Goal: Information Seeking & Learning: Learn about a topic

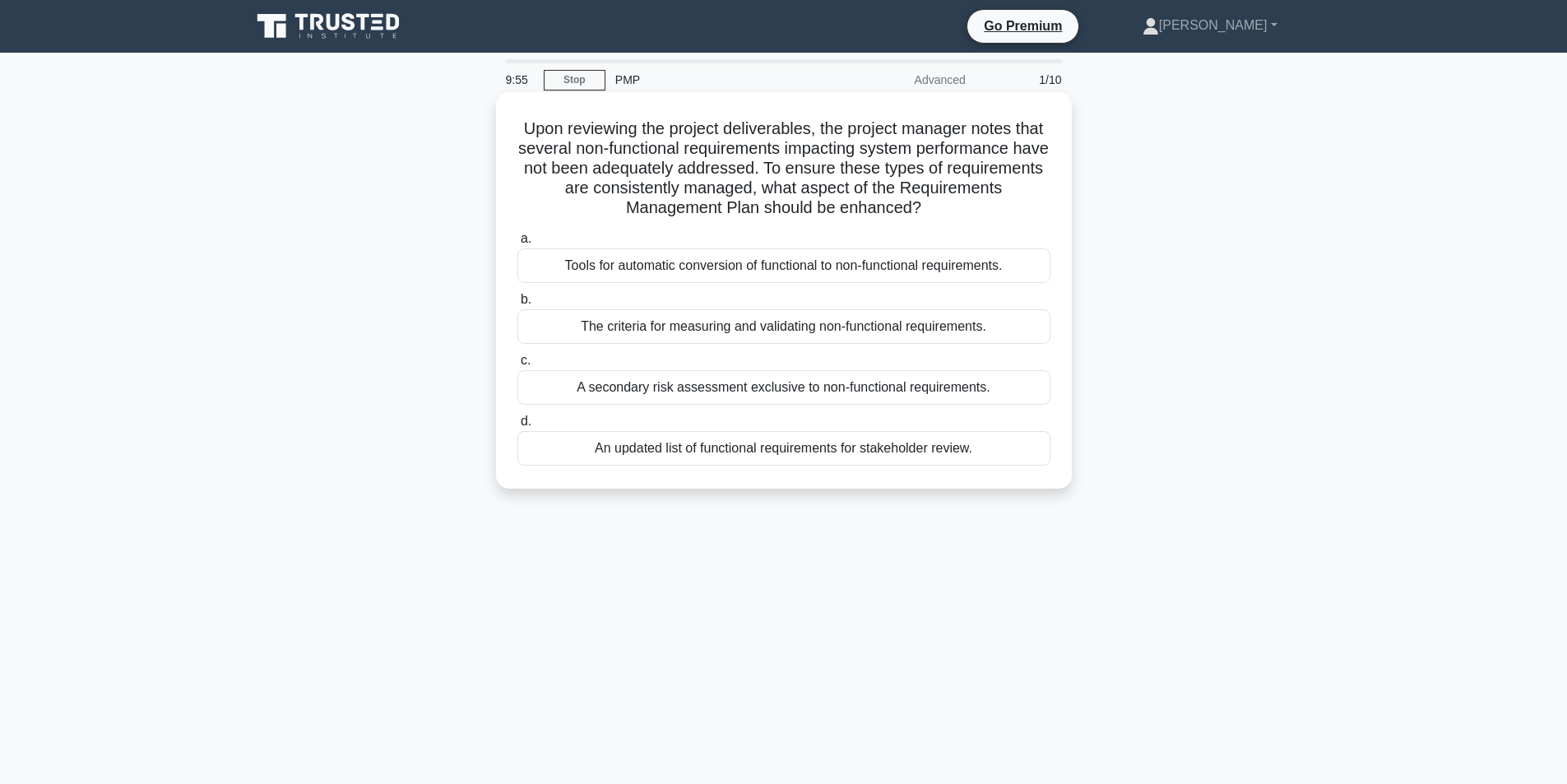
drag, startPoint x: 533, startPoint y: 125, endPoint x: 982, endPoint y: 214, distance: 457.7
click at [982, 214] on h5 "Upon reviewing the project deliverables, the project manager notes that several…" at bounding box center [784, 168] width 536 height 100
copy h5 "Upon reviewing the project deliverables, the project manager notes that several…"
drag, startPoint x: 562, startPoint y: 263, endPoint x: 1025, endPoint y: 282, distance: 463.4
click at [1025, 282] on div "Tools for automatic conversion of functional to non-functional requirements." at bounding box center [784, 266] width 533 height 35
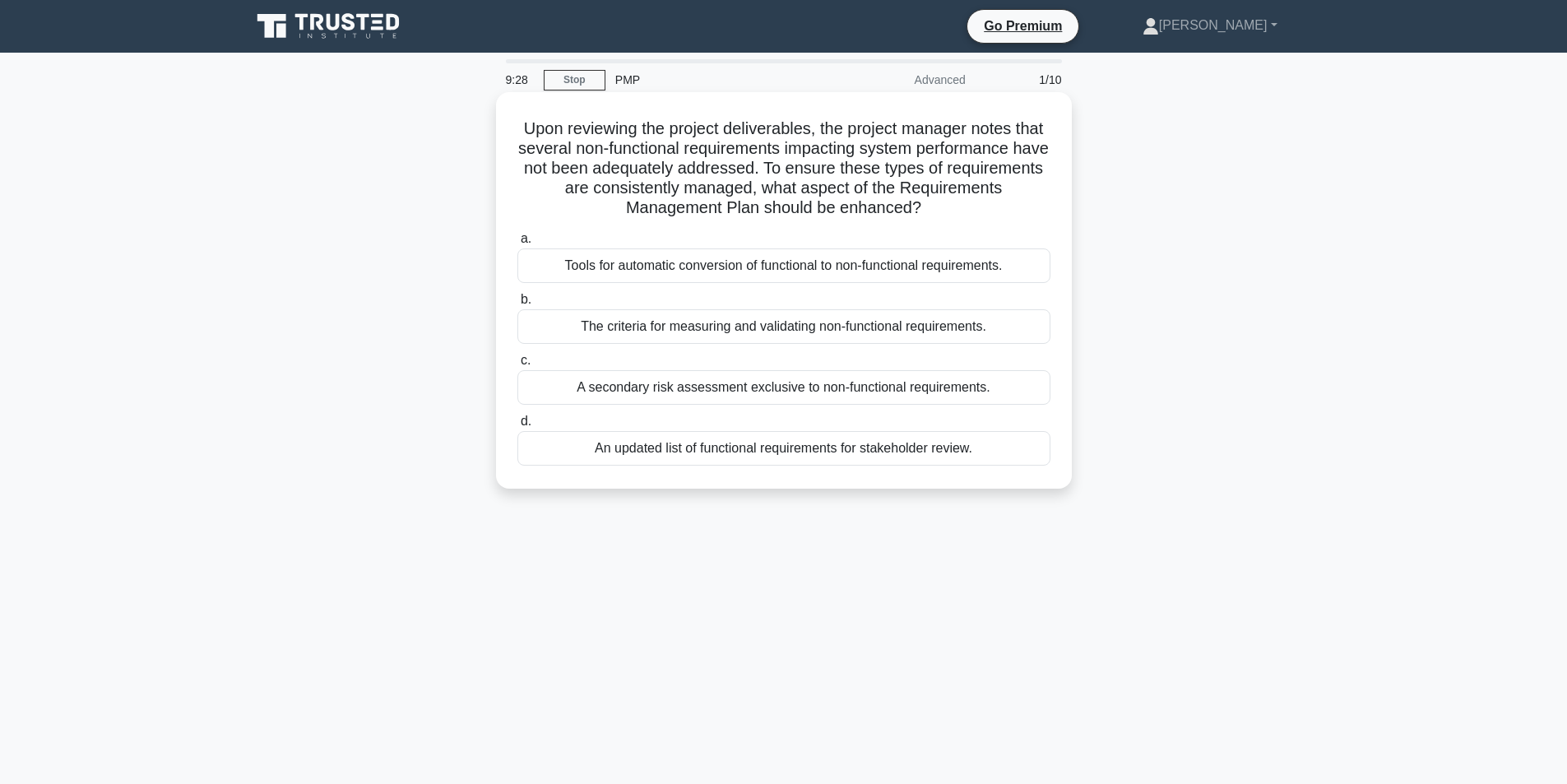
copy div "Tools for automatic conversion of functional to non-functional requirements."
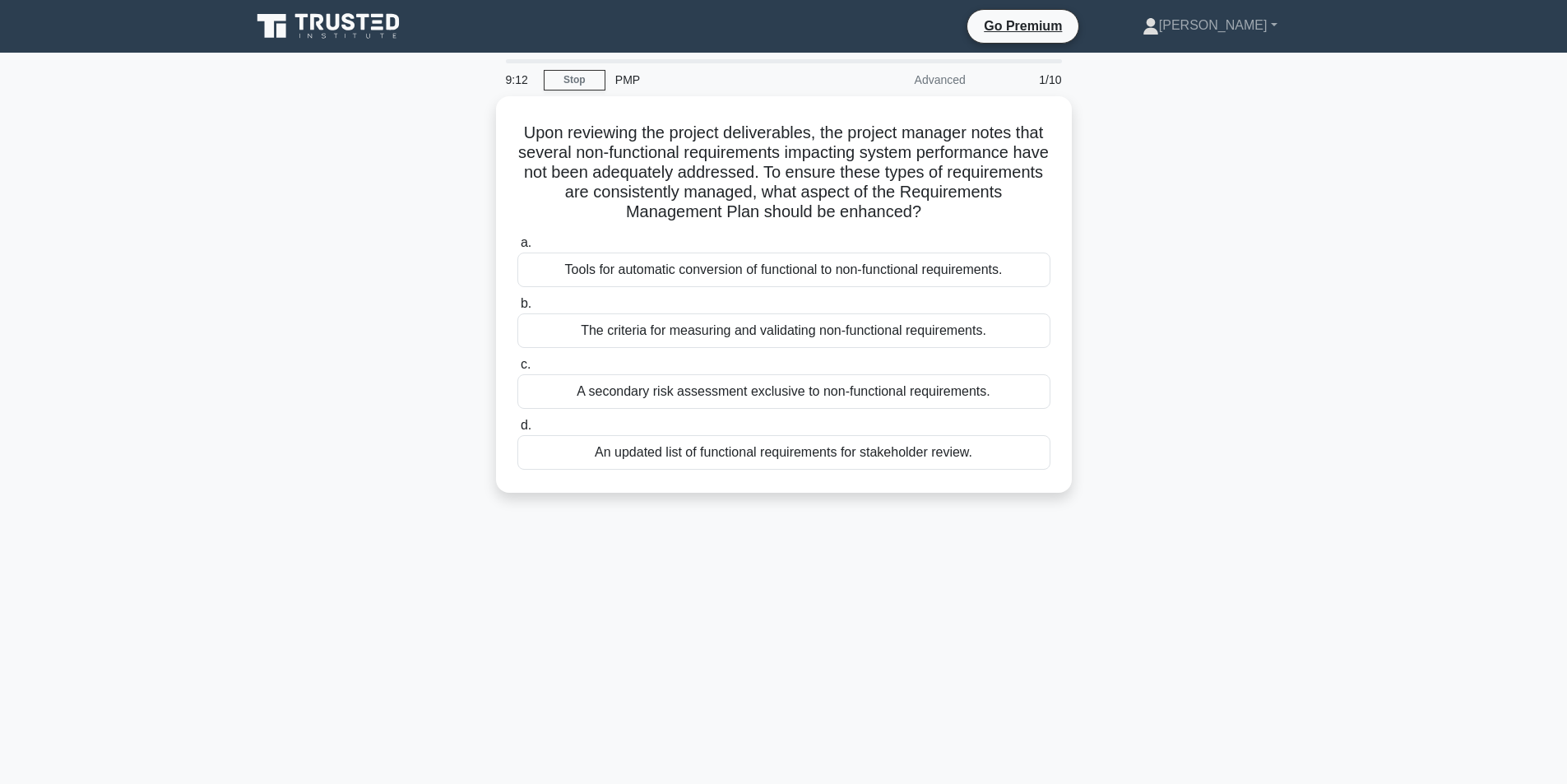
drag, startPoint x: 581, startPoint y: 324, endPoint x: 1086, endPoint y: 331, distance: 505.0
click at [1086, 331] on div "Upon reviewing the project deliverables, the project manager notes that several…" at bounding box center [784, 304] width 1086 height 416
copy div "The criteria for measuring and validating non-functional requirements."
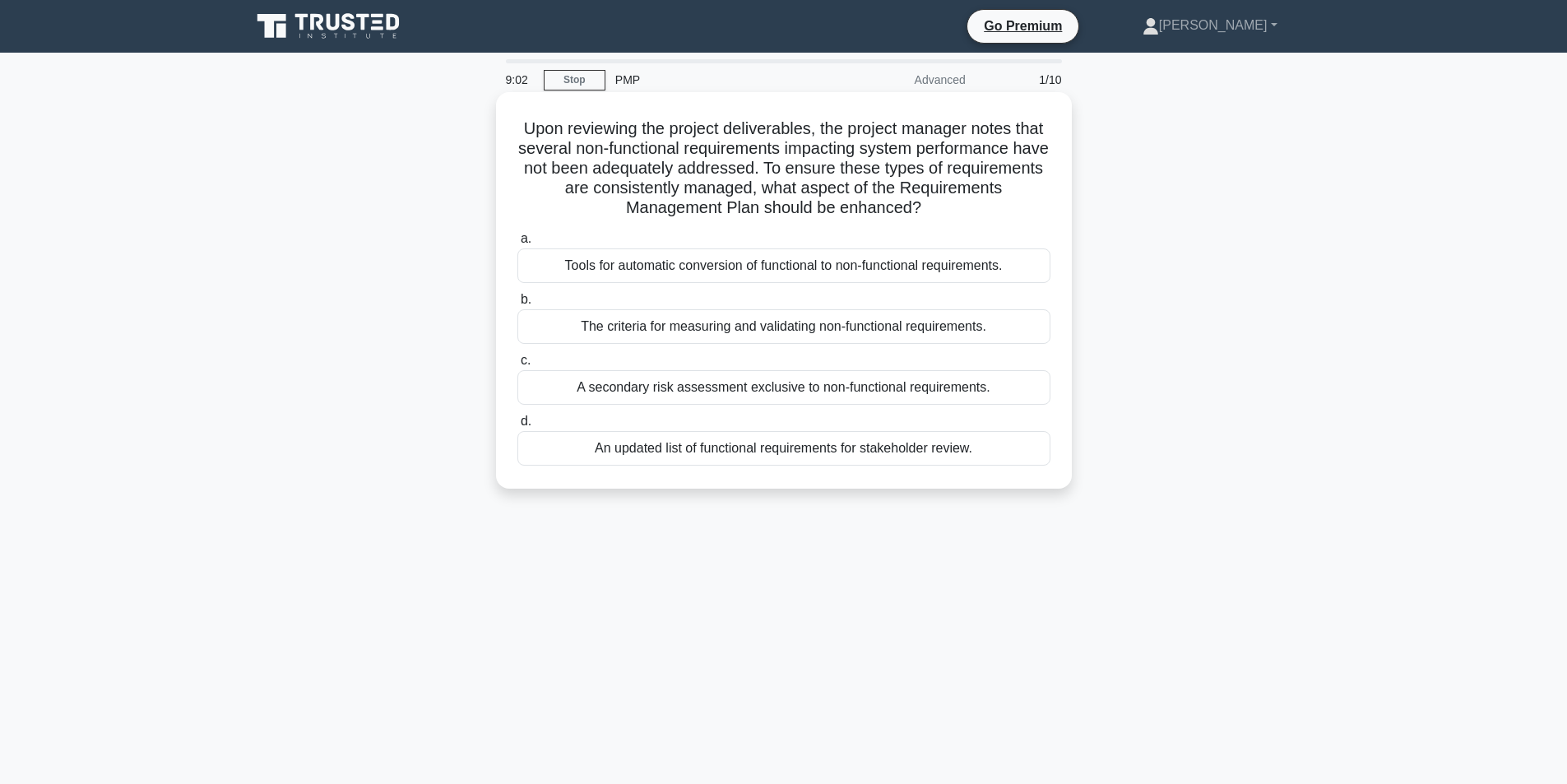
drag, startPoint x: 570, startPoint y: 387, endPoint x: 1032, endPoint y: 376, distance: 462.1
click at [1031, 378] on div "A secondary risk assessment exclusive to non-functional requirements." at bounding box center [784, 387] width 533 height 35
copy div "A secondary risk assessment exclusive to non-functional requirements."
drag, startPoint x: 585, startPoint y: 448, endPoint x: 1031, endPoint y: 467, distance: 446.4
click at [1031, 467] on div "a. Tools for automatic conversion of functional to non-functional requirements.…" at bounding box center [784, 347] width 553 height 244
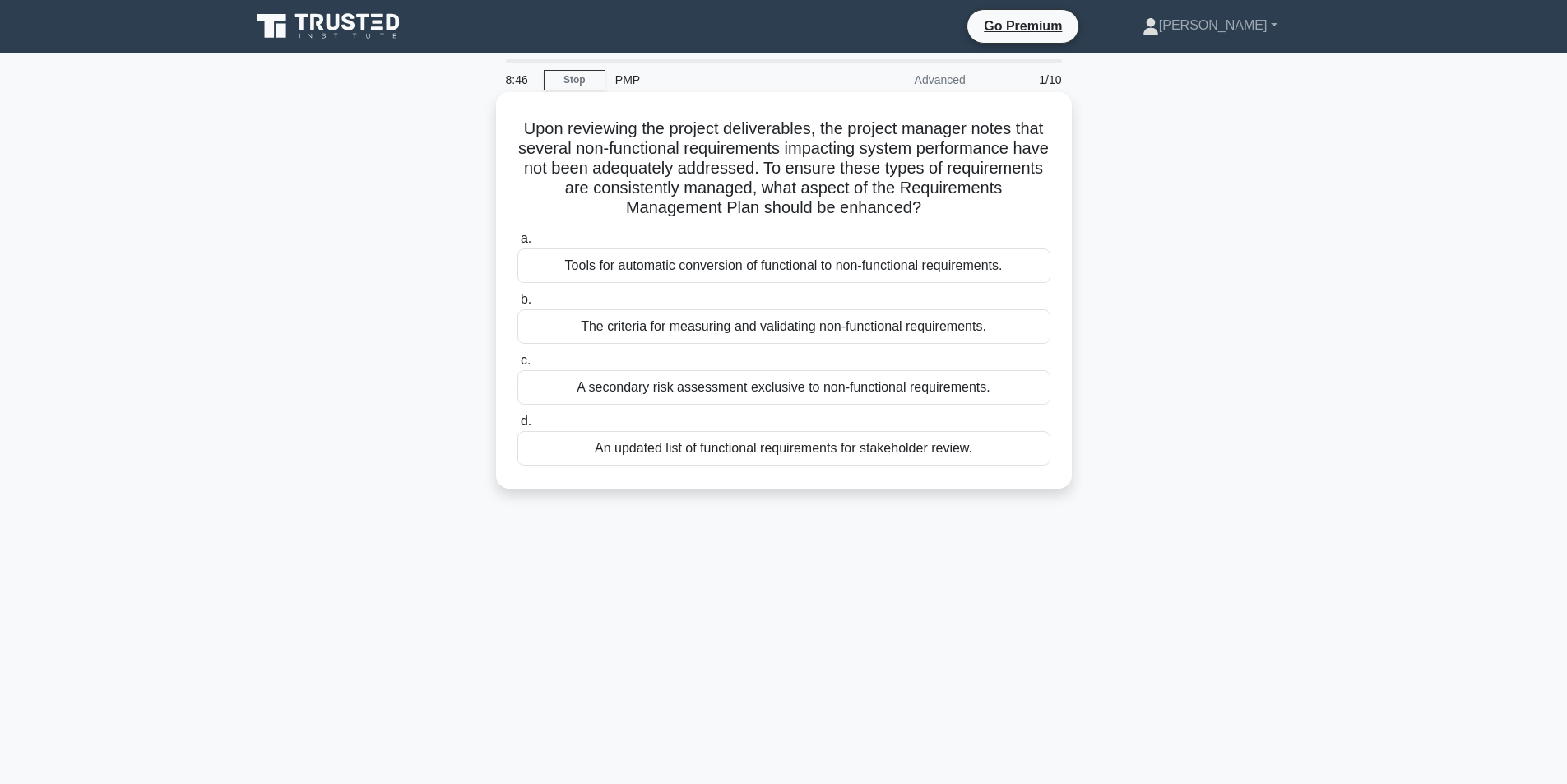
copy div "An updated list of functional requirements for stakeholder review."
click at [571, 449] on div "An updated list of functional requirements for stakeholder review." at bounding box center [784, 449] width 533 height 35
click at [517, 427] on input "d. An updated list of functional requirements for stakeholder review." at bounding box center [517, 421] width 0 height 11
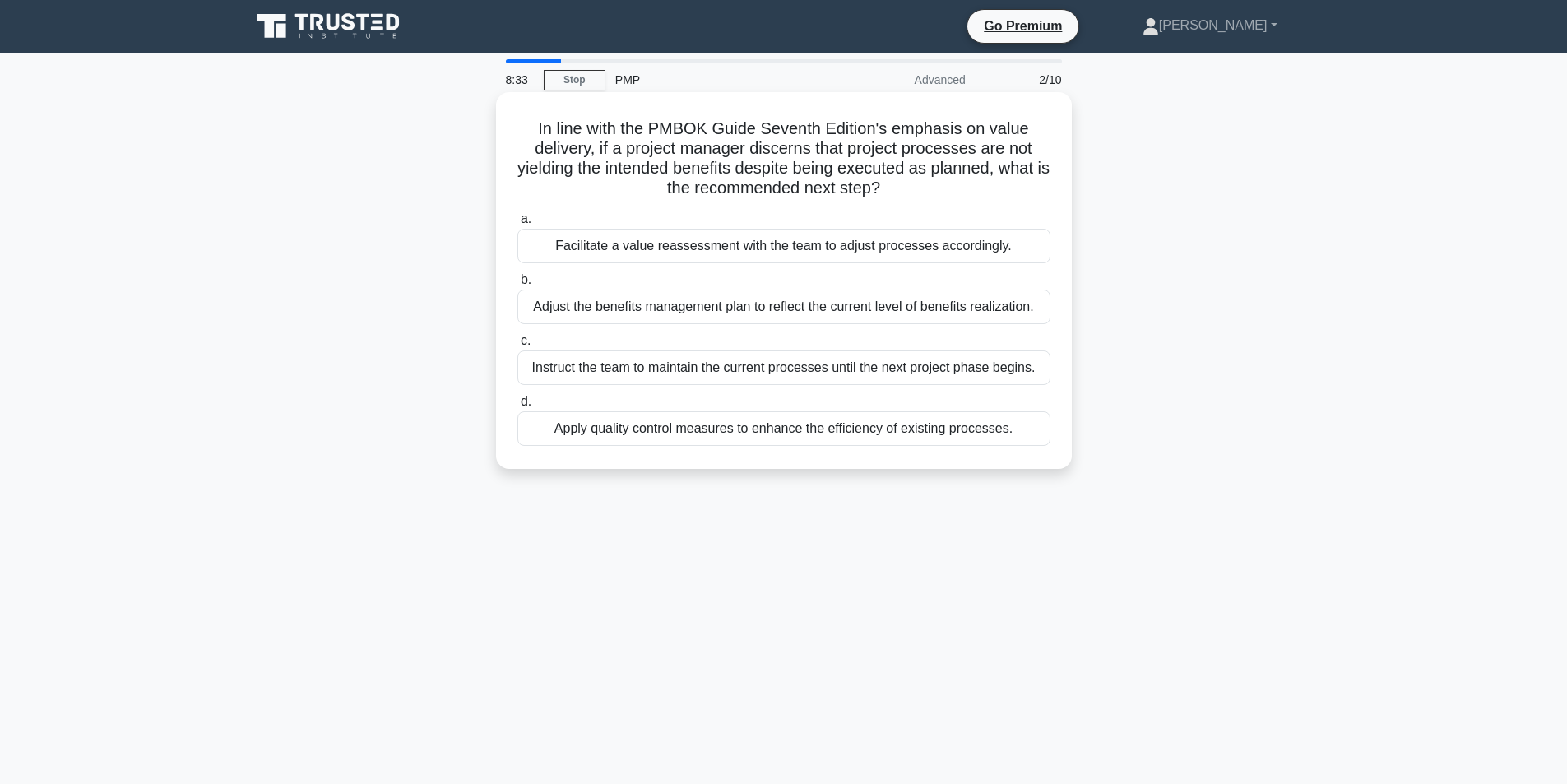
drag, startPoint x: 533, startPoint y: 126, endPoint x: 965, endPoint y: 196, distance: 437.6
click at [965, 196] on h5 "In line with the PMBOK Guide Seventh Edition's emphasis on value delivery, if a…" at bounding box center [784, 159] width 536 height 81
copy h5 "In line with the PMBOK Guide Seventh Edition's emphasis on value delivery, if a…"
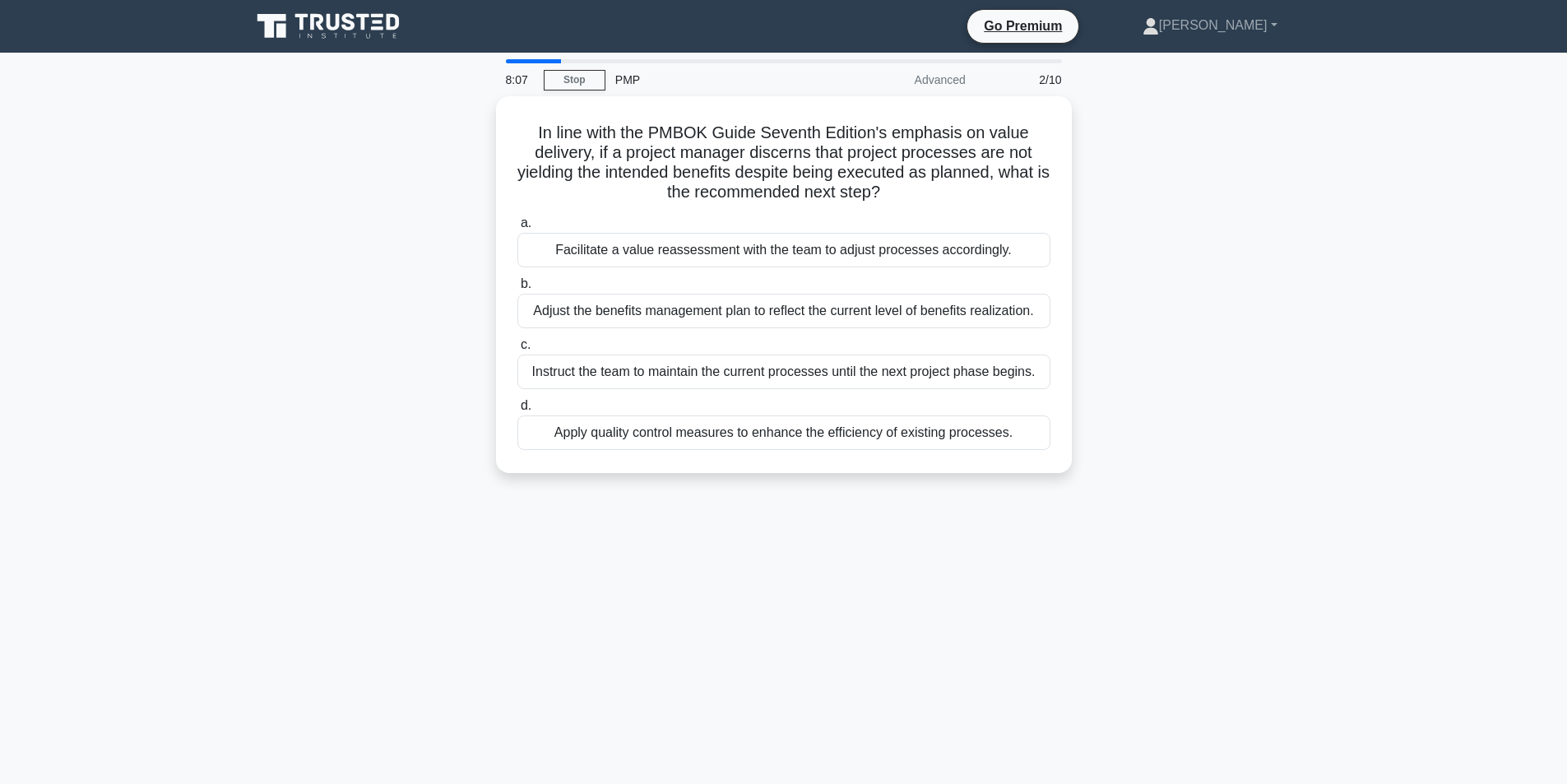
drag, startPoint x: 554, startPoint y: 249, endPoint x: 1107, endPoint y: 261, distance: 553.1
click at [1107, 261] on div "In line with the PMBOK Guide Seventh Edition's emphasis on value delivery, if a…" at bounding box center [784, 294] width 1086 height 397
copy div "Facilitate a value reassessment with the team to adjust processes accordingly."
drag, startPoint x: 537, startPoint y: 306, endPoint x: 1154, endPoint y: 327, distance: 617.4
click at [1154, 327] on div "In line with the PMBOK Guide Seventh Edition's emphasis on value delivery, if a…" at bounding box center [784, 294] width 1086 height 397
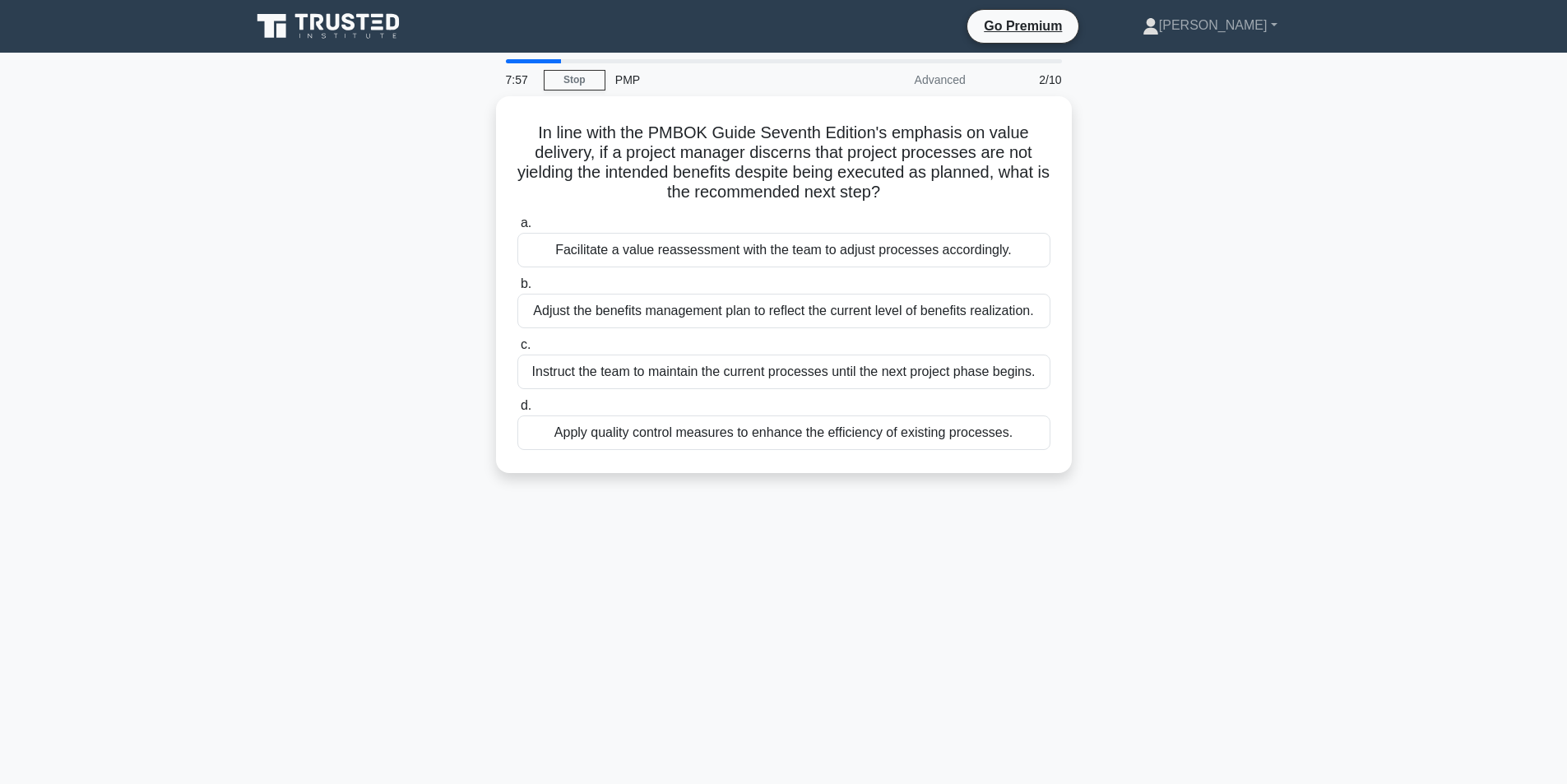
copy div "Adjust the benefits management plan to reflect the current level of benefits re…"
drag, startPoint x: 531, startPoint y: 368, endPoint x: 1156, endPoint y: 359, distance: 625.1
click at [1156, 359] on div "In line with the PMBOK Guide Seventh Edition's emphasis on value delivery, if a…" at bounding box center [784, 294] width 1086 height 397
copy div "Instruct the team to maintain the current processes until the next project phas…"
drag, startPoint x: 550, startPoint y: 428, endPoint x: 1122, endPoint y: 426, distance: 572.0
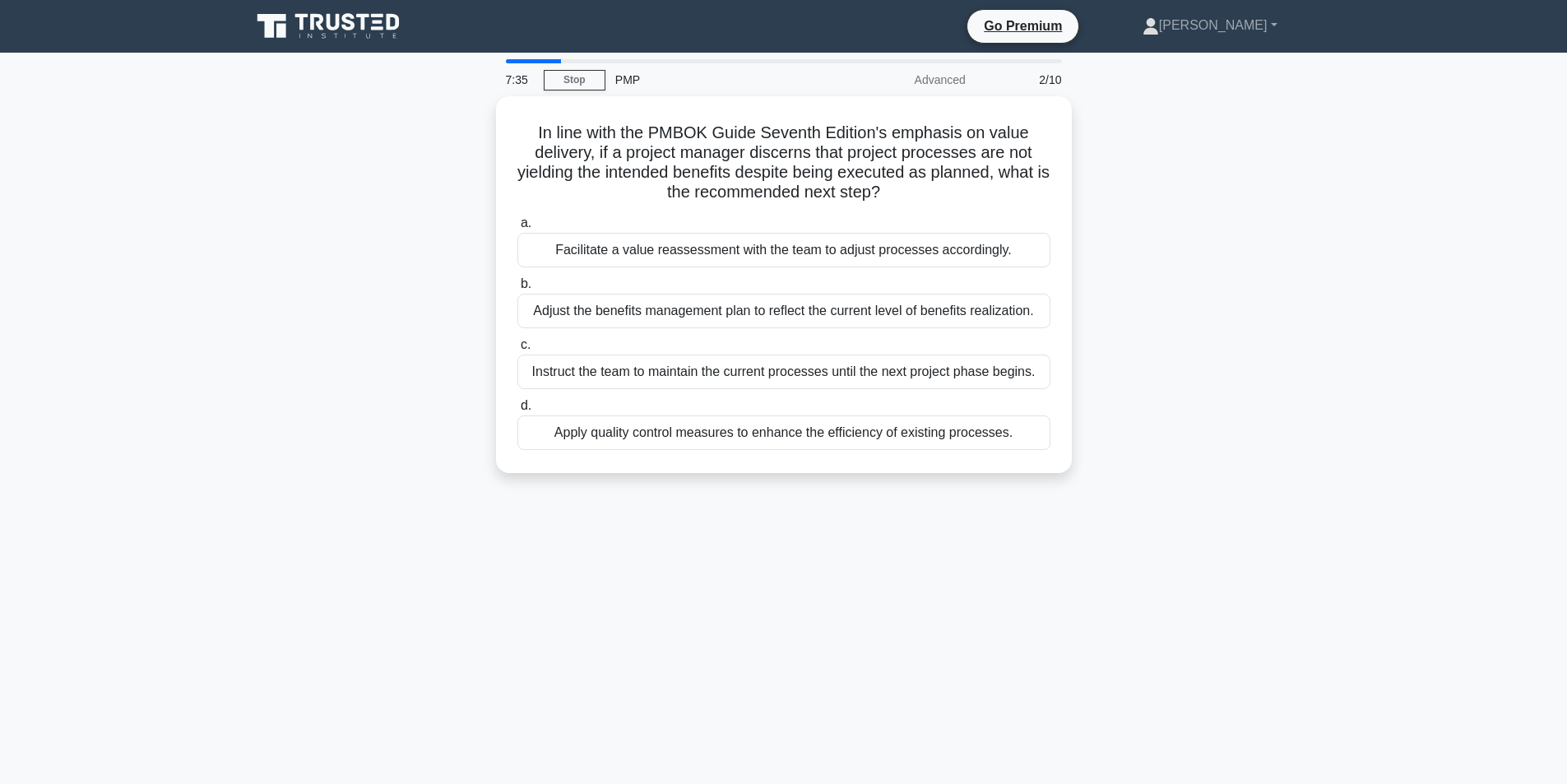
click at [1122, 426] on div "In line with the PMBOK Guide Seventh Edition's emphasis on value delivery, if a…" at bounding box center [784, 294] width 1086 height 397
copy div "Apply quality control measures to enhance the efficiency of existing processes."
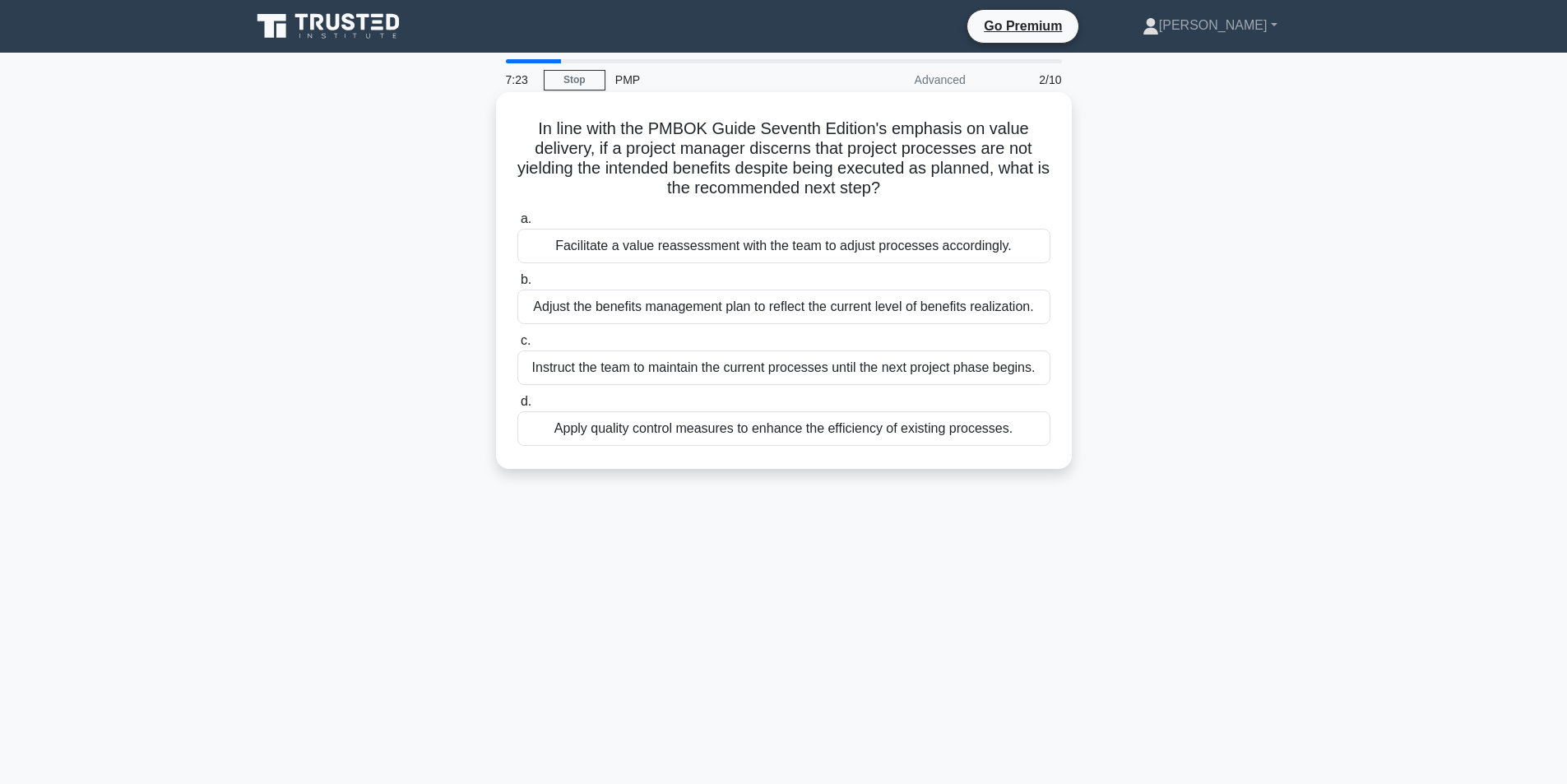
click at [1027, 440] on div "Apply quality control measures to enhance the efficiency of existing processes." at bounding box center [784, 429] width 533 height 35
click at [517, 407] on input "d. Apply quality control measures to enhance the efficiency of existing process…" at bounding box center [517, 402] width 0 height 11
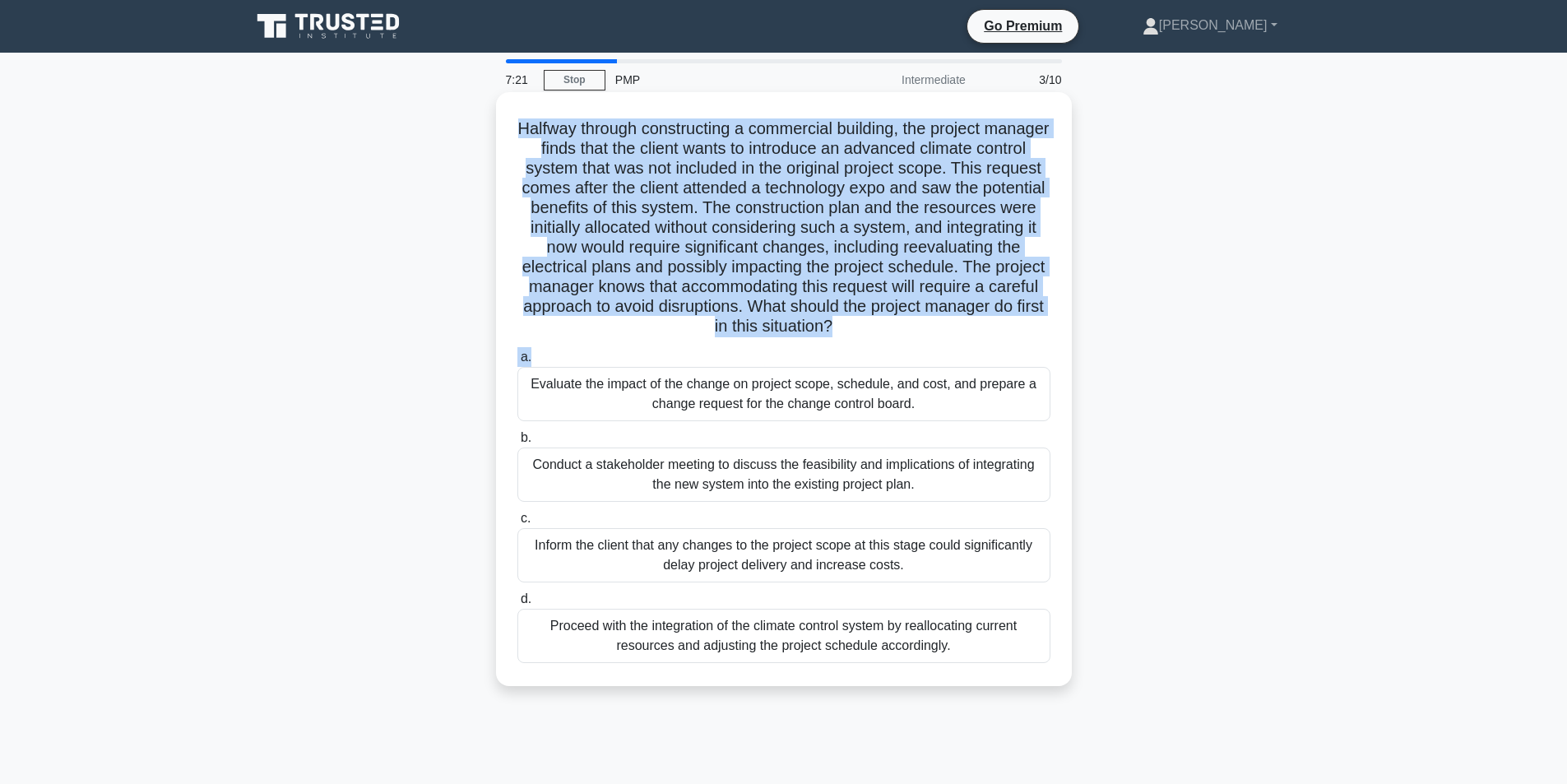
drag, startPoint x: 541, startPoint y: 128, endPoint x: 1036, endPoint y: 347, distance: 541.3
click at [1036, 347] on div "Halfway through constructing a commercial building, the project manager finds t…" at bounding box center [784, 388] width 563 height 581
click at [956, 339] on div "Halfway through constructing a commercial building, the project manager finds t…" at bounding box center [784, 388] width 563 height 581
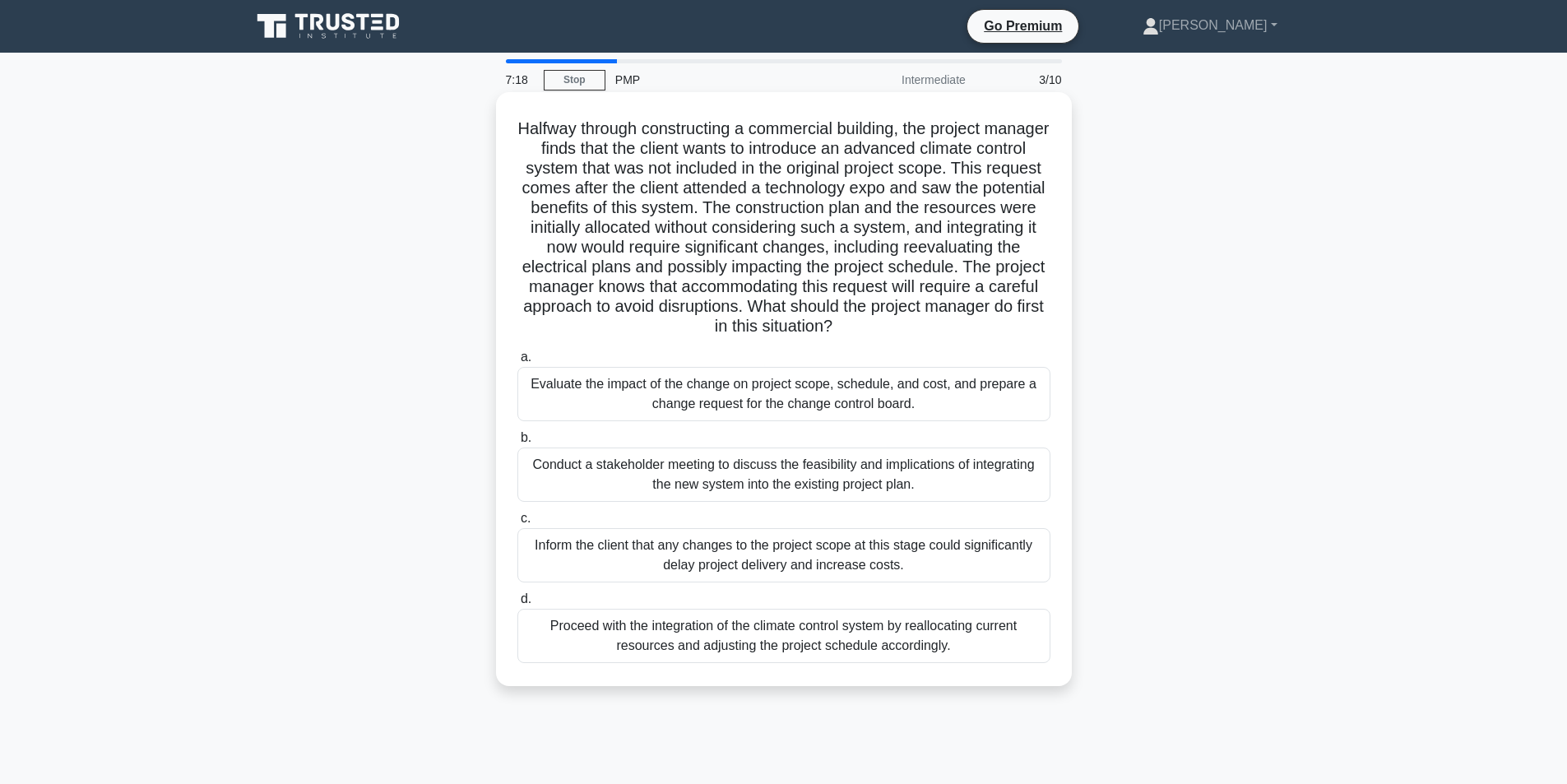
drag, startPoint x: 545, startPoint y: 127, endPoint x: 964, endPoint y: 326, distance: 463.9
click at [964, 326] on h5 "Halfway through constructing a commercial building, the project manager finds t…" at bounding box center [784, 227] width 536 height 219
drag, startPoint x: 531, startPoint y: 382, endPoint x: 955, endPoint y: 425, distance: 426.2
click at [955, 425] on div "a. Evaluate the impact of the change on project scope, schedule, and cost, and …" at bounding box center [784, 505] width 553 height 322
drag, startPoint x: 531, startPoint y: 464, endPoint x: 962, endPoint y: 502, distance: 432.7
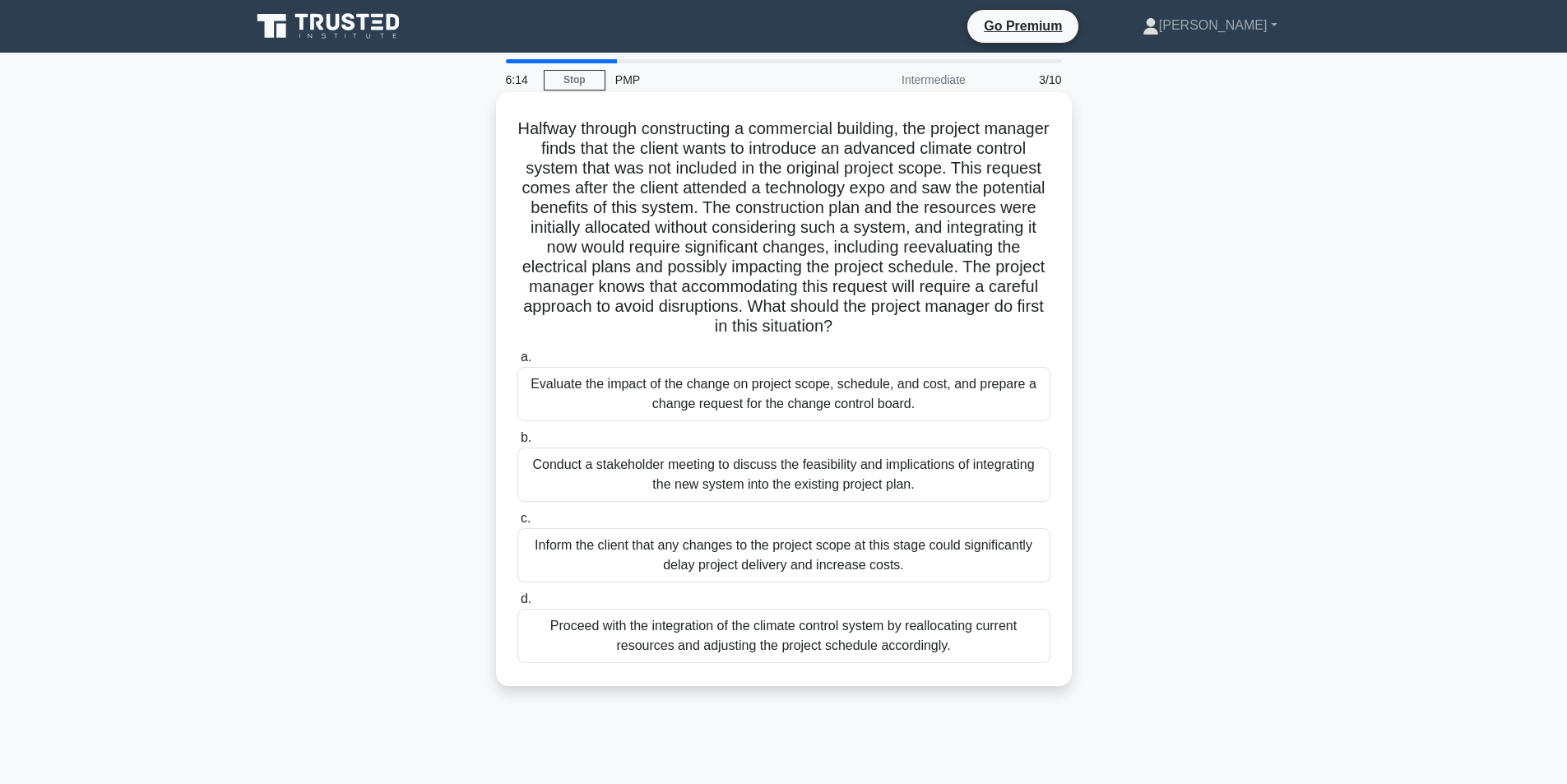
click at [962, 501] on div "Conduct a stakeholder meeting to discuss the feasibility and implications of in…" at bounding box center [784, 474] width 533 height 55
drag, startPoint x: 528, startPoint y: 547, endPoint x: 937, endPoint y: 575, distance: 410.0
click at [937, 575] on div "Inform the client that any changes to the project scope at this stage could sig…" at bounding box center [784, 555] width 533 height 55
drag, startPoint x: 548, startPoint y: 625, endPoint x: 1007, endPoint y: 682, distance: 462.5
click at [1007, 682] on div "Halfway through constructing a commercial building, the project manager finds t…" at bounding box center [784, 388] width 576 height 594
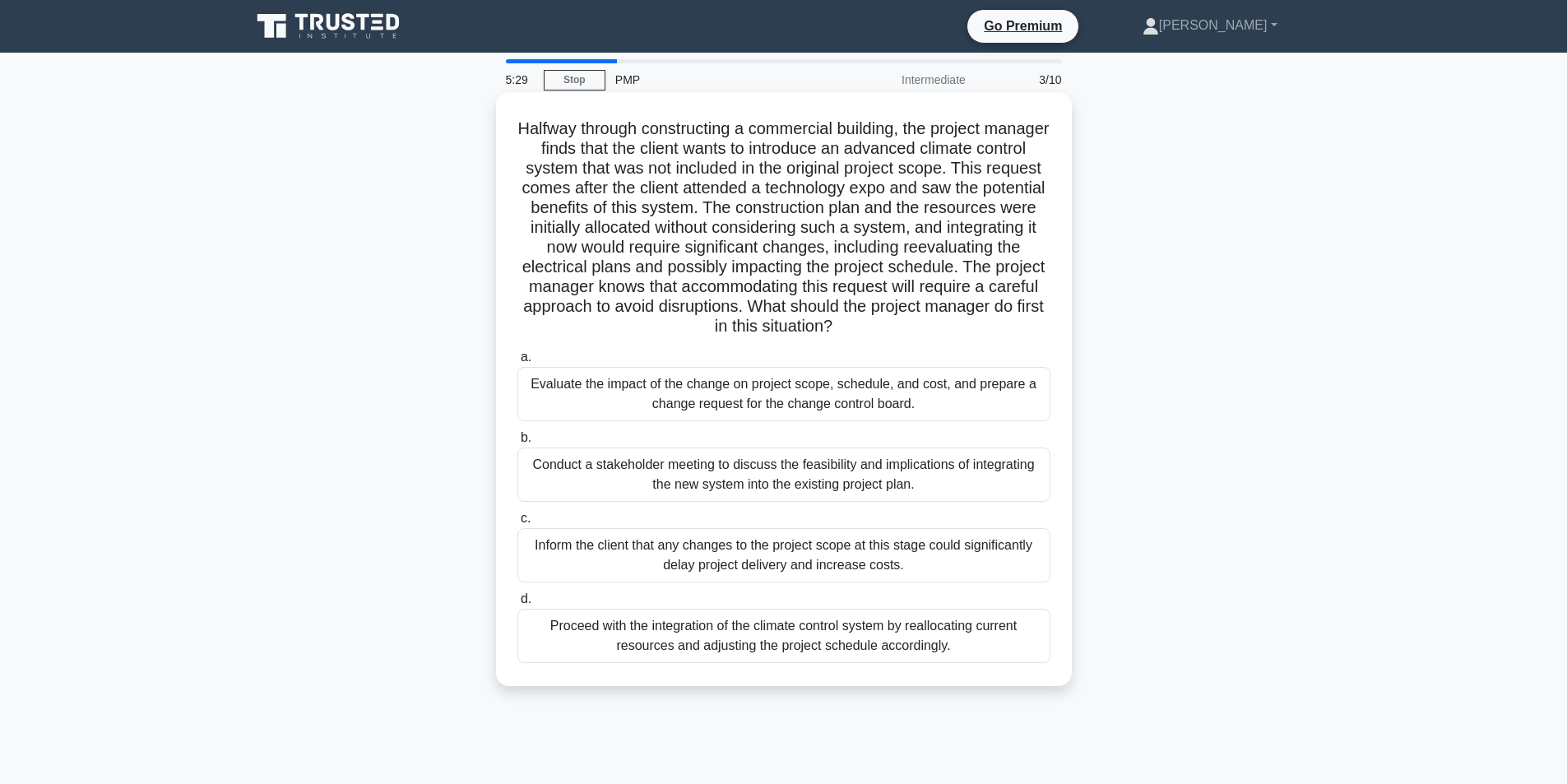
click at [633, 577] on div "Inform the client that any changes to the project scope at this stage could sig…" at bounding box center [784, 555] width 533 height 55
click at [517, 524] on input "c. Inform the client that any changes to the project scope at this stage could …" at bounding box center [517, 518] width 0 height 11
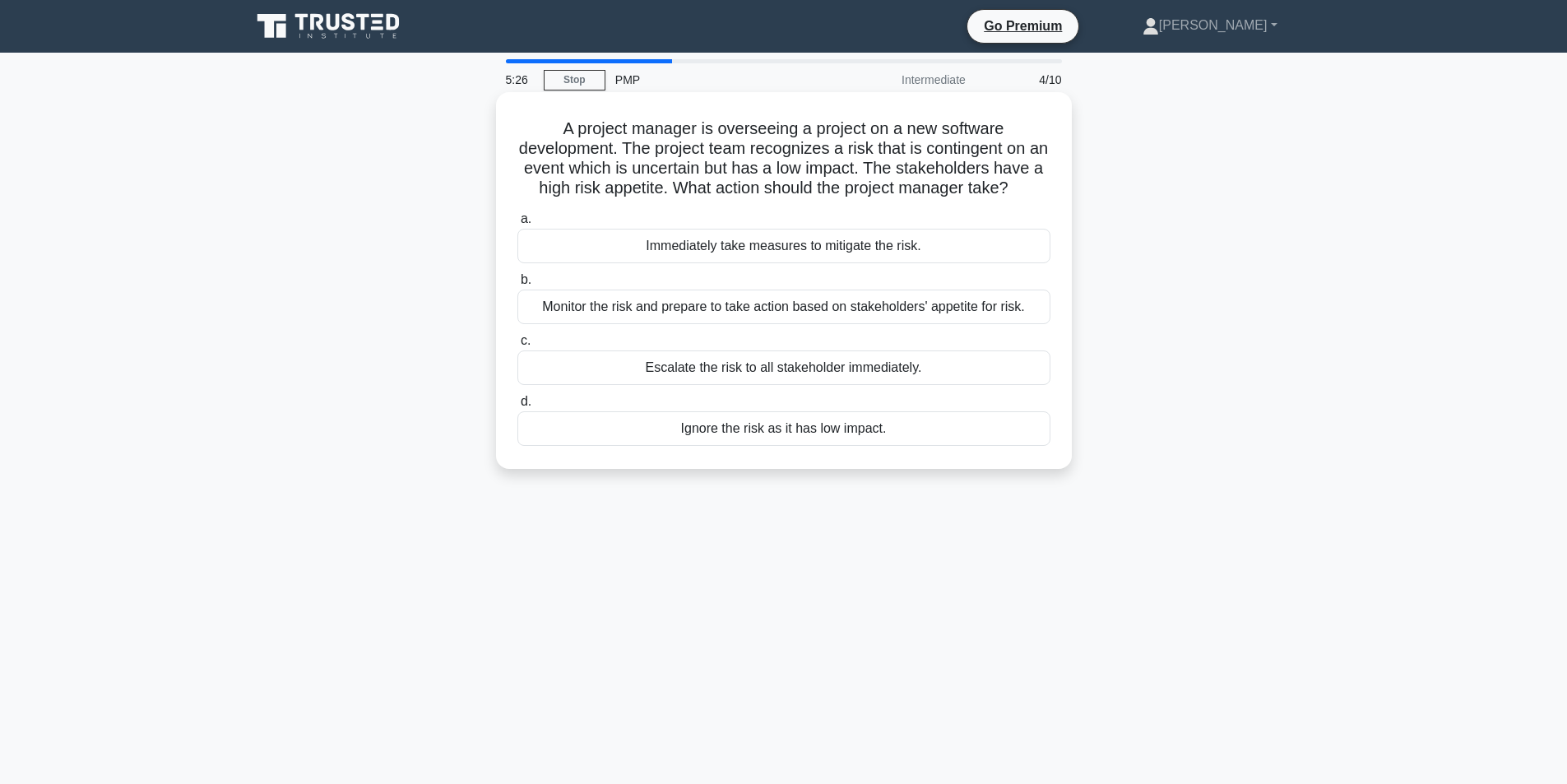
drag, startPoint x: 526, startPoint y: 126, endPoint x: 912, endPoint y: 216, distance: 396.4
click at [912, 199] on h5 "A project manager is overseeing a project on a new software development. The pr…" at bounding box center [784, 159] width 536 height 81
drag, startPoint x: 619, startPoint y: 264, endPoint x: 990, endPoint y: 263, distance: 371.0
click at [990, 263] on div "Immediately take measures to mitigate the risk." at bounding box center [784, 246] width 533 height 35
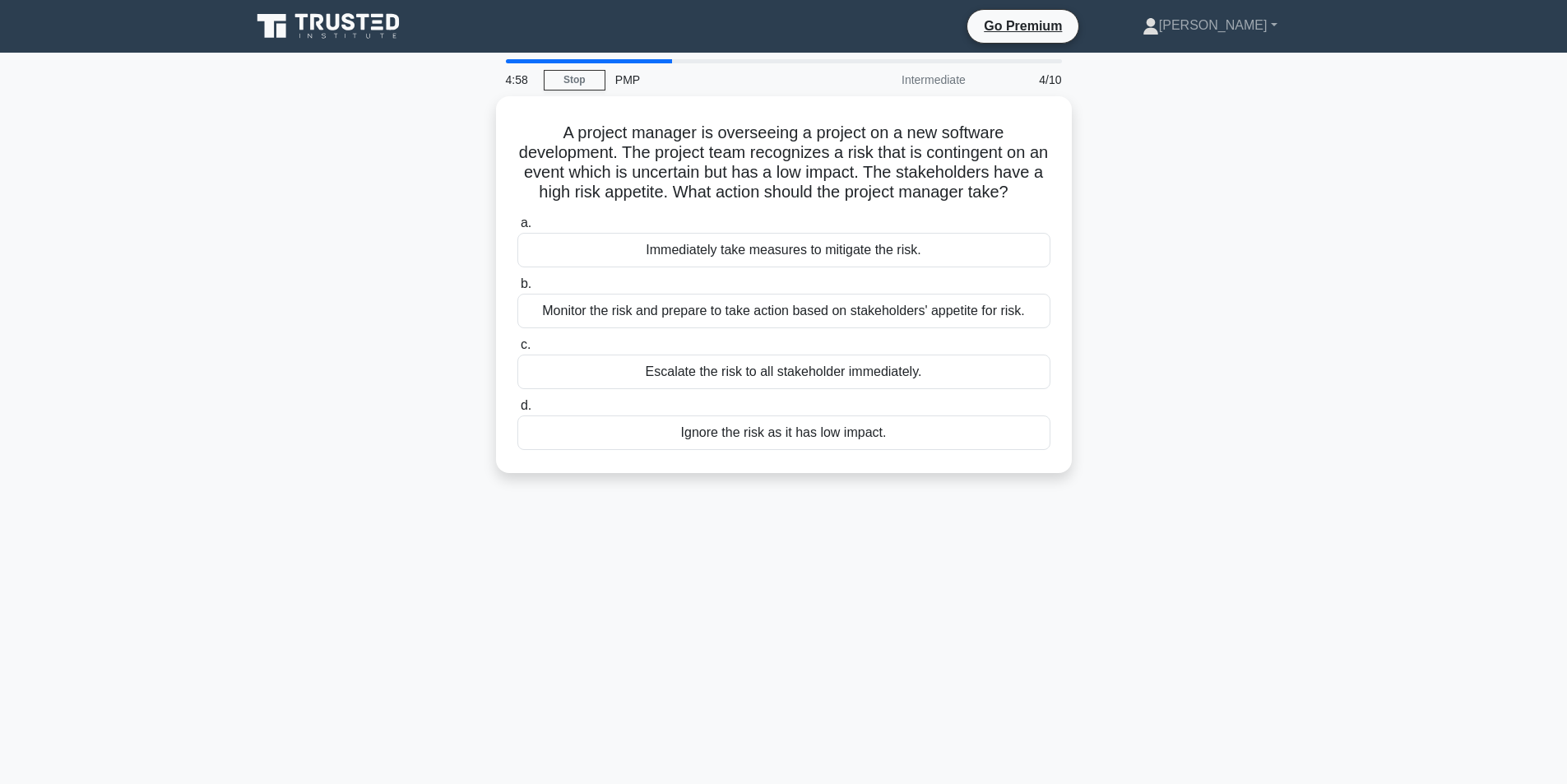
drag, startPoint x: 541, startPoint y: 325, endPoint x: 1364, endPoint y: 337, distance: 823.1
click at [1364, 337] on main "4:58 Stop PMP Intermediate 4/10 A project manager is overseeing a project on a …" at bounding box center [784, 470] width 1567 height 835
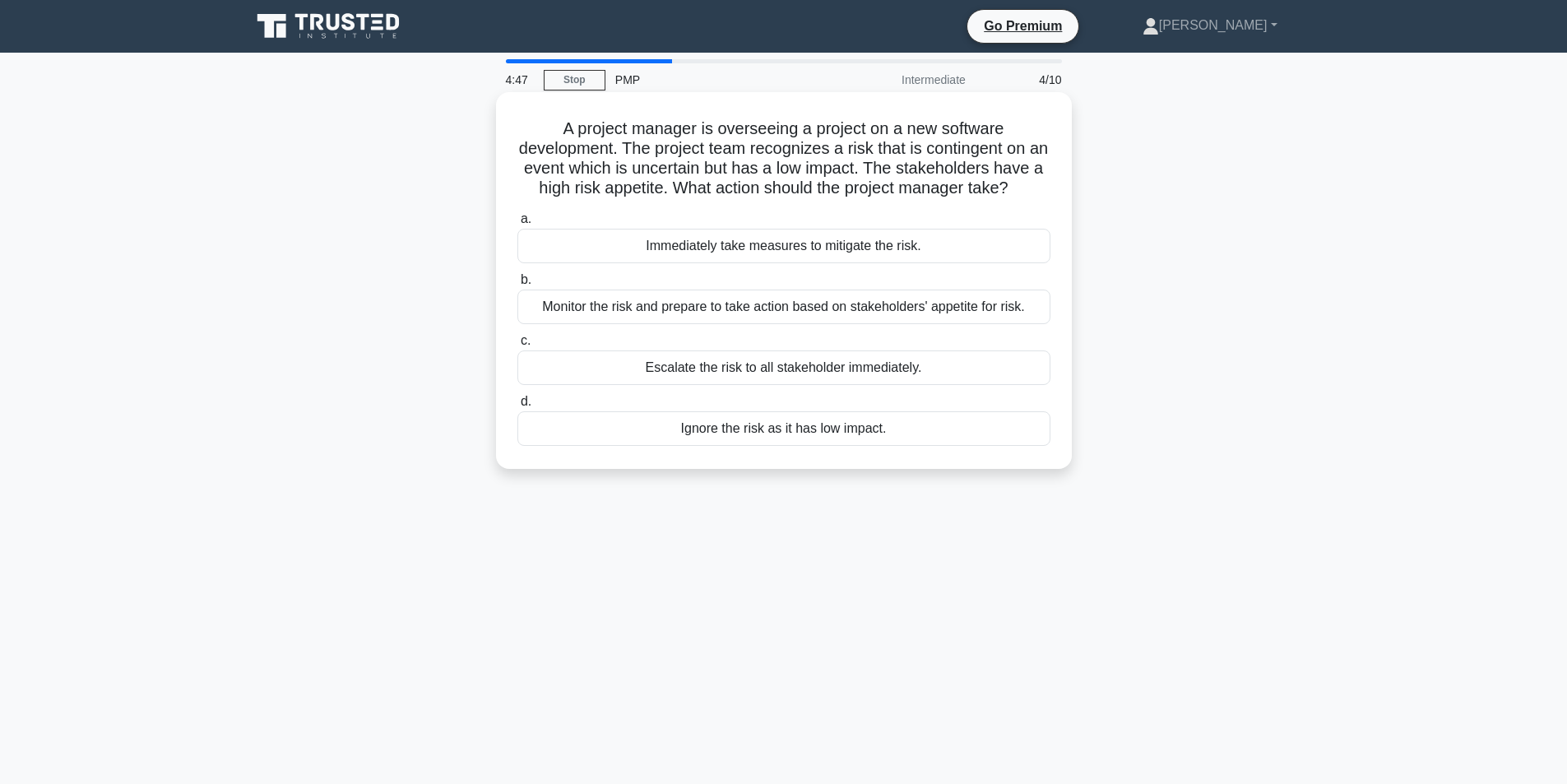
drag, startPoint x: 618, startPoint y: 388, endPoint x: 1055, endPoint y: 390, distance: 437.0
click at [1055, 385] on div "c. Escalate the risk to all stakeholder immediately." at bounding box center [784, 358] width 553 height 55
drag, startPoint x: 650, startPoint y: 448, endPoint x: 1041, endPoint y: 455, distance: 391.1
click at [1041, 445] on div "Ignore the risk as it has low impact." at bounding box center [784, 429] width 533 height 35
click at [745, 324] on div "Monitor the risk and prepare to take action based on stakeholders' appetite for…" at bounding box center [784, 306] width 533 height 35
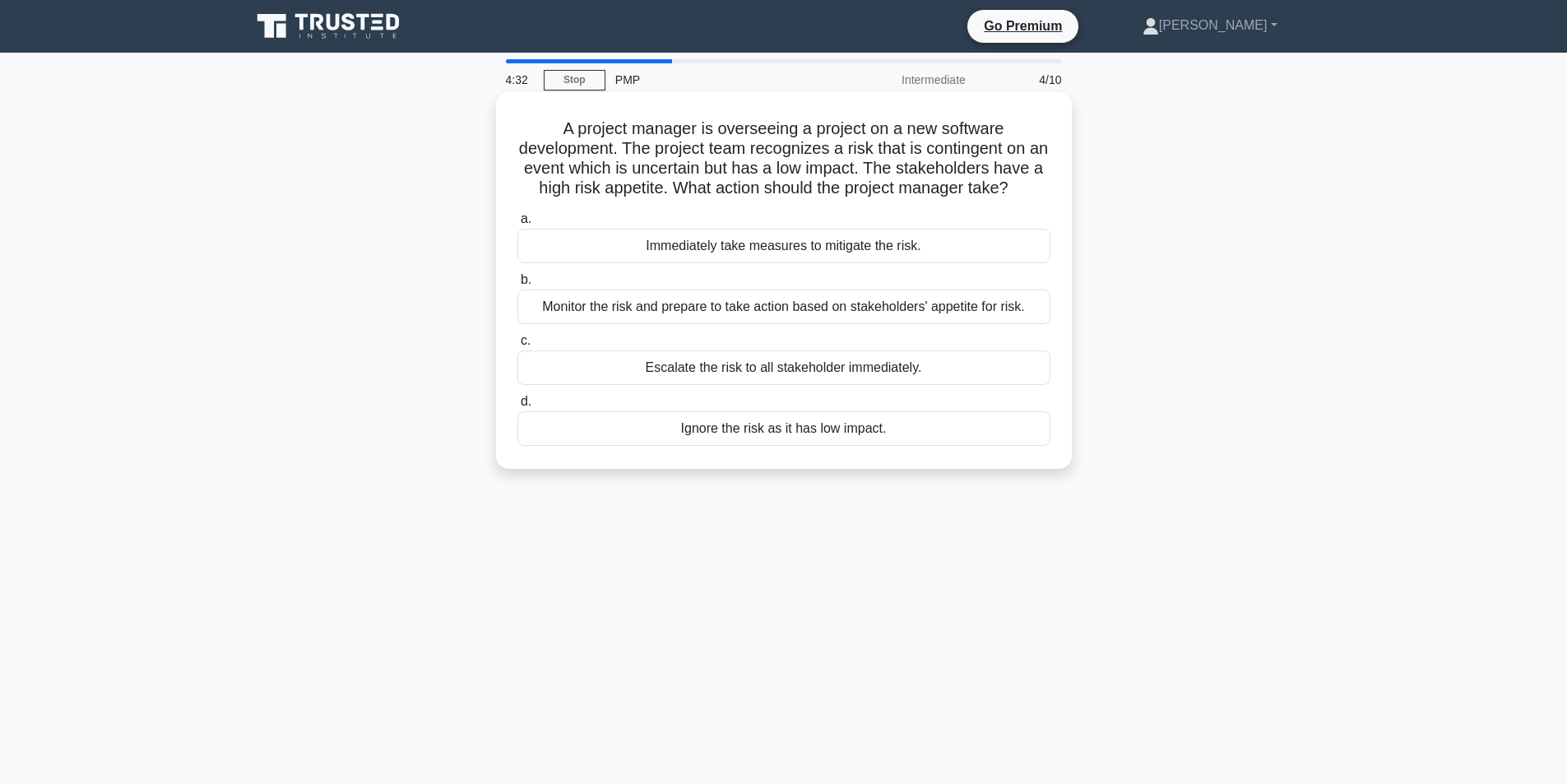
click at [517, 285] on input "b. Monitor the risk and prepare to take action based on stakeholders' appetite …" at bounding box center [517, 279] width 0 height 11
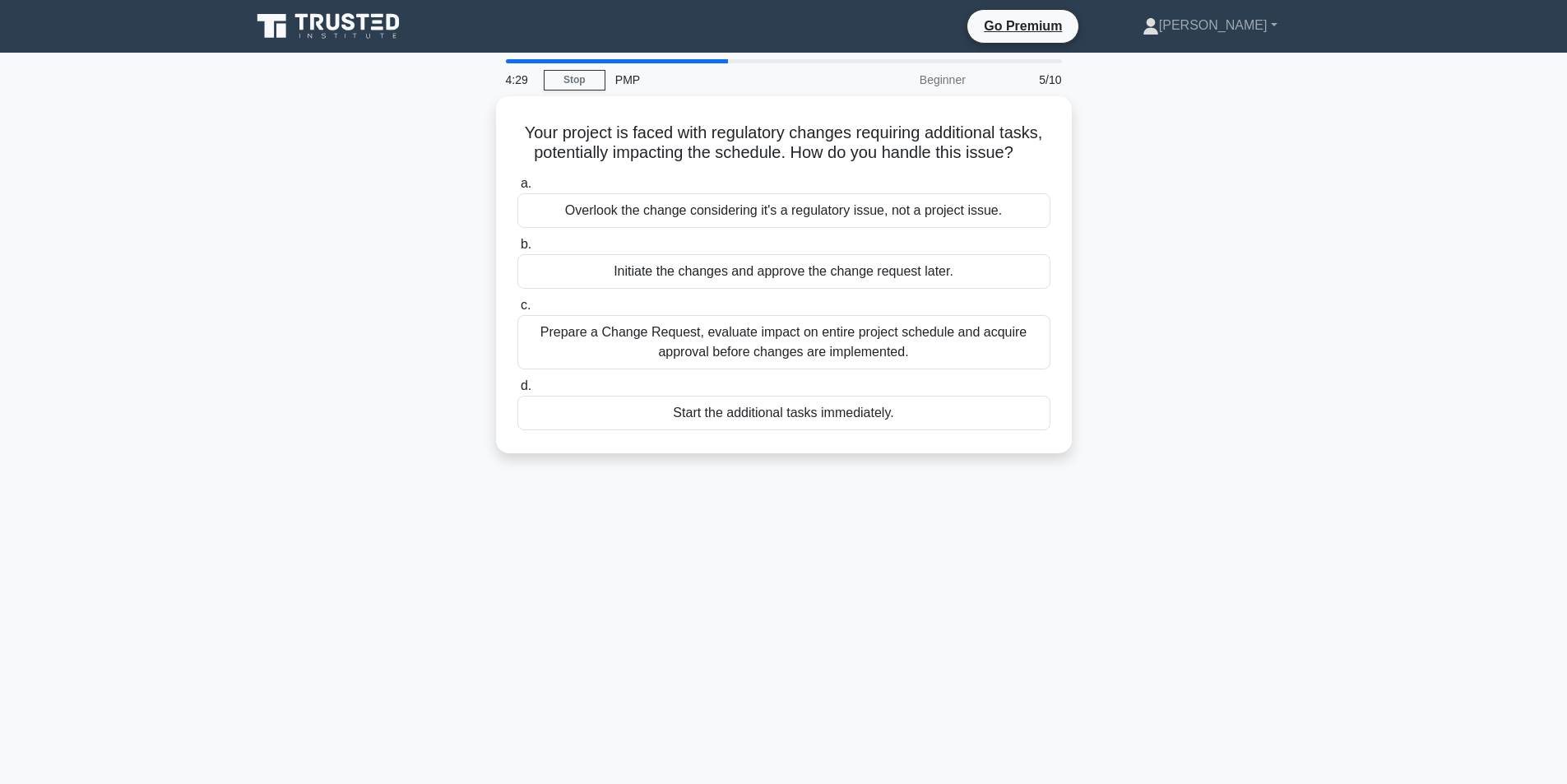
drag, startPoint x: 518, startPoint y: 130, endPoint x: 1129, endPoint y: 145, distance: 611.2
click at [1129, 145] on div "Your project is faced with regulatory changes requiring additional tasks, poten…" at bounding box center [784, 284] width 1086 height 377
drag, startPoint x: 555, startPoint y: 211, endPoint x: 1194, endPoint y: 209, distance: 639.0
click at [1194, 209] on div "Your project is faced with regulatory changes requiring additional tasks, poten…" at bounding box center [784, 284] width 1086 height 377
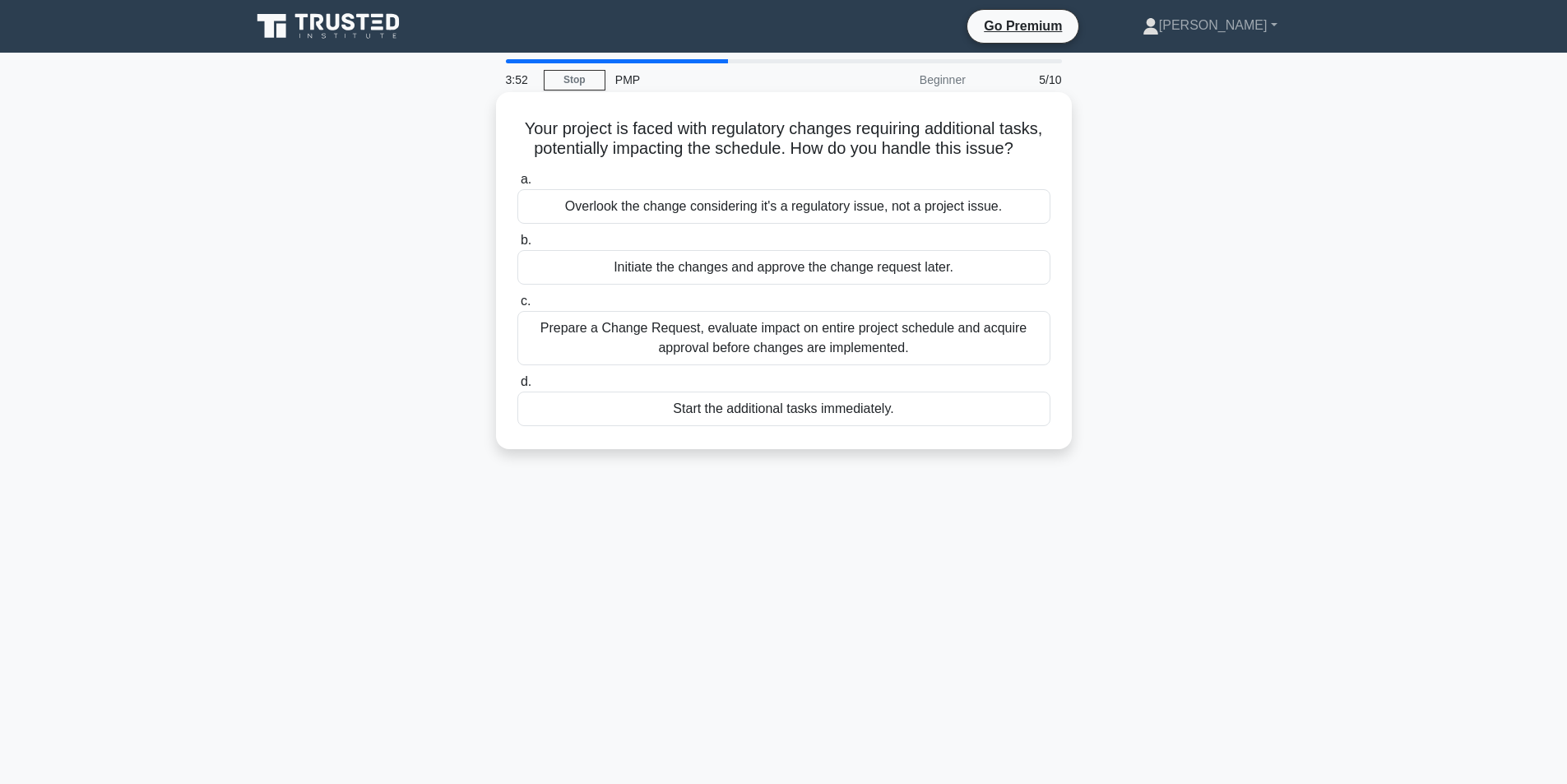
drag, startPoint x: 609, startPoint y: 267, endPoint x: 1048, endPoint y: 277, distance: 439.1
click at [1048, 277] on div "Initiate the changes and approve the change request later." at bounding box center [784, 268] width 533 height 35
drag, startPoint x: 541, startPoint y: 328, endPoint x: 995, endPoint y: 345, distance: 454.3
click at [995, 345] on div "Prepare a Change Request, evaluate impact on entire project schedule and acquir…" at bounding box center [784, 338] width 533 height 55
click at [537, 344] on div "Prepare a Change Request, evaluate impact on entire project schedule and acquir…" at bounding box center [784, 338] width 533 height 55
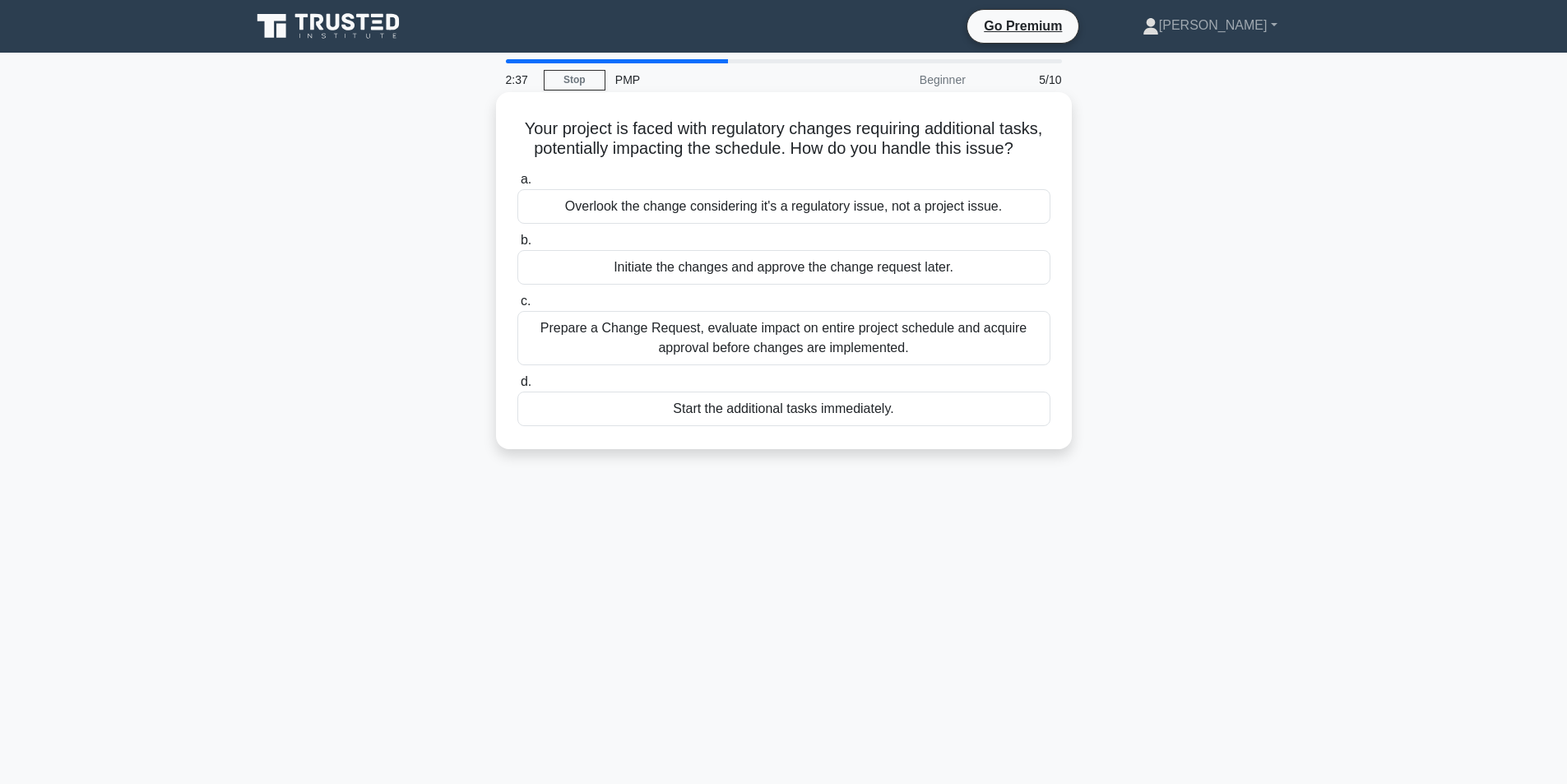
click at [517, 306] on input "c. Prepare a Change Request, evaluate impact on entire project schedule and acq…" at bounding box center [517, 301] width 0 height 11
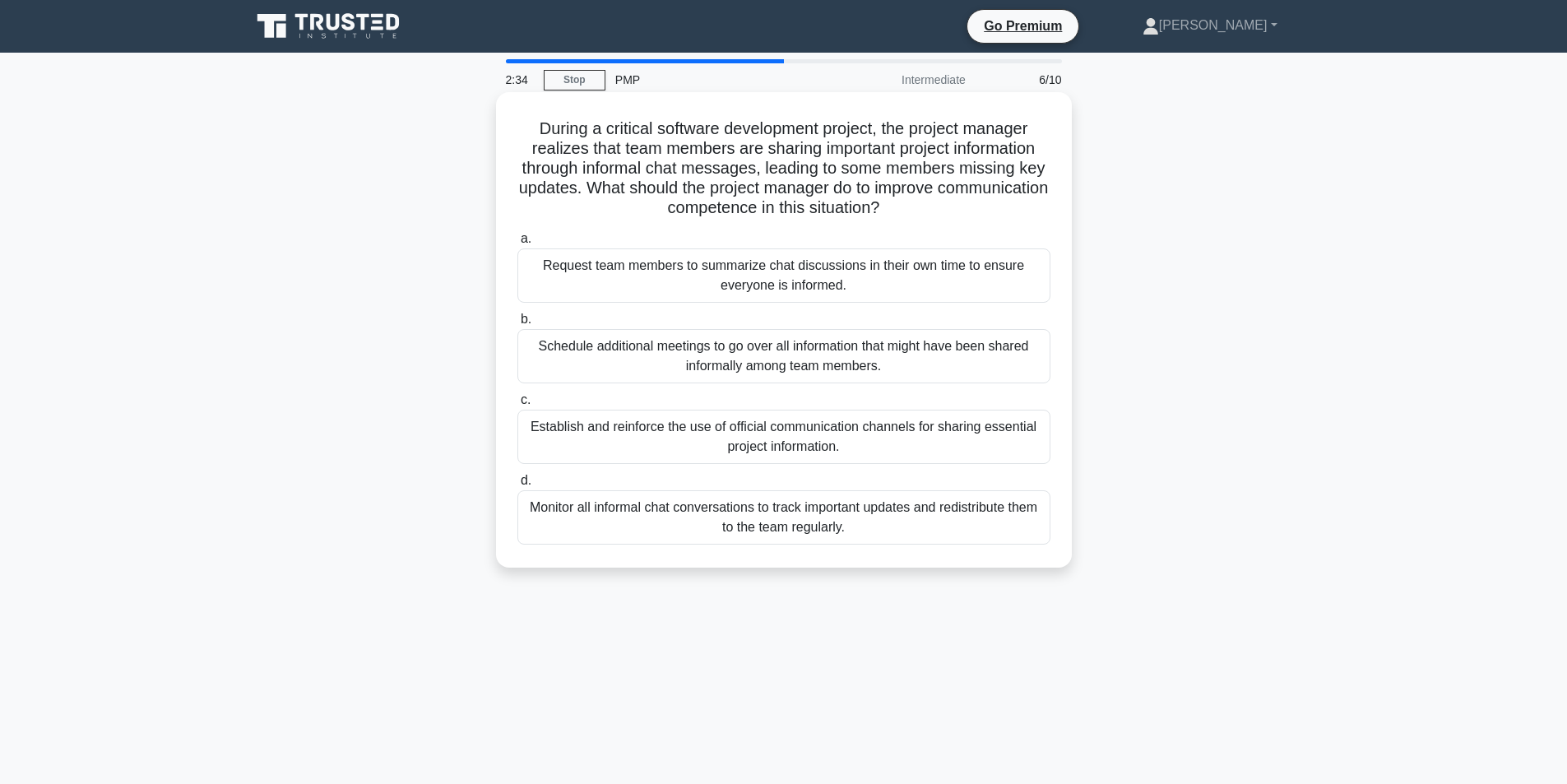
drag, startPoint x: 529, startPoint y: 131, endPoint x: 981, endPoint y: 212, distance: 459.2
click at [981, 212] on h5 "During a critical software development project, the project manager realizes th…" at bounding box center [784, 168] width 536 height 100
drag, startPoint x: 544, startPoint y: 264, endPoint x: 1034, endPoint y: 294, distance: 490.9
click at [1034, 294] on div "Request team members to summarize chat discussions in their own time to ensure …" at bounding box center [784, 276] width 533 height 55
drag, startPoint x: 613, startPoint y: 346, endPoint x: 967, endPoint y: 362, distance: 354.4
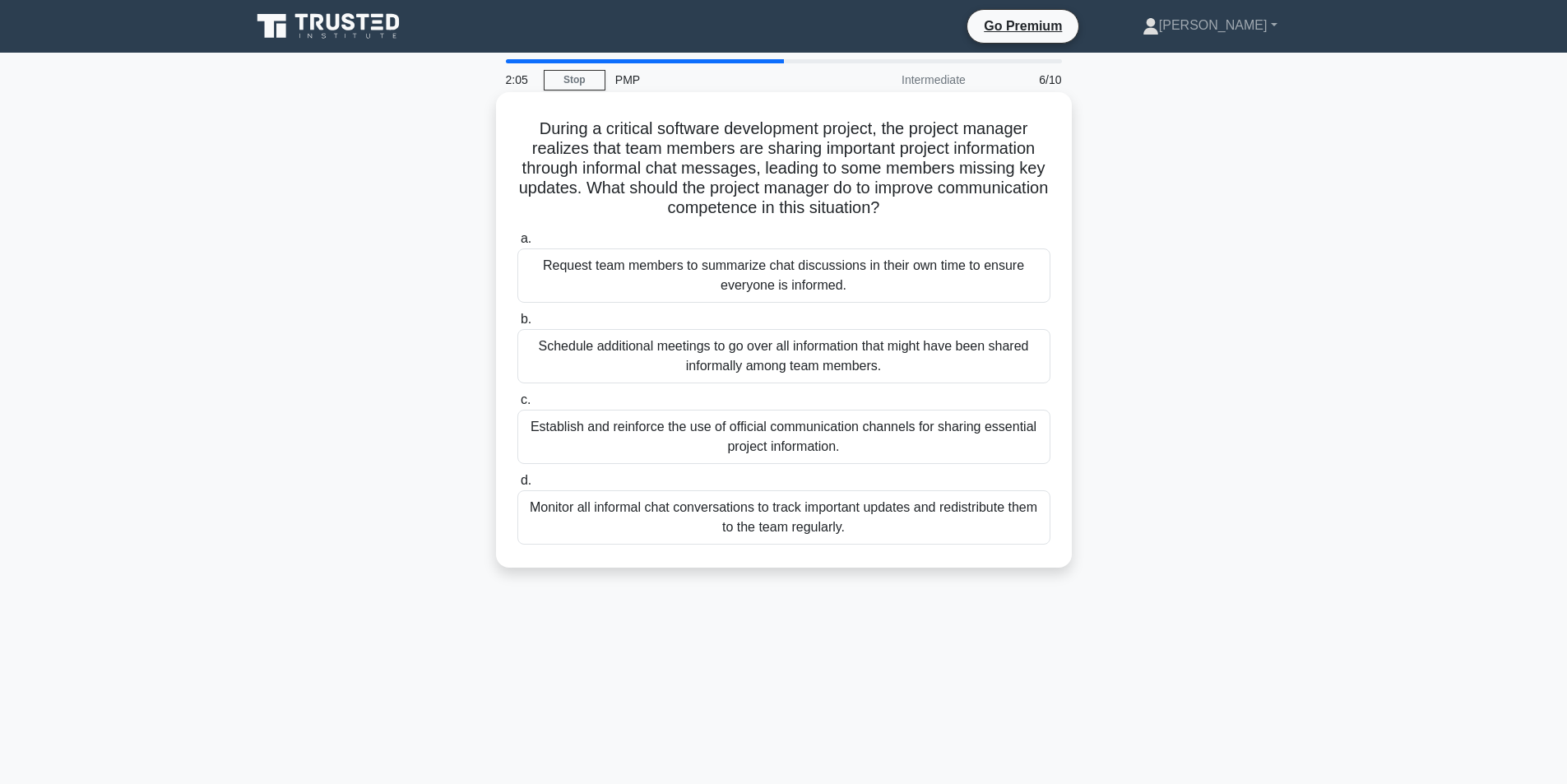
click at [967, 362] on div "Schedule additional meetings to go over all information that might have been sh…" at bounding box center [784, 356] width 533 height 55
drag, startPoint x: 525, startPoint y: 427, endPoint x: 887, endPoint y: 466, distance: 364.1
click at [887, 466] on div "a. Request team members to summarize chat discussions in their own time to ensu…" at bounding box center [784, 387] width 553 height 322
drag, startPoint x: 526, startPoint y: 502, endPoint x: 883, endPoint y: 530, distance: 358.1
click at [883, 530] on div "Monitor all informal chat conversations to track important updates and redistri…" at bounding box center [784, 517] width 533 height 55
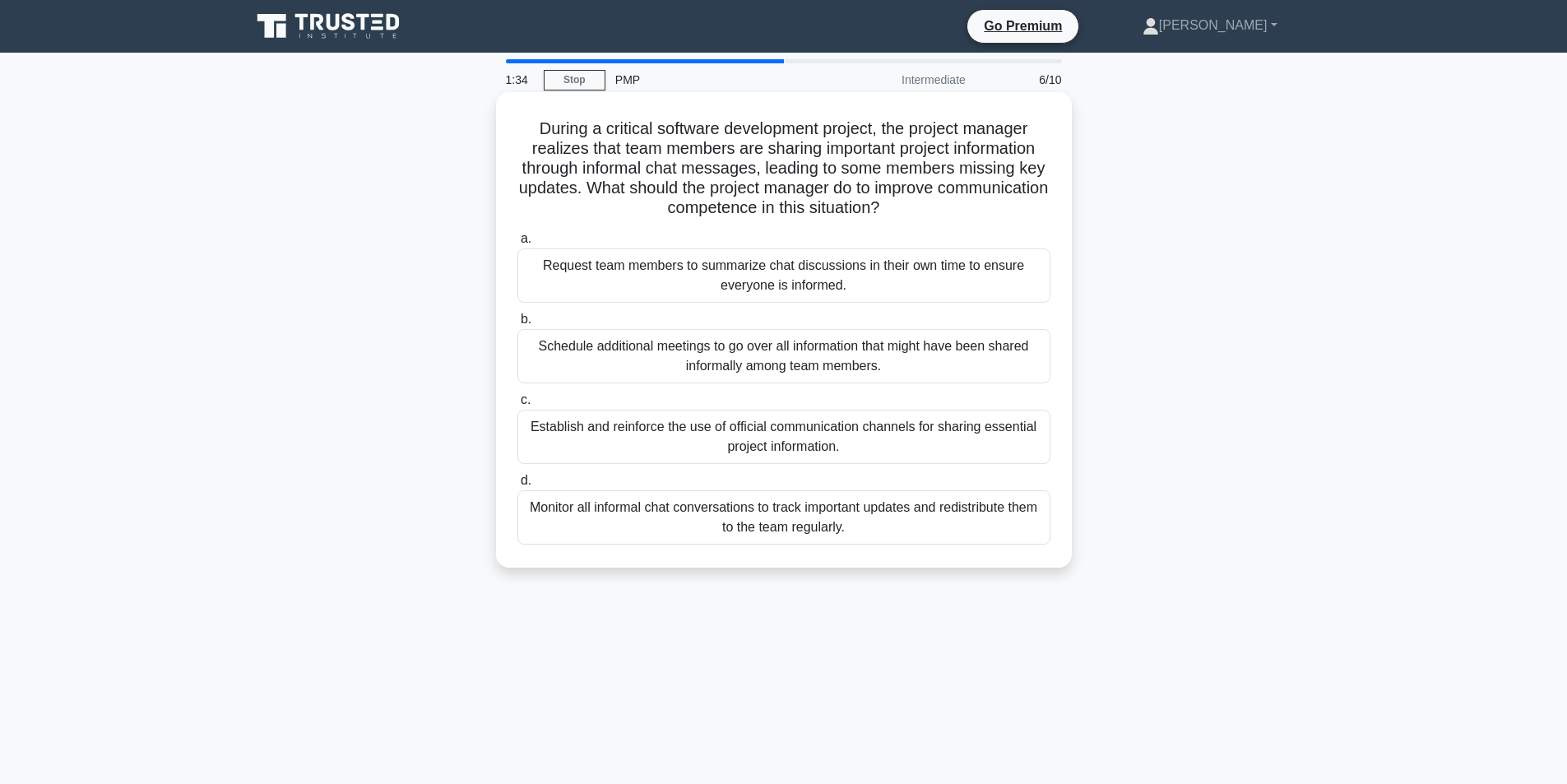
click at [652, 440] on div "Establish and reinforce the use of official communication channels for sharing …" at bounding box center [784, 437] width 533 height 55
click at [517, 406] on input "c. Establish and reinforce the use of official communication channels for shari…" at bounding box center [517, 400] width 0 height 11
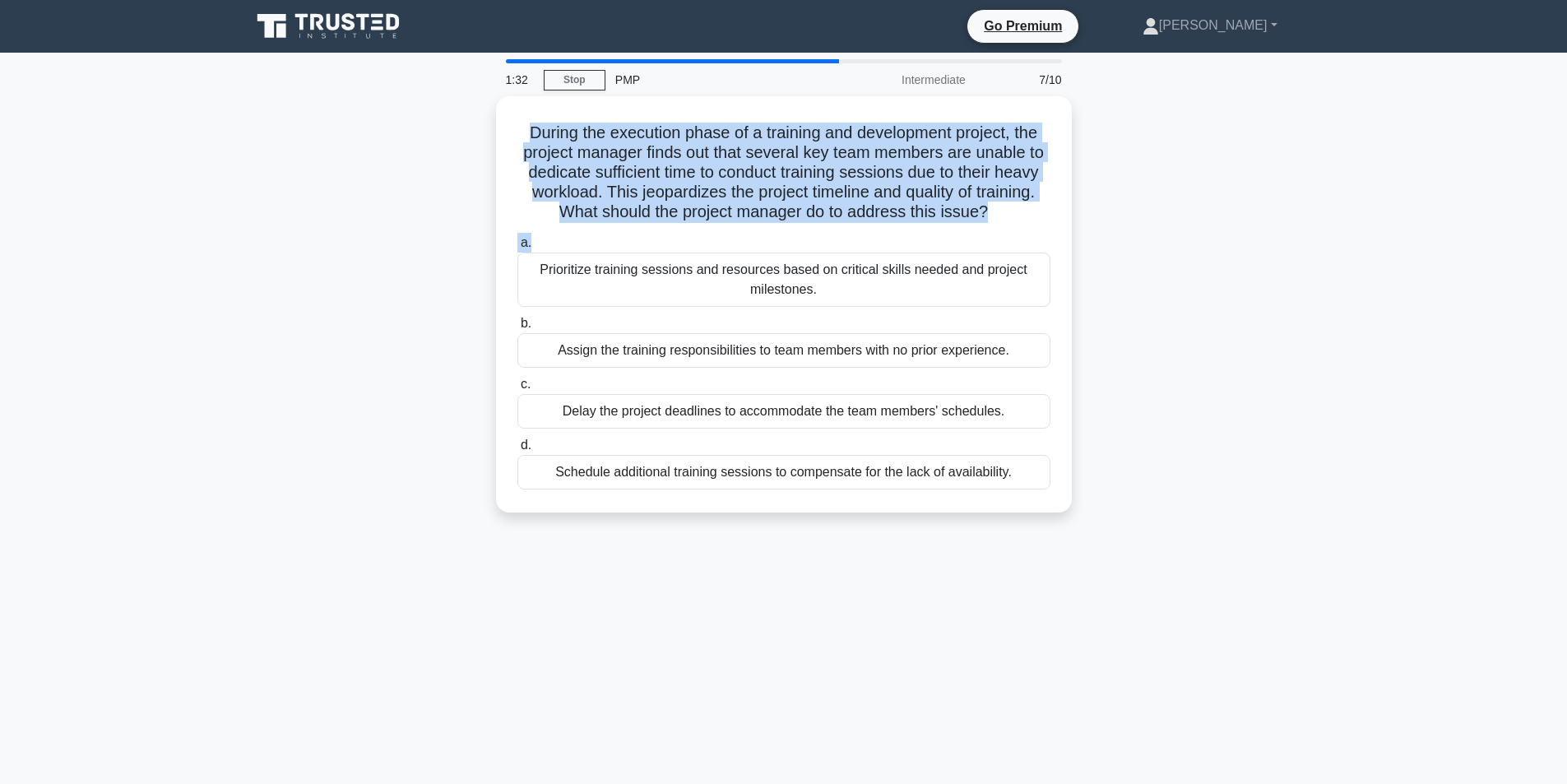
drag, startPoint x: 523, startPoint y: 129, endPoint x: 1084, endPoint y: 247, distance: 573.3
click at [1084, 247] on div "During the execution phase of a training and development project, the project m…" at bounding box center [784, 314] width 1086 height 436
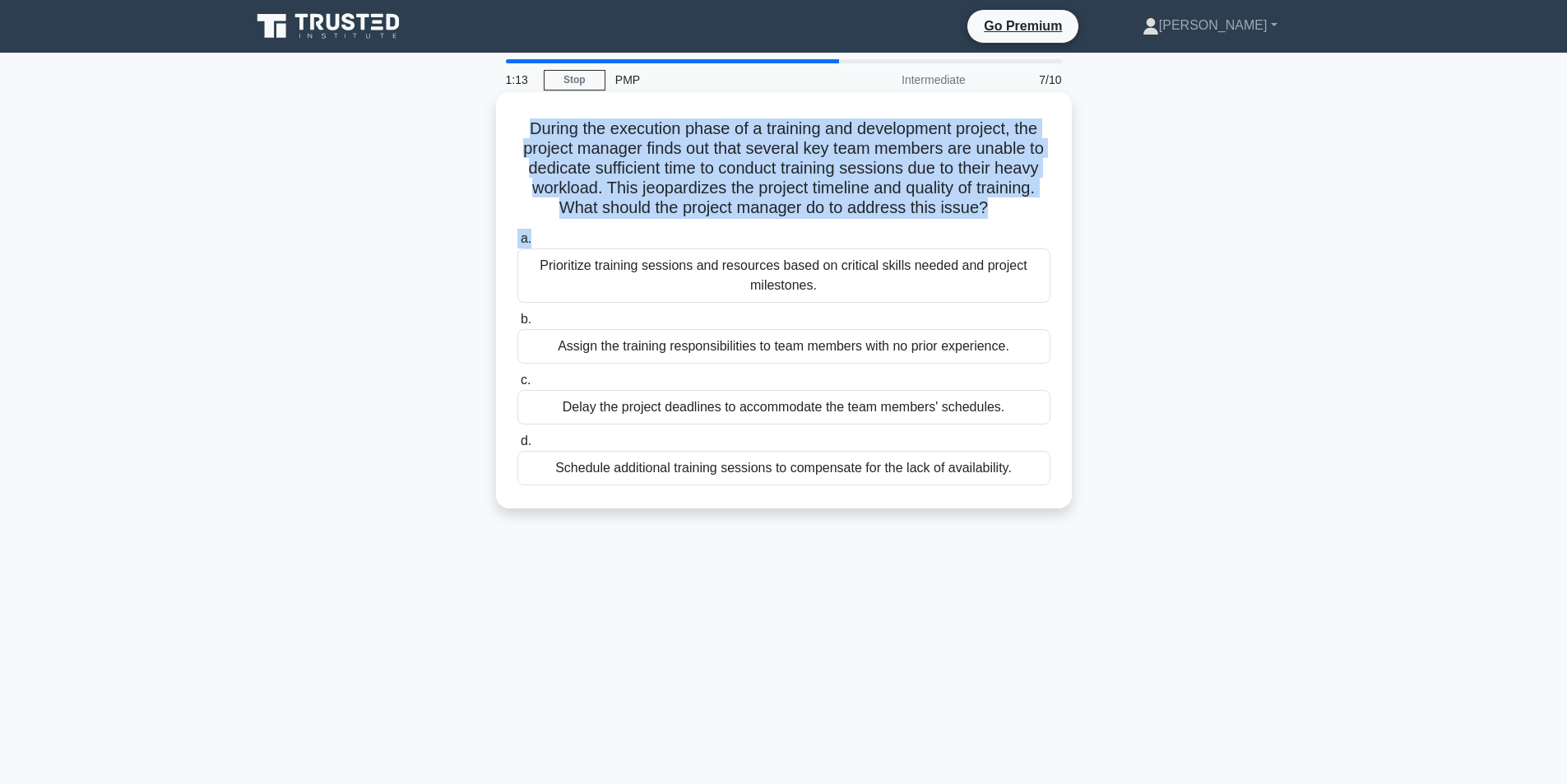
drag, startPoint x: 541, startPoint y: 268, endPoint x: 849, endPoint y: 287, distance: 308.6
click at [849, 287] on div "Prioritize training sessions and resources based on critical skills needed and …" at bounding box center [784, 276] width 533 height 55
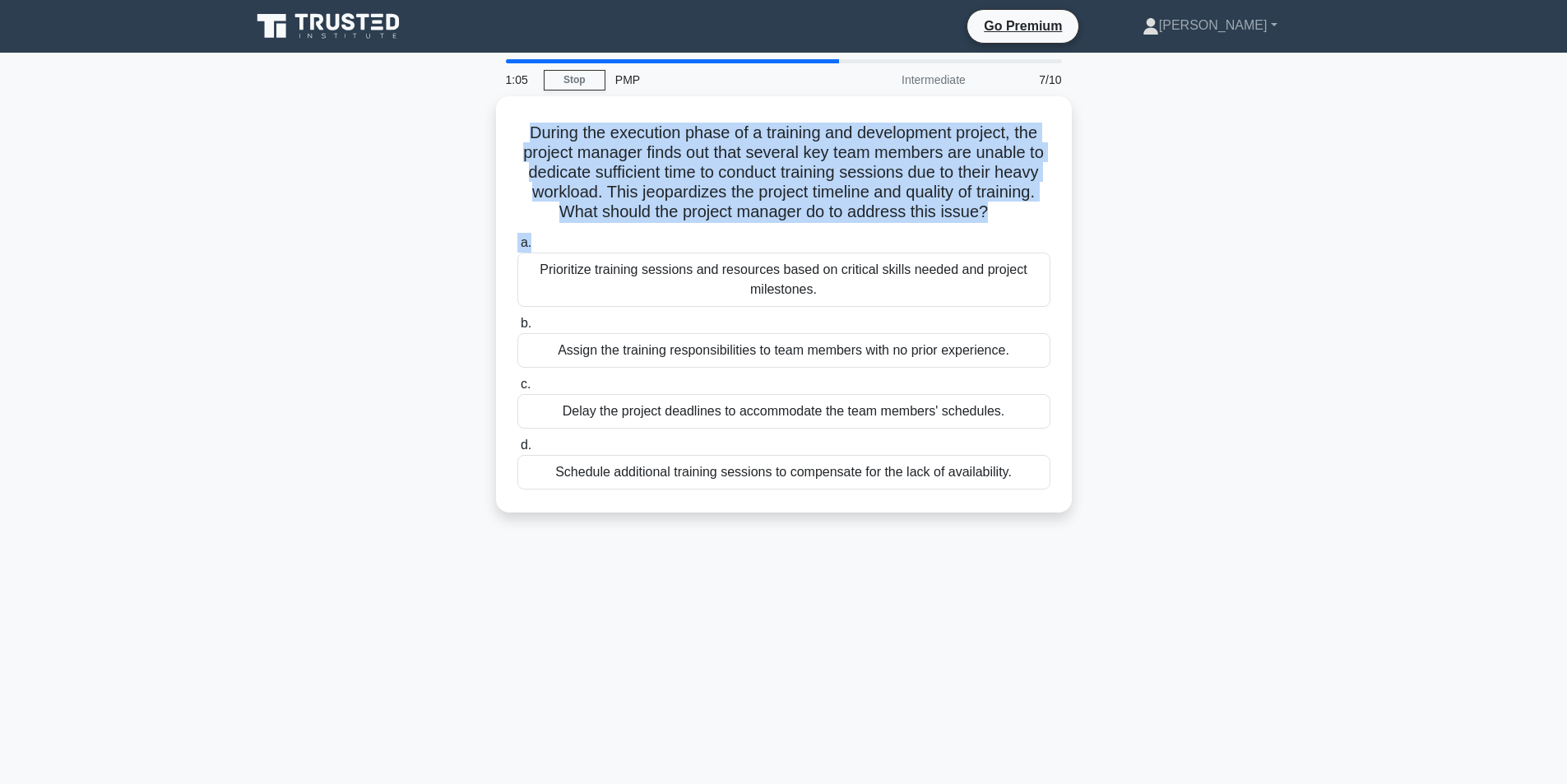
drag, startPoint x: 555, startPoint y: 345, endPoint x: 1160, endPoint y: 345, distance: 605.0
click at [1160, 345] on div "During the execution phase of a training and development project, the project m…" at bounding box center [784, 314] width 1086 height 436
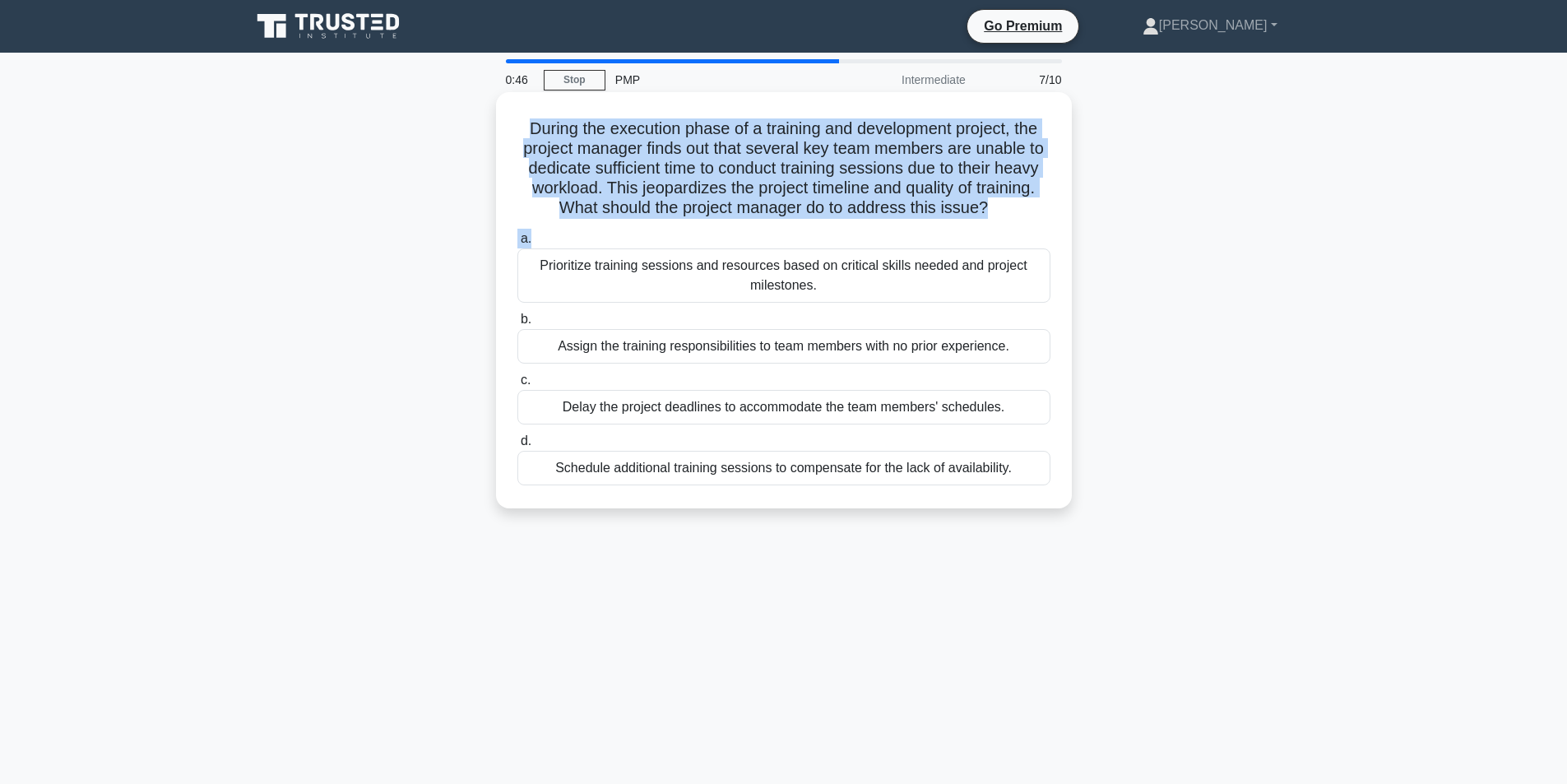
drag, startPoint x: 551, startPoint y: 404, endPoint x: 1067, endPoint y: 393, distance: 516.1
click at [1067, 393] on div "During the execution phase of a training and development project, the project m…" at bounding box center [784, 300] width 576 height 416
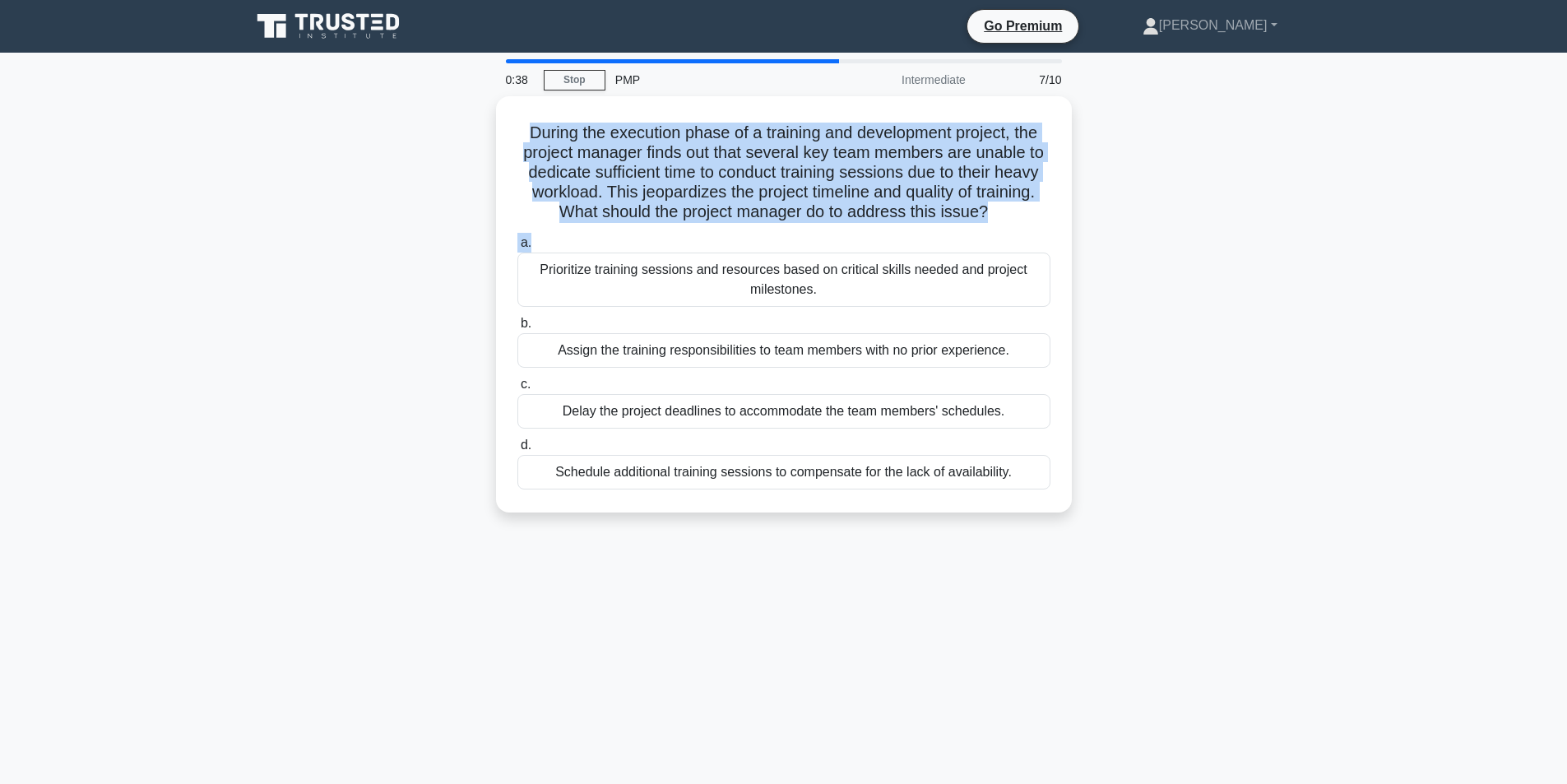
drag, startPoint x: 554, startPoint y: 470, endPoint x: 1161, endPoint y: 469, distance: 607.0
click at [1161, 469] on div "During the execution phase of a training and development project, the project m…" at bounding box center [784, 314] width 1086 height 436
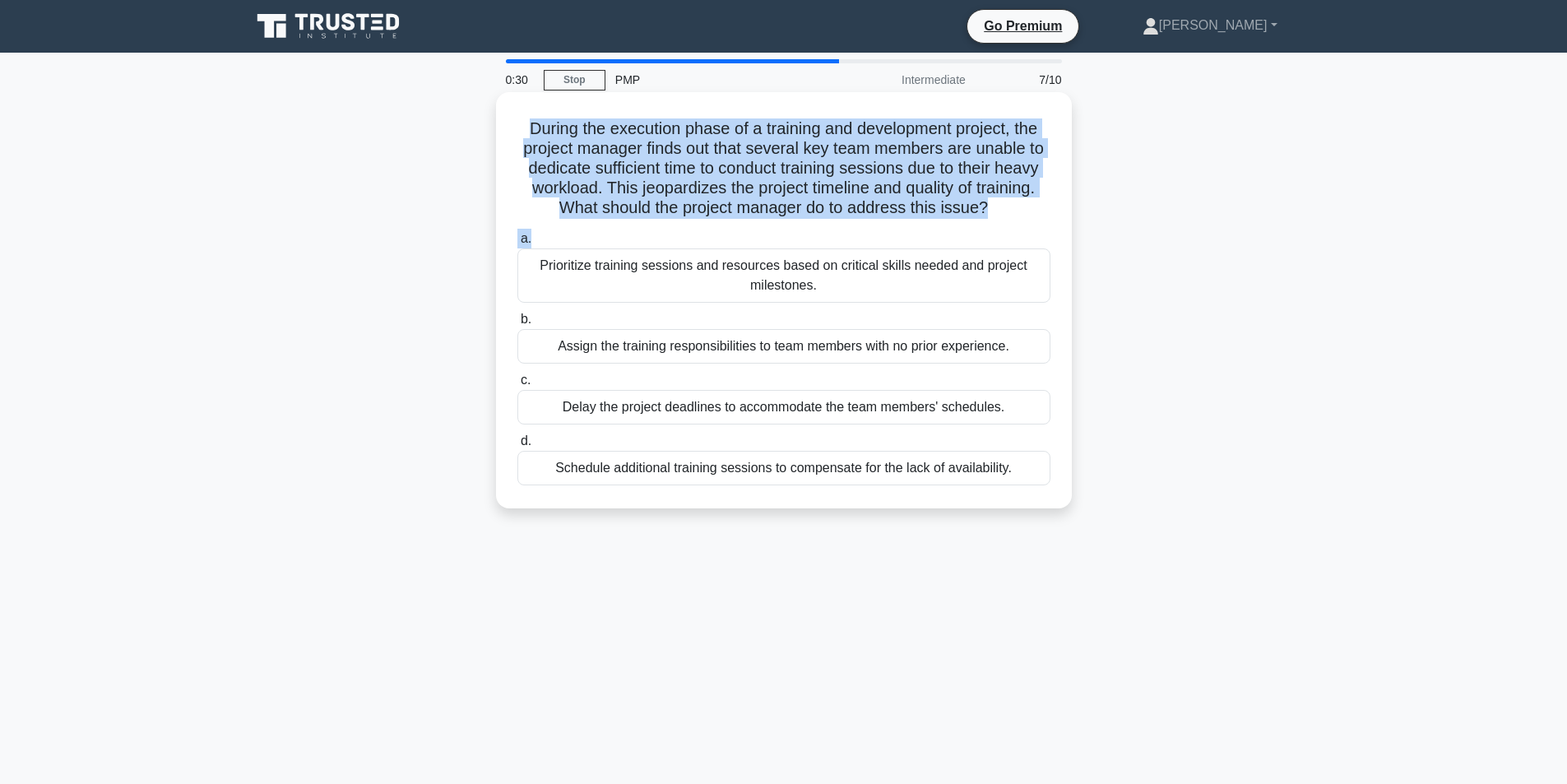
click at [544, 466] on div "Schedule additional training sessions to compensate for the lack of availabilit…" at bounding box center [784, 468] width 533 height 35
click at [517, 446] on input "d. Schedule additional training sessions to compensate for the lack of availabi…" at bounding box center [517, 441] width 0 height 11
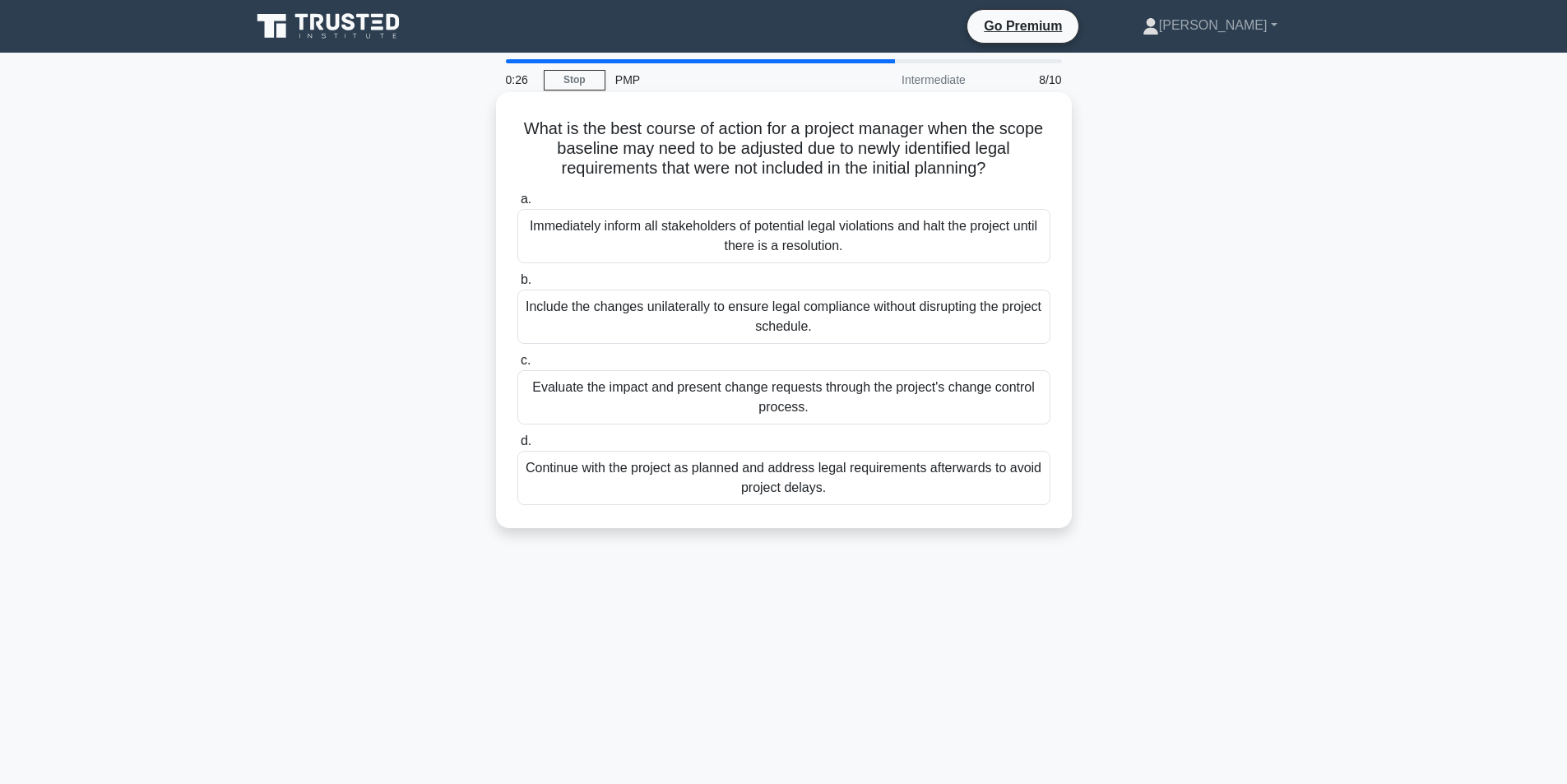
drag, startPoint x: 509, startPoint y: 123, endPoint x: 1009, endPoint y: 169, distance: 502.1
click at [1009, 169] on div "What is the best course of action for a project manager when the scope baseline…" at bounding box center [784, 310] width 563 height 423
drag, startPoint x: 527, startPoint y: 221, endPoint x: 995, endPoint y: 246, distance: 468.7
click at [995, 246] on div "Immediately inform all stakeholders of potential legal violations and halt the …" at bounding box center [784, 236] width 533 height 55
drag, startPoint x: 536, startPoint y: 312, endPoint x: 1003, endPoint y: 340, distance: 467.8
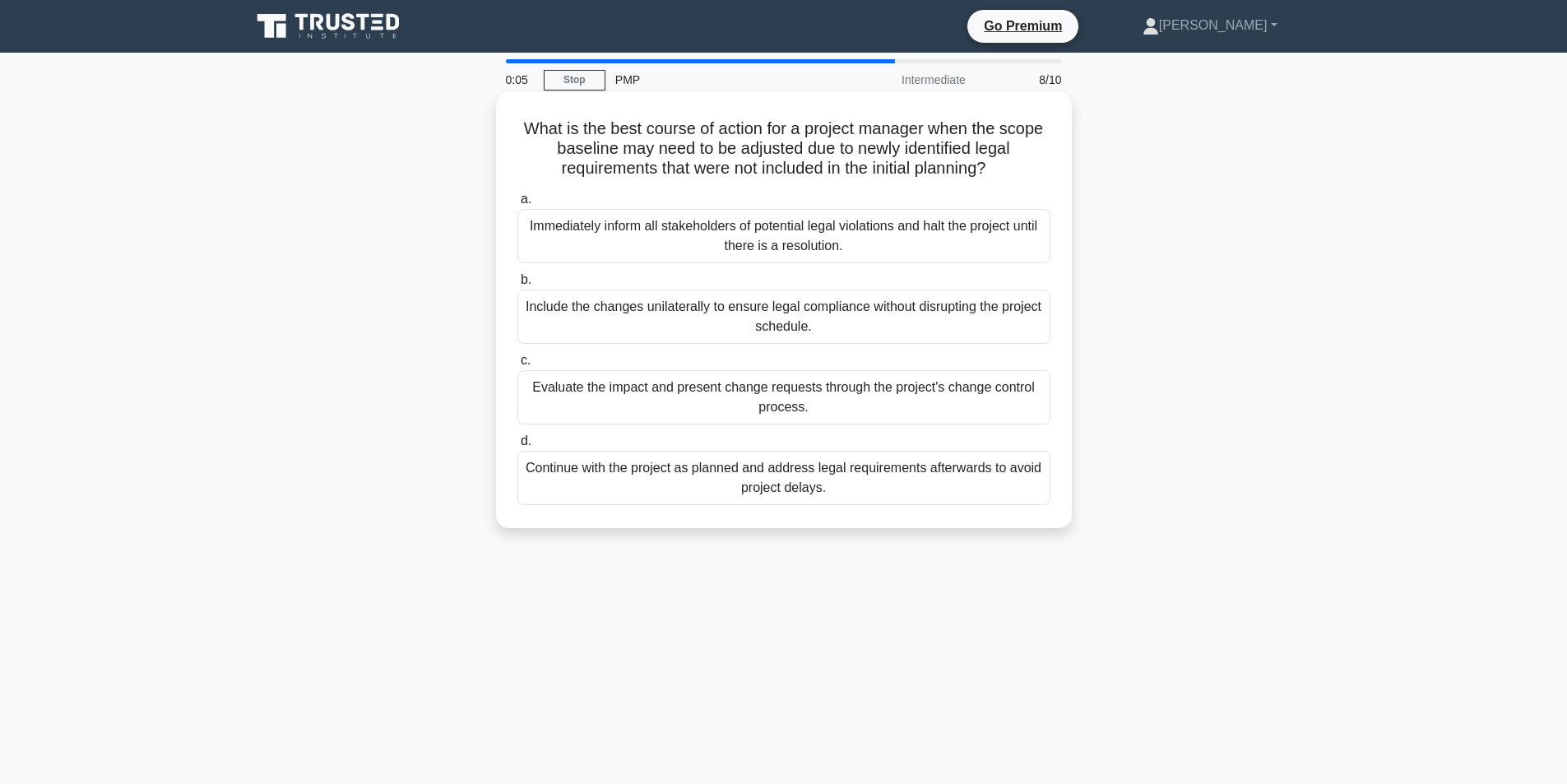
click at [1003, 340] on div "Include the changes unilaterally to ensure legal compliance without disrupting …" at bounding box center [784, 316] width 533 height 55
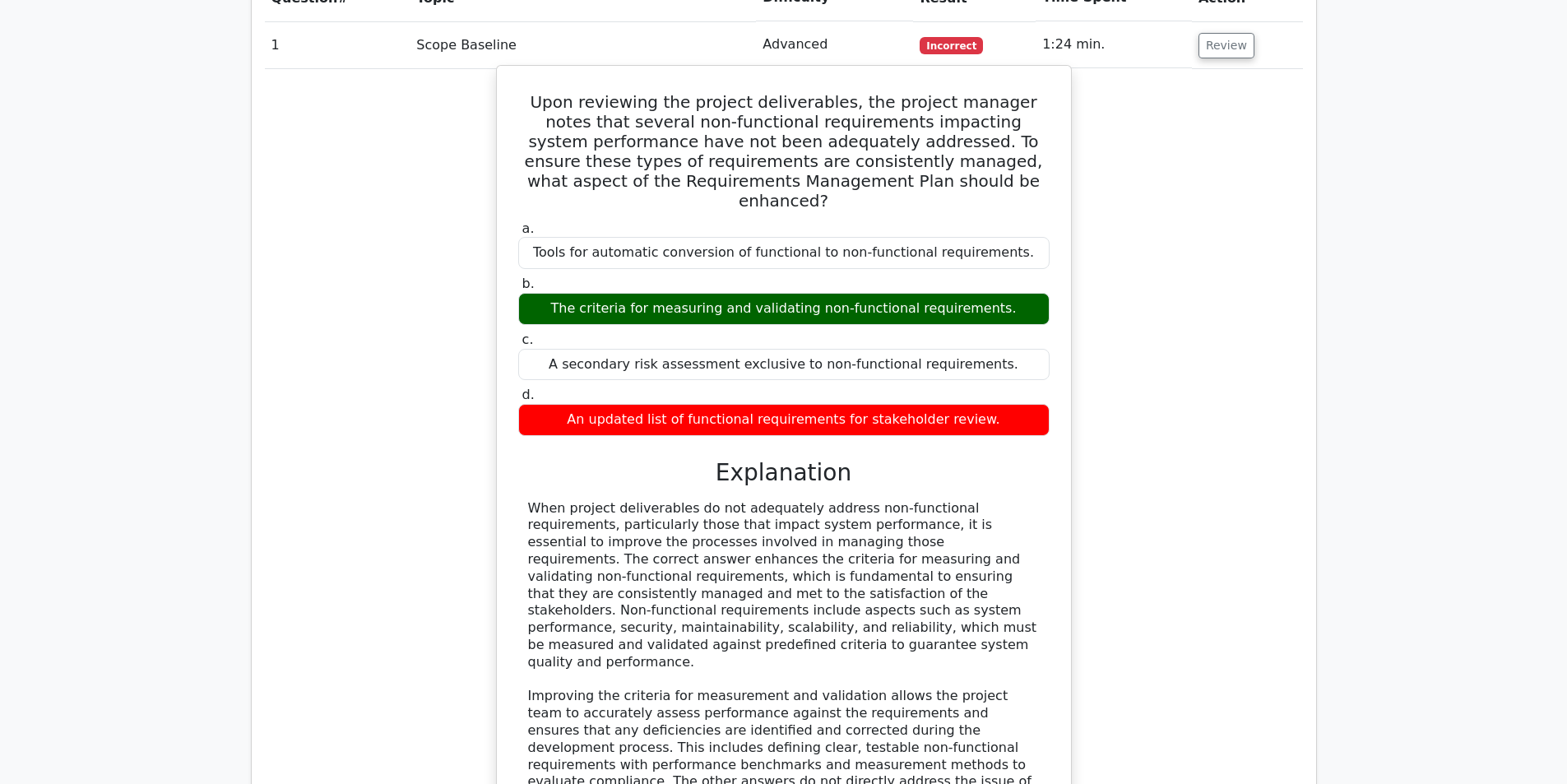
scroll to position [1315, 0]
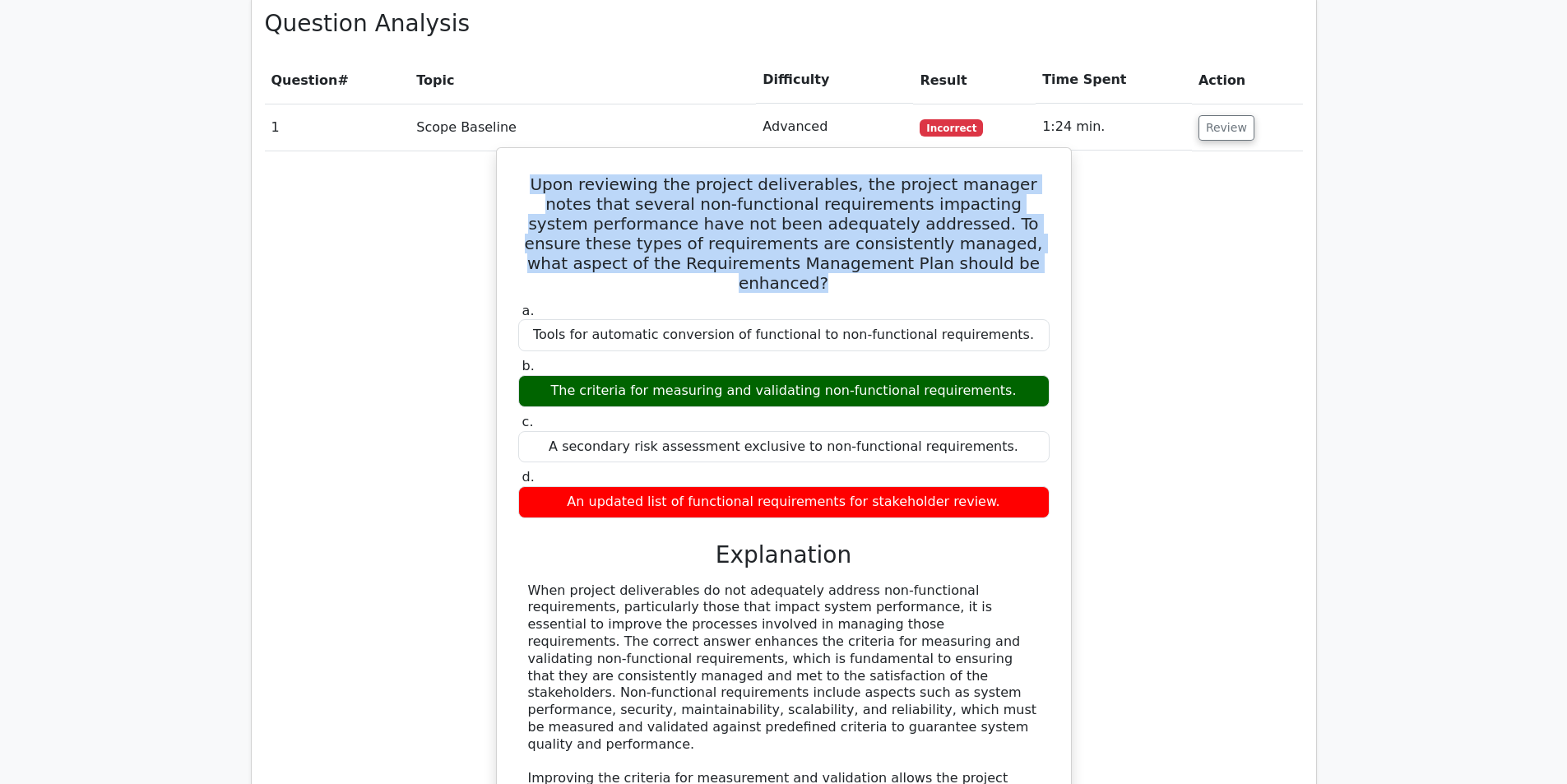
drag, startPoint x: 536, startPoint y: 126, endPoint x: 1009, endPoint y: 201, distance: 478.9
click at [1009, 201] on h5 "Upon reviewing the project deliverables, the project manager notes that several…" at bounding box center [784, 233] width 535 height 118
copy h5 "Upon reviewing the project deliverables, the project manager notes that several…"
drag, startPoint x: 556, startPoint y: 306, endPoint x: 1006, endPoint y: 311, distance: 450.0
click at [1006, 375] on div "The criteria for measuring and validating non-functional requirements." at bounding box center [784, 391] width 531 height 32
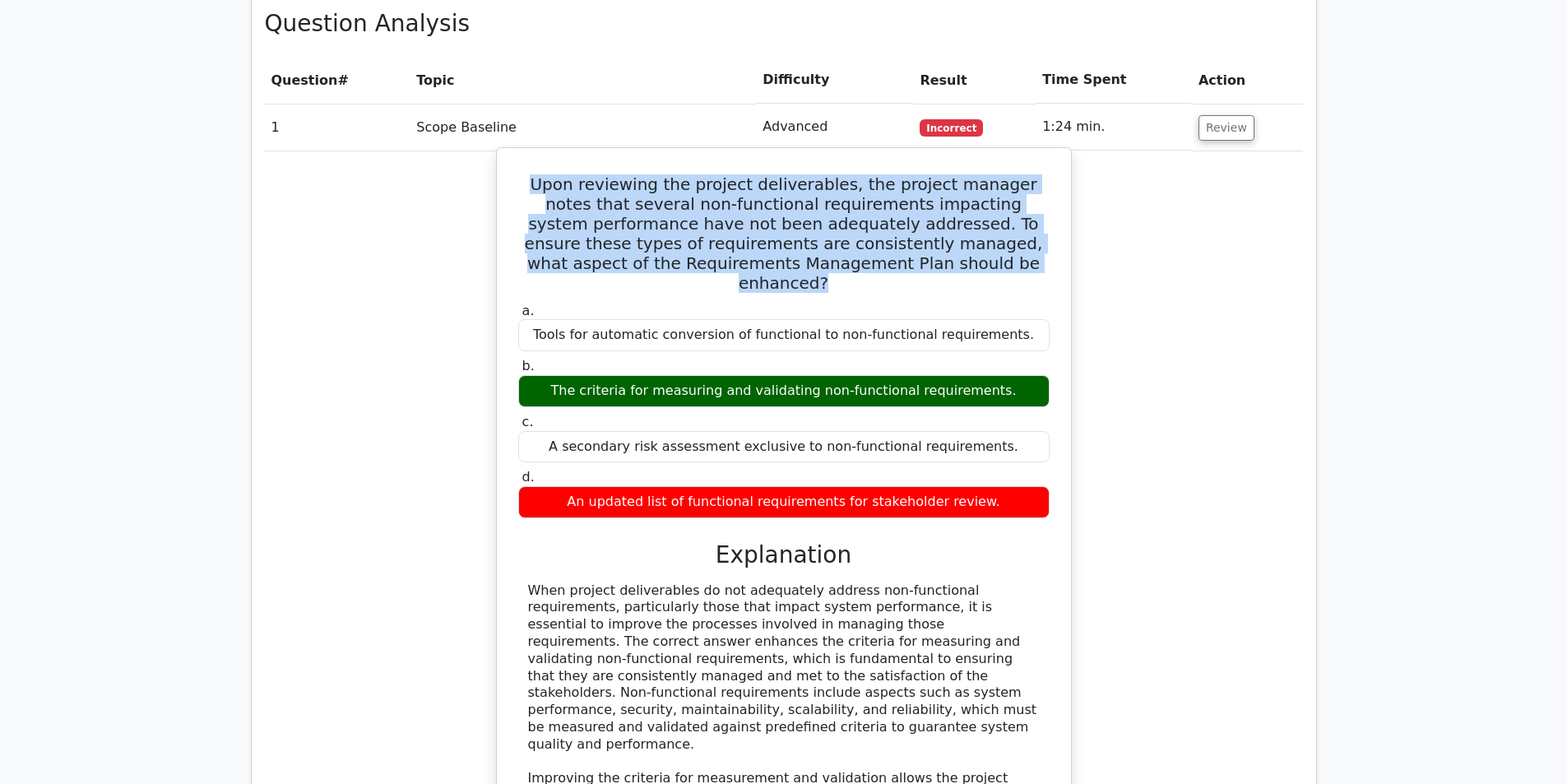
copy div "The criteria for measuring and validating non-functional requirements."
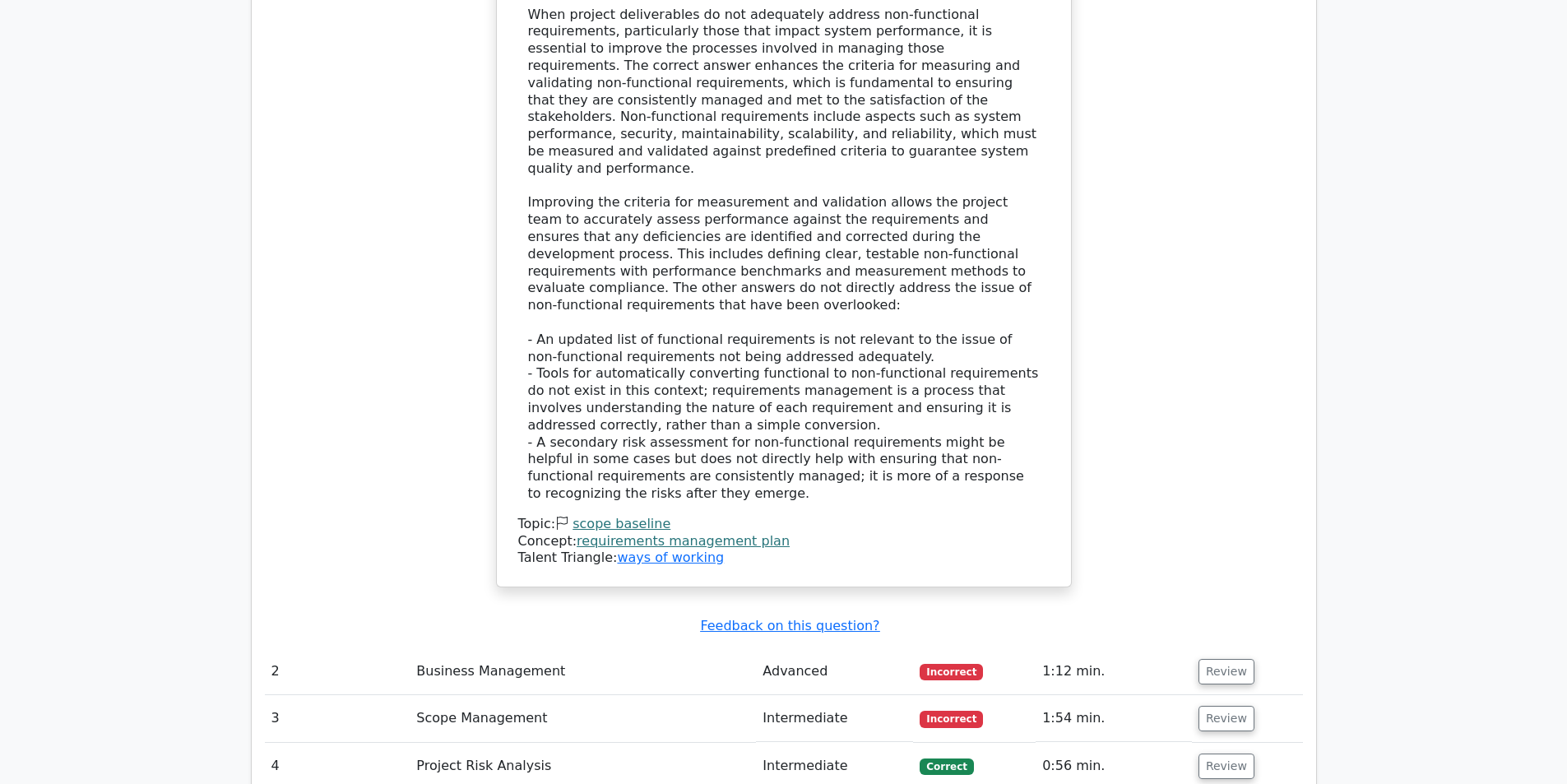
scroll to position [2220, 0]
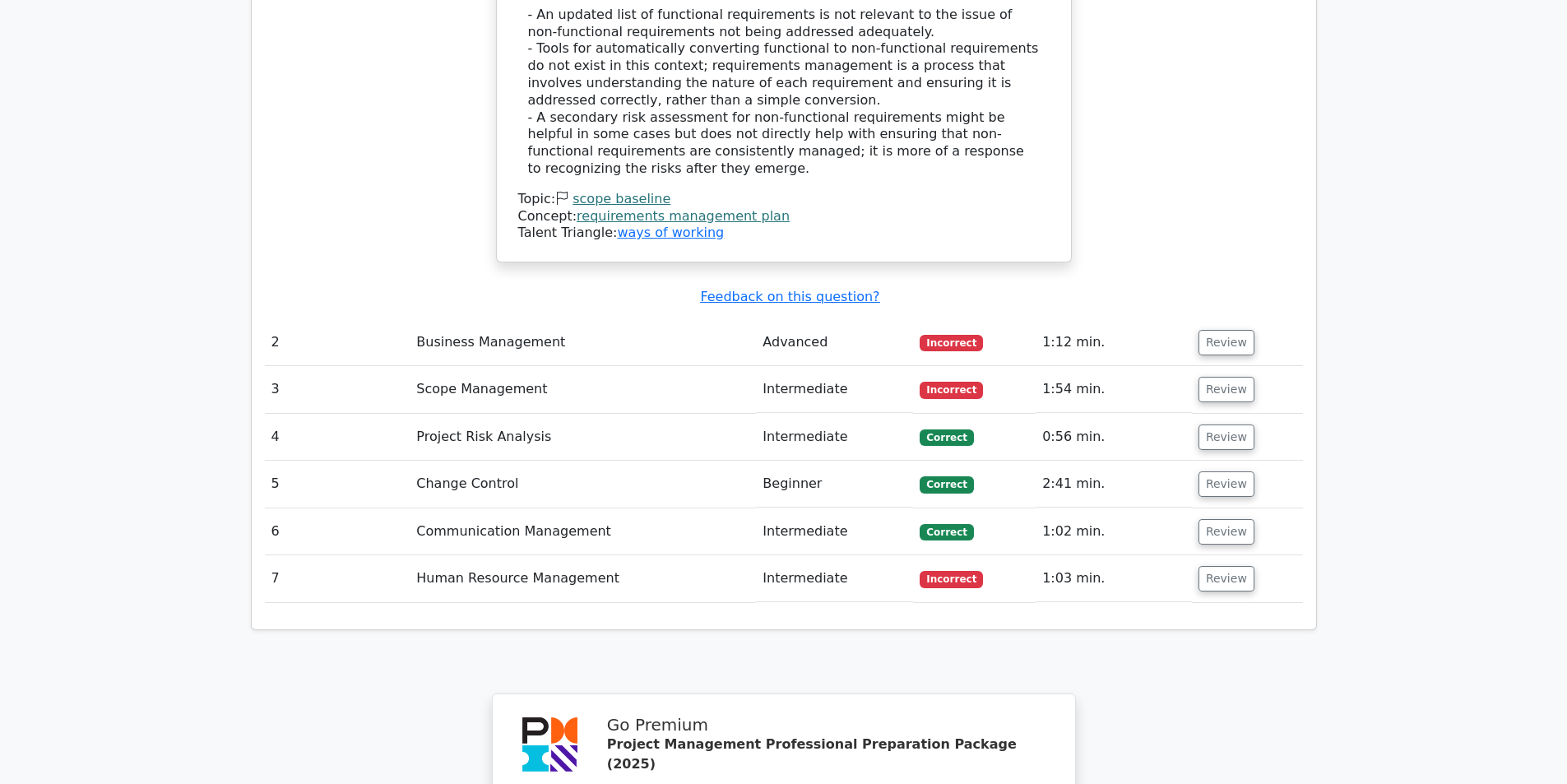
click at [504, 319] on td "Business Management" at bounding box center [583, 342] width 346 height 47
click at [941, 335] on span "Incorrect" at bounding box center [951, 343] width 64 height 17
click at [1213, 330] on button "Review" at bounding box center [1226, 342] width 56 height 26
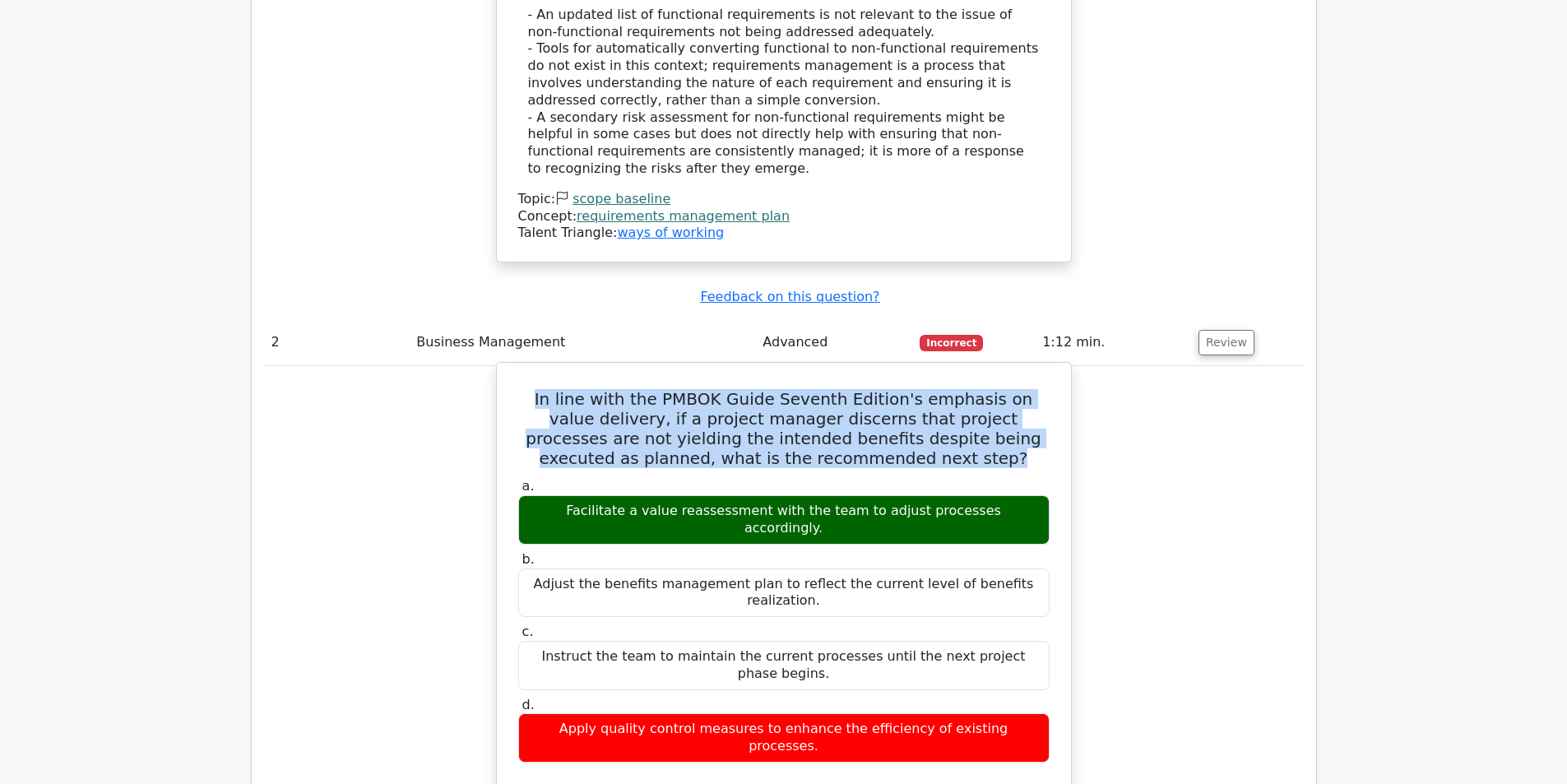
drag, startPoint x: 533, startPoint y: 267, endPoint x: 946, endPoint y: 327, distance: 417.3
click at [946, 389] on h5 "In line with the PMBOK Guide Seventh Edition's emphasis on value delivery, if a…" at bounding box center [784, 429] width 535 height 79
drag, startPoint x: 550, startPoint y: 376, endPoint x: 1047, endPoint y: 386, distance: 497.1
click at [1047, 495] on div "Facilitate a value reassessment with the team to adjust processes accordingly." at bounding box center [784, 520] width 531 height 50
copy div "Facilitate a value reassessment with the team to adjust processes accordingly."
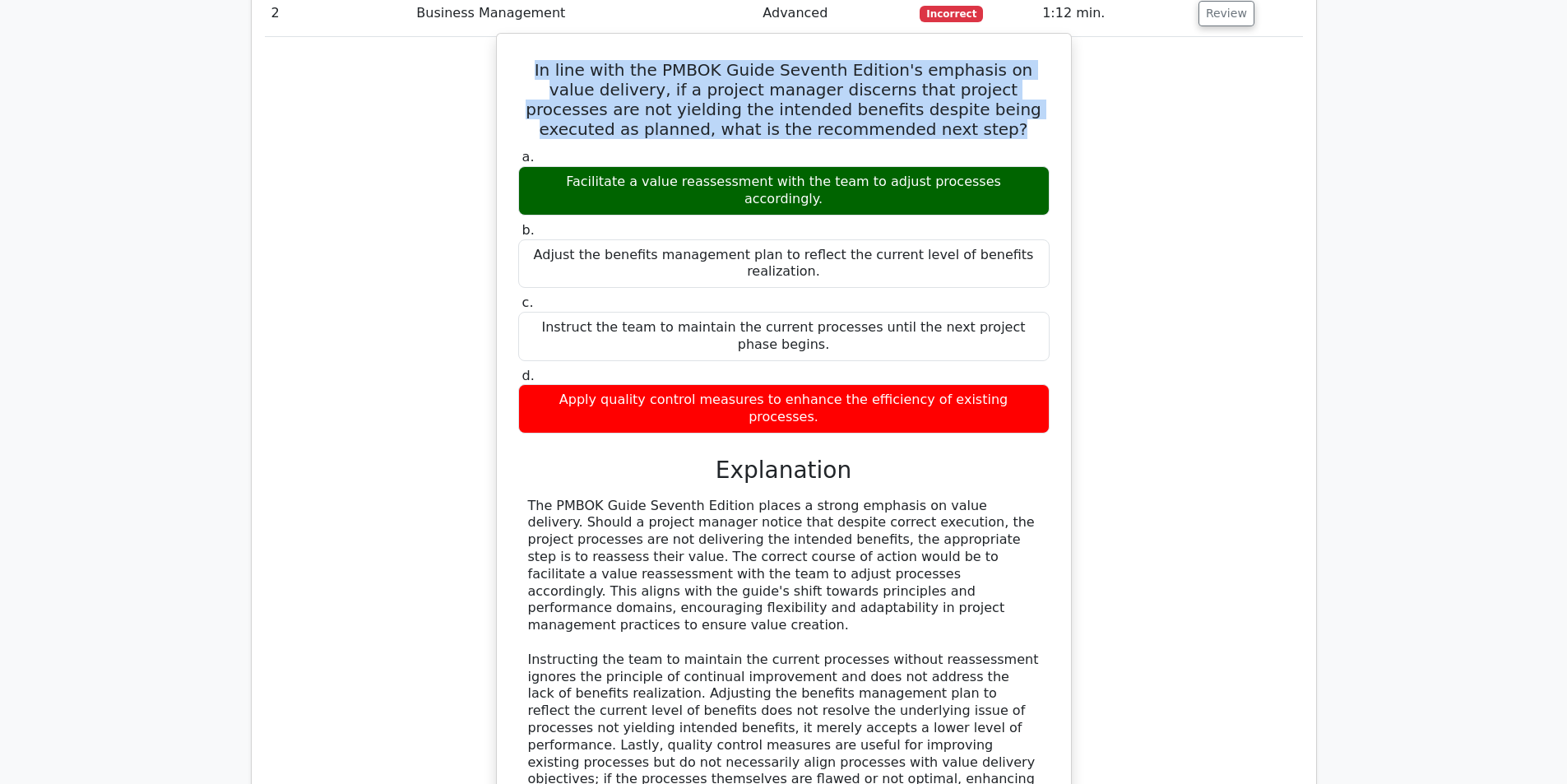
scroll to position [2878, 0]
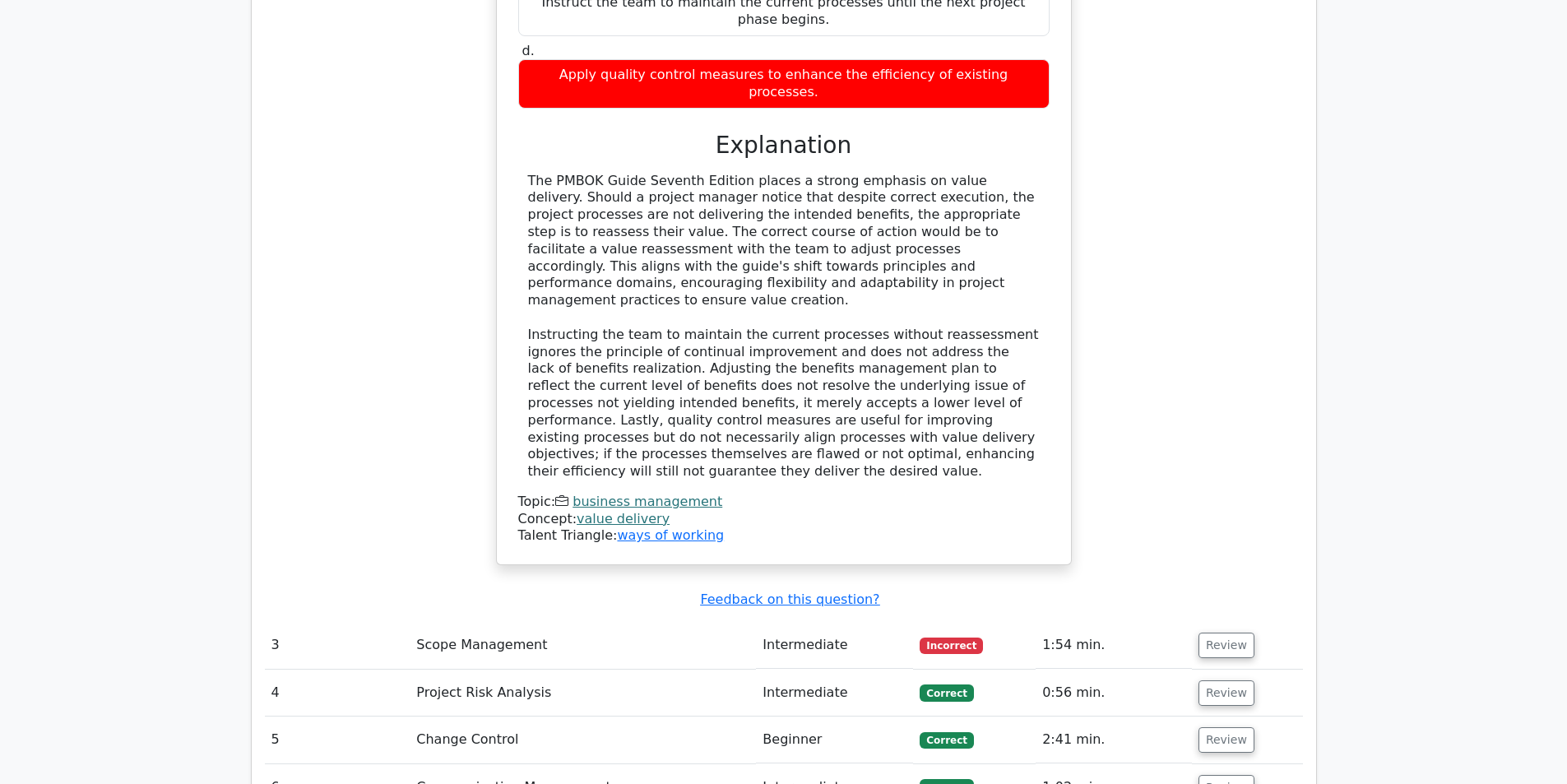
click at [941, 621] on td "Incorrect" at bounding box center [974, 644] width 122 height 47
click at [943, 637] on span "Incorrect" at bounding box center [951, 645] width 64 height 17
click at [1216, 632] on button "Review" at bounding box center [1226, 644] width 56 height 26
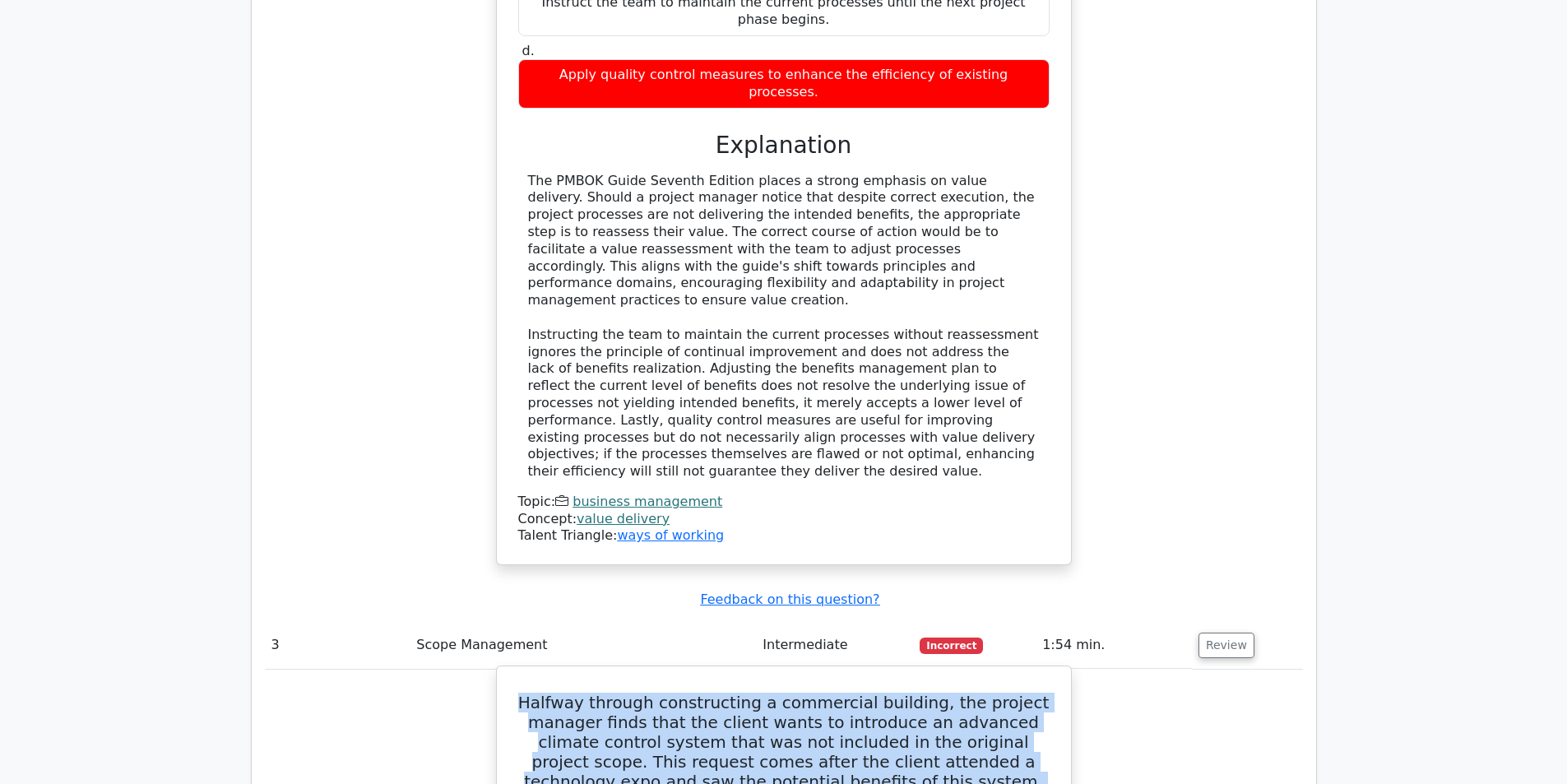
drag, startPoint x: 536, startPoint y: 463, endPoint x: 956, endPoint y: 669, distance: 467.8
copy h5 "Halfway through constructing a commercial building, the project manager finds t…"
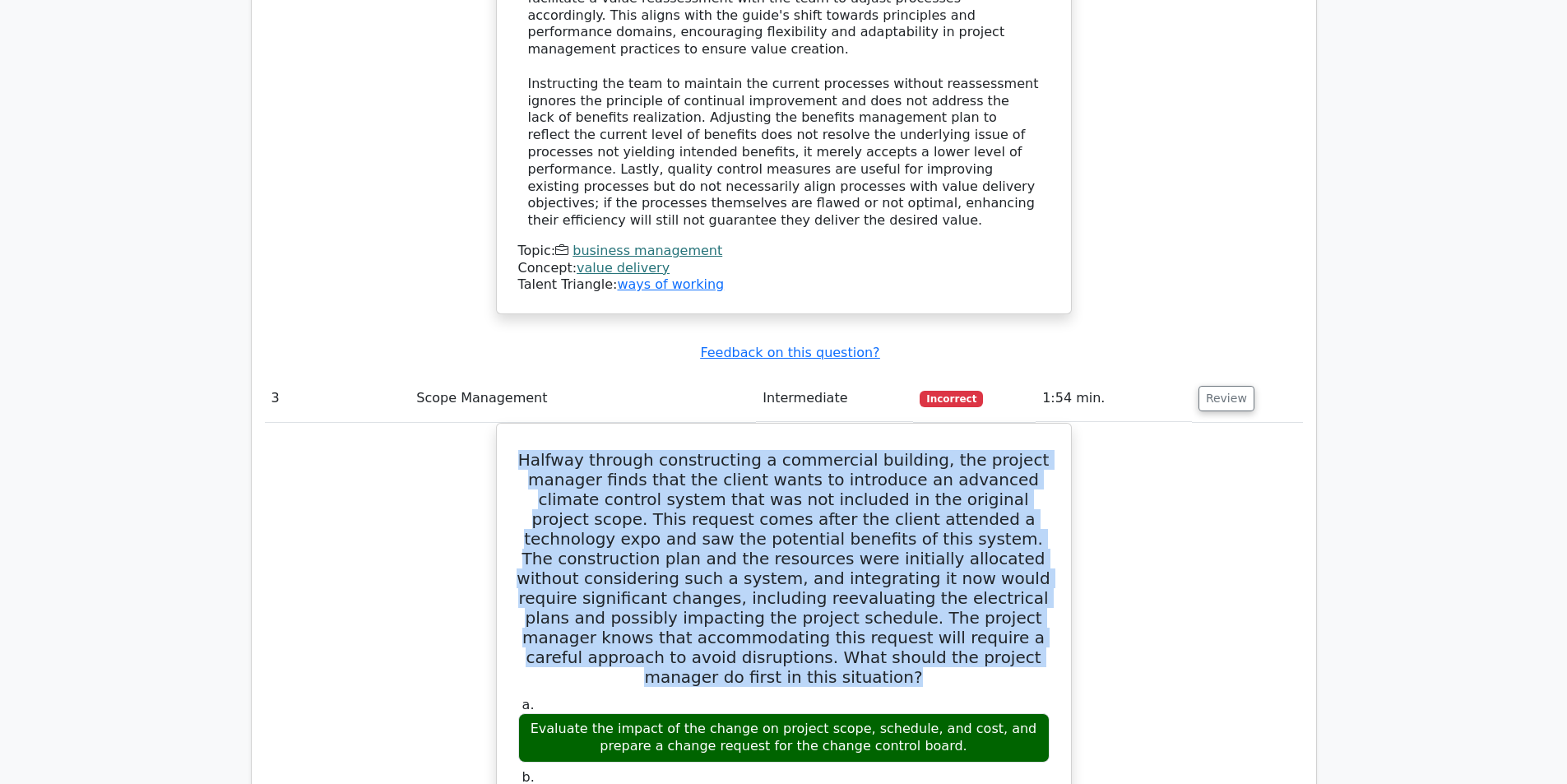
scroll to position [3207, 0]
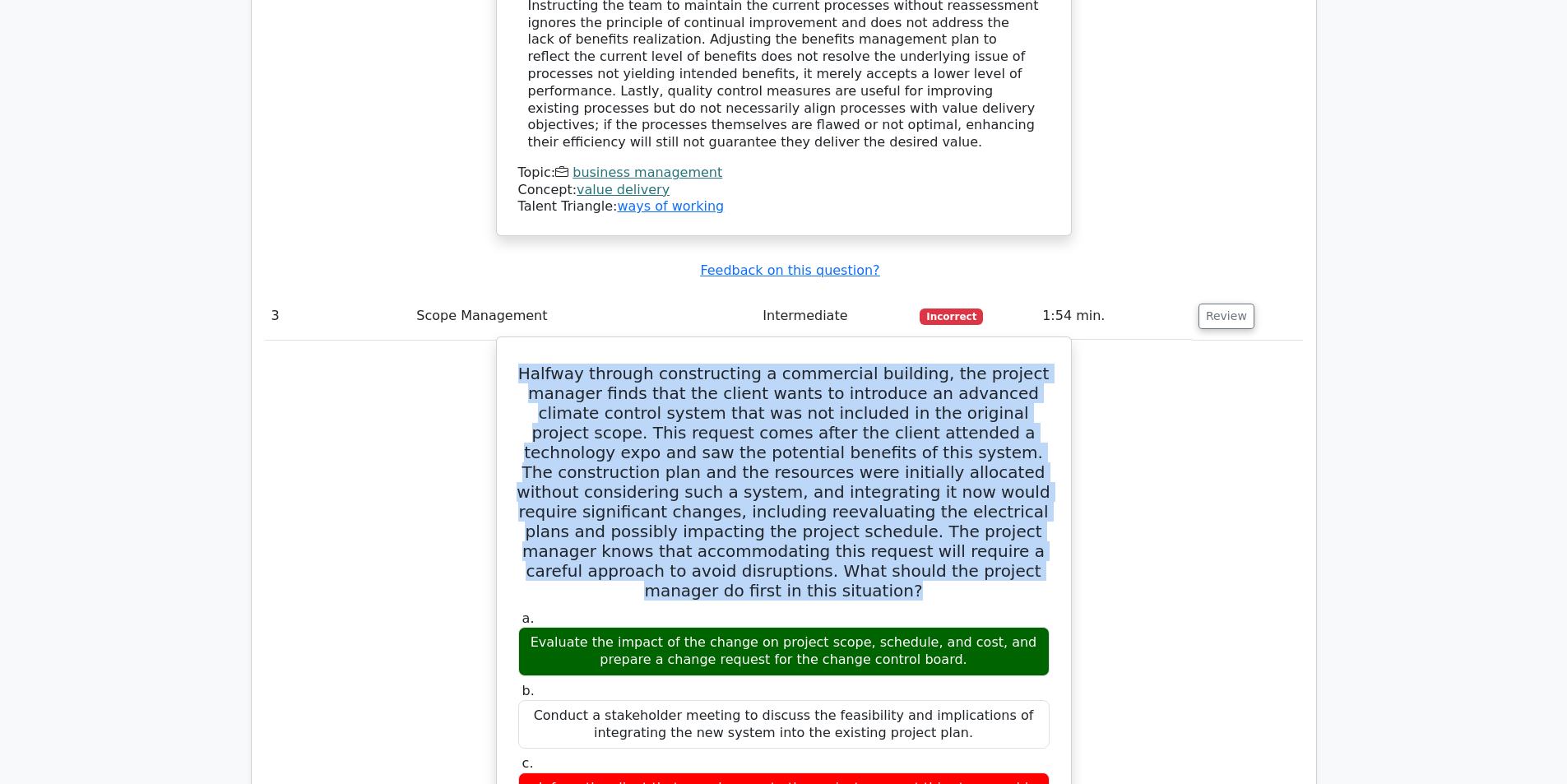
drag, startPoint x: 529, startPoint y: 389, endPoint x: 956, endPoint y: 413, distance: 427.7
click at [956, 626] on div "Evaluate the impact of the change on project scope, schedule, and cost, and pre…" at bounding box center [784, 651] width 531 height 50
copy div "Evaluate the impact of the change on project scope, schedule, and cost, and pre…"
drag, startPoint x: 526, startPoint y: 530, endPoint x: 949, endPoint y: 561, distance: 424.1
click at [949, 772] on div "Inform the client that any changes to the project scope at this stage could sig…" at bounding box center [784, 797] width 531 height 50
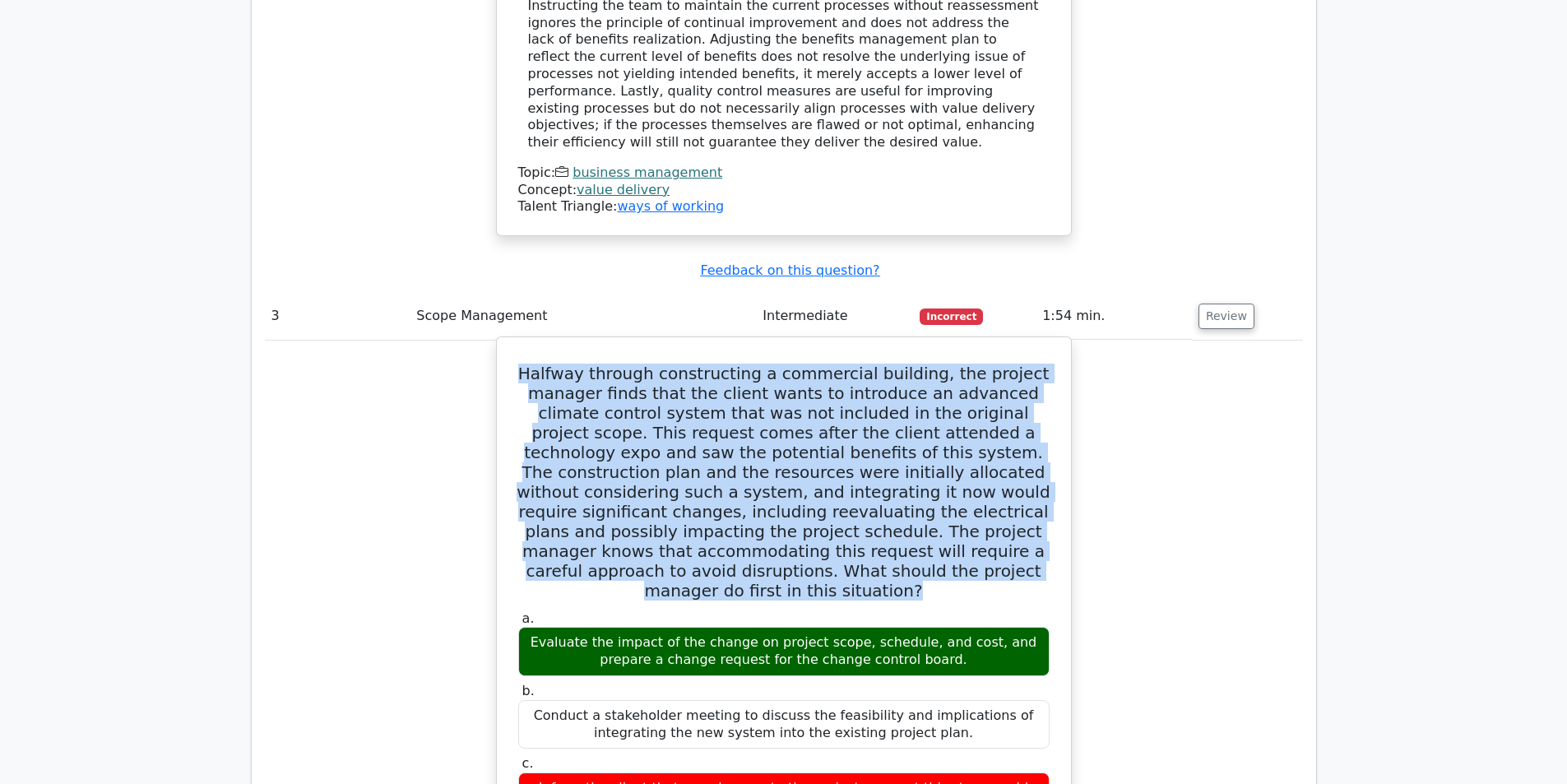
copy div "Inform the client that any changes to the project scope at this stage could sig…"
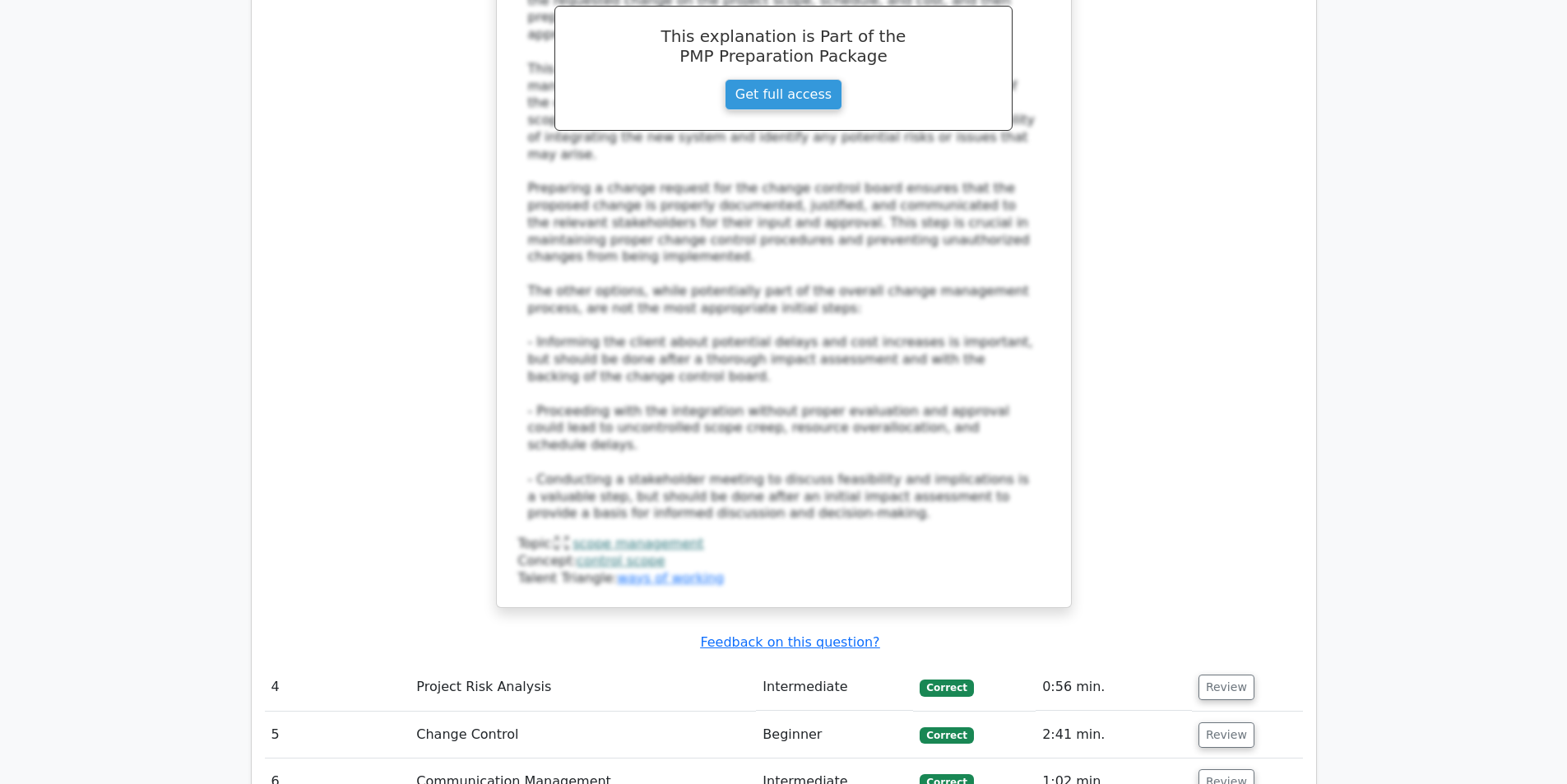
scroll to position [4522, 0]
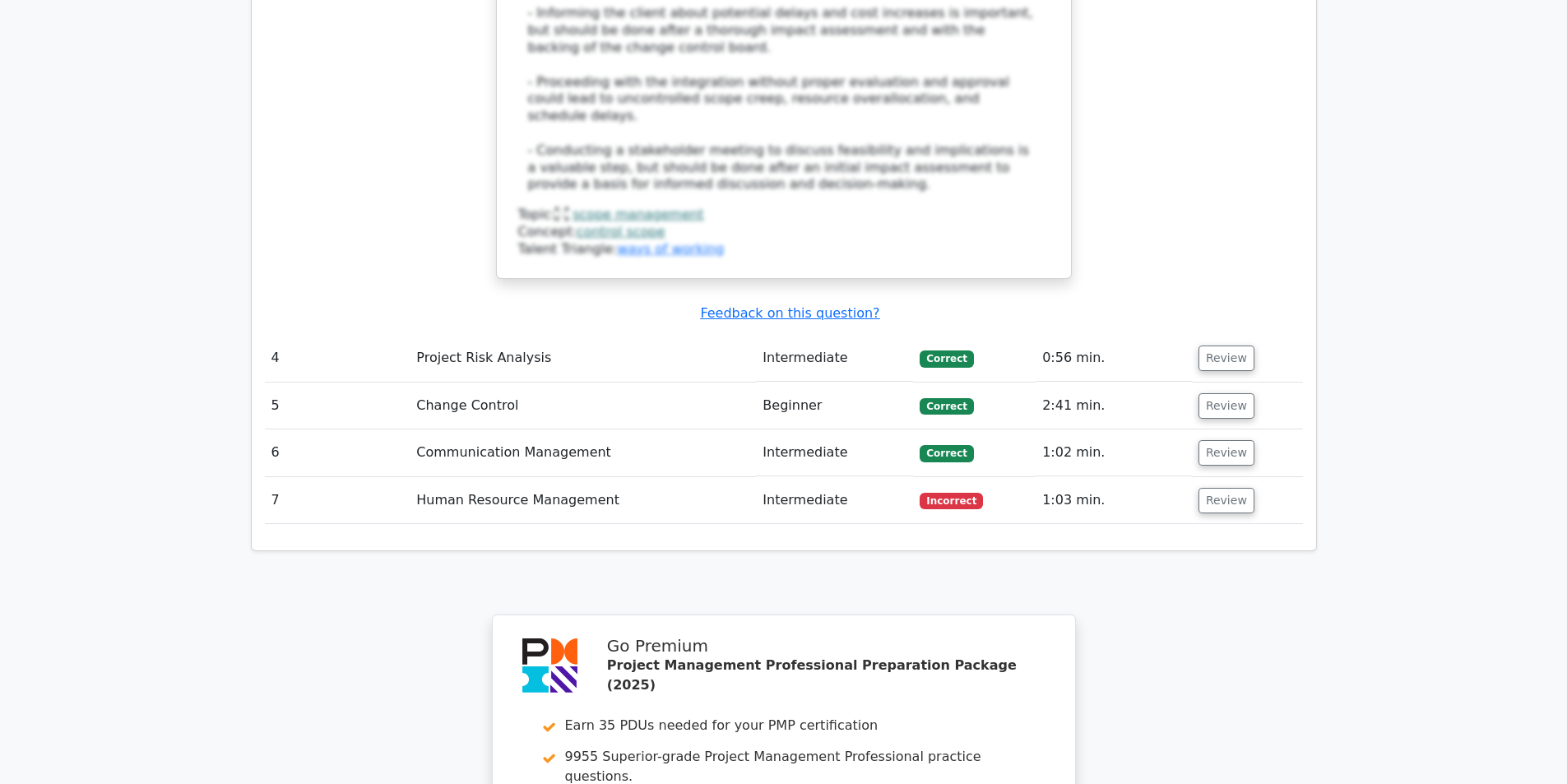
click at [884, 335] on td "Intermediate" at bounding box center [835, 358] width 157 height 47
click at [941, 350] on span "Correct" at bounding box center [946, 359] width 54 height 17
click at [1203, 345] on button "Review" at bounding box center [1226, 358] width 56 height 26
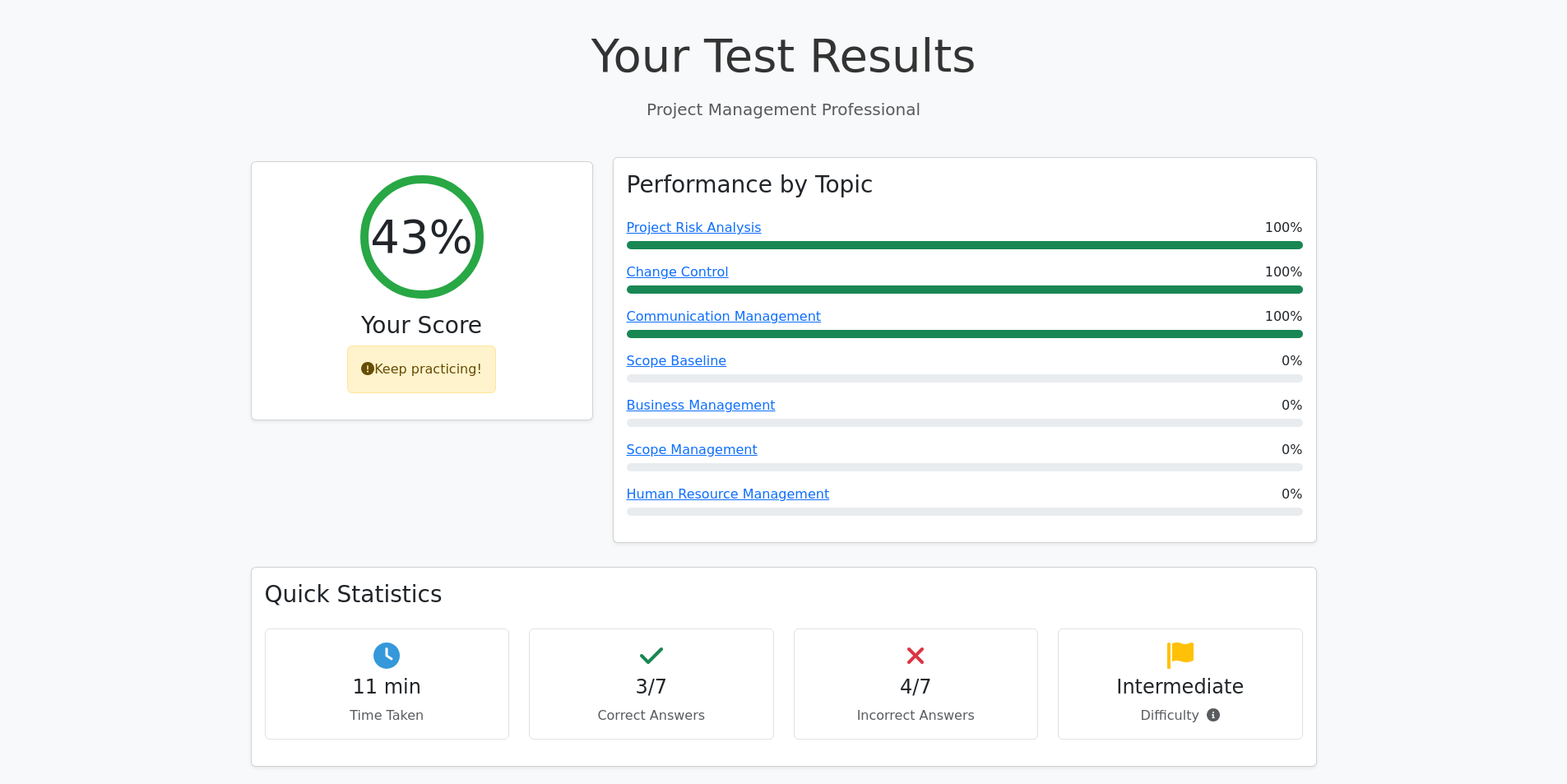
scroll to position [941, 0]
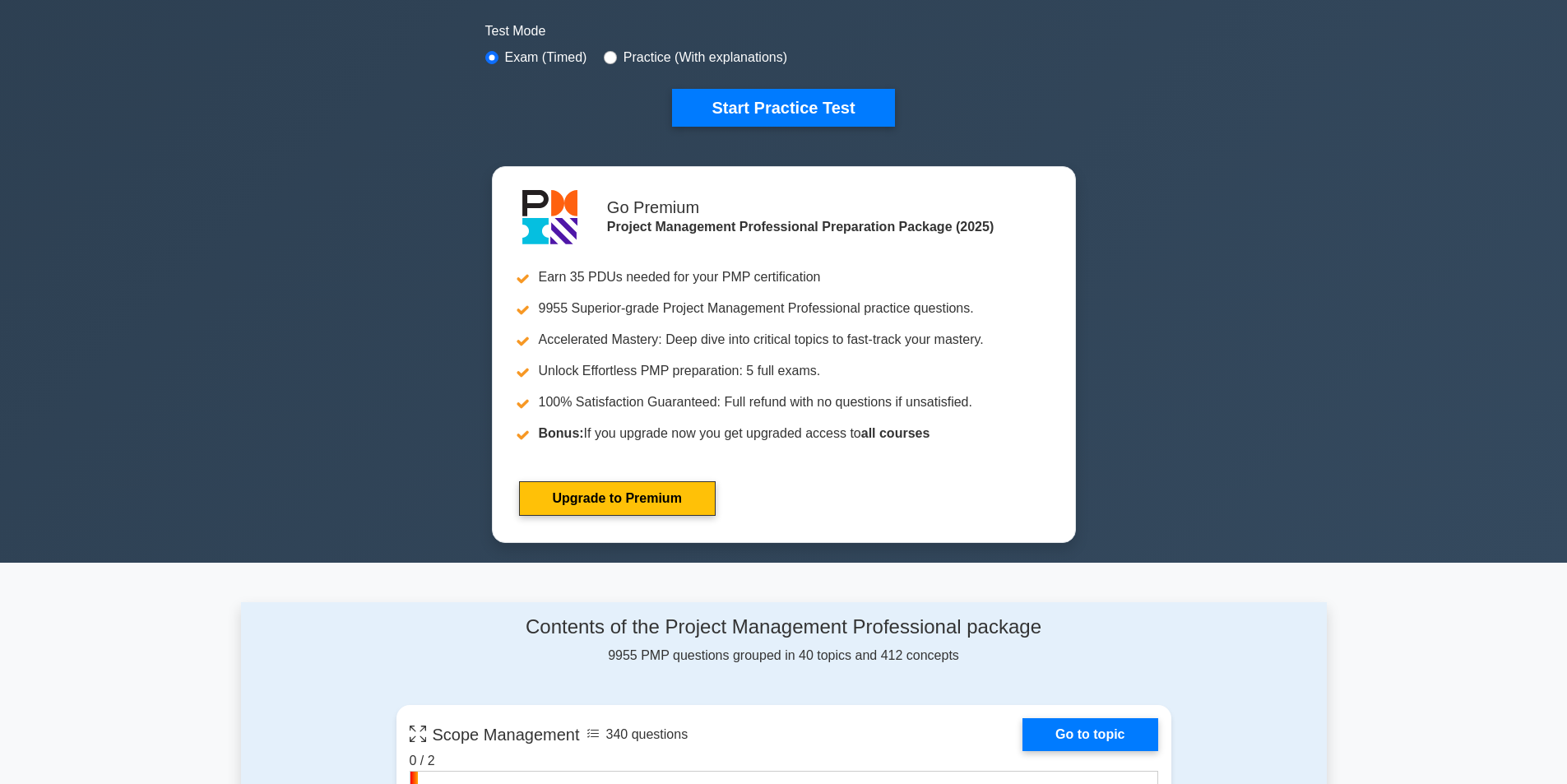
scroll to position [247, 0]
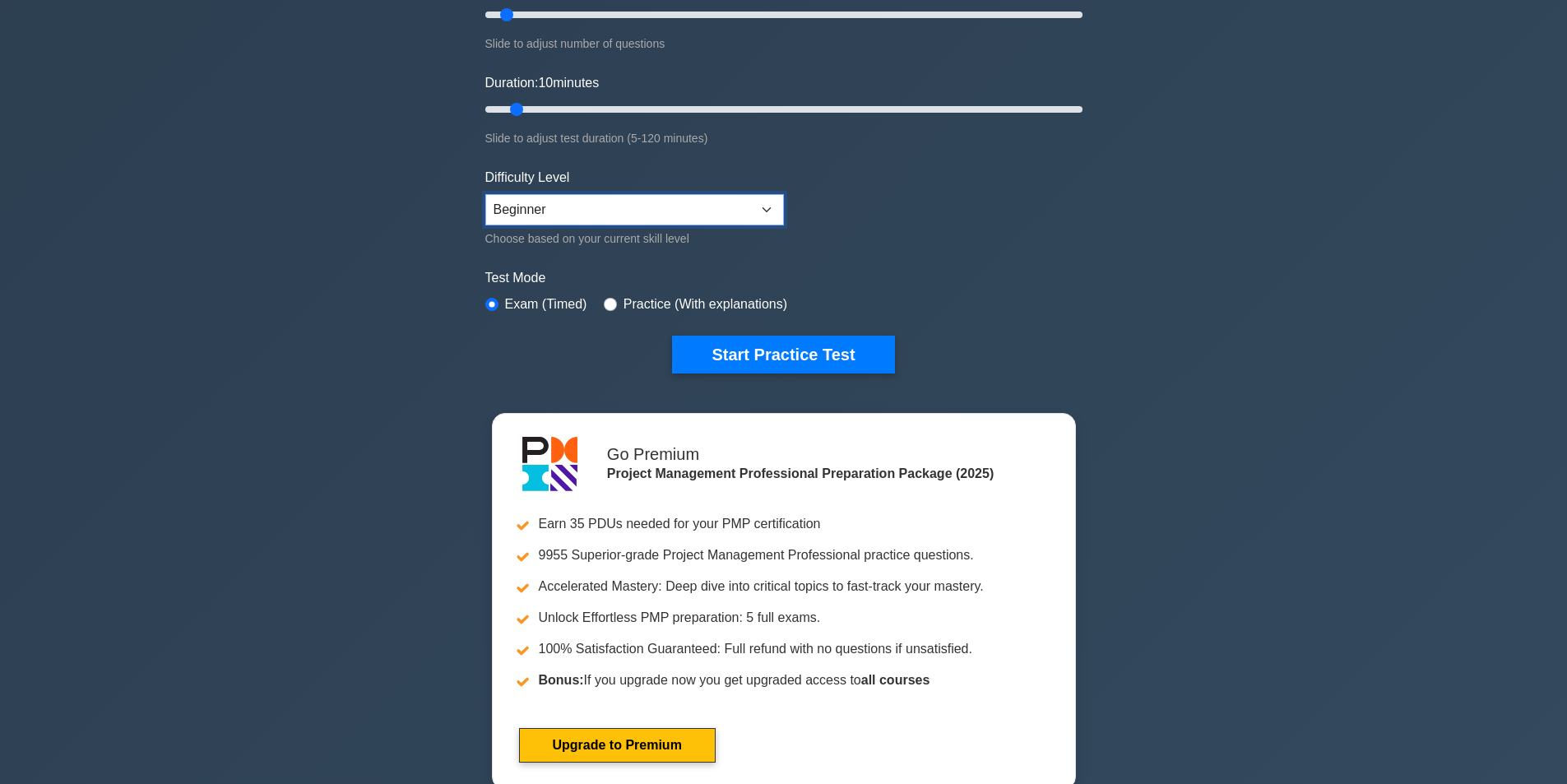
click at [732, 212] on select "Beginner Intermediate Expert" at bounding box center [634, 210] width 298 height 31
click at [720, 354] on button "Start Practice Test" at bounding box center [783, 354] width 222 height 38
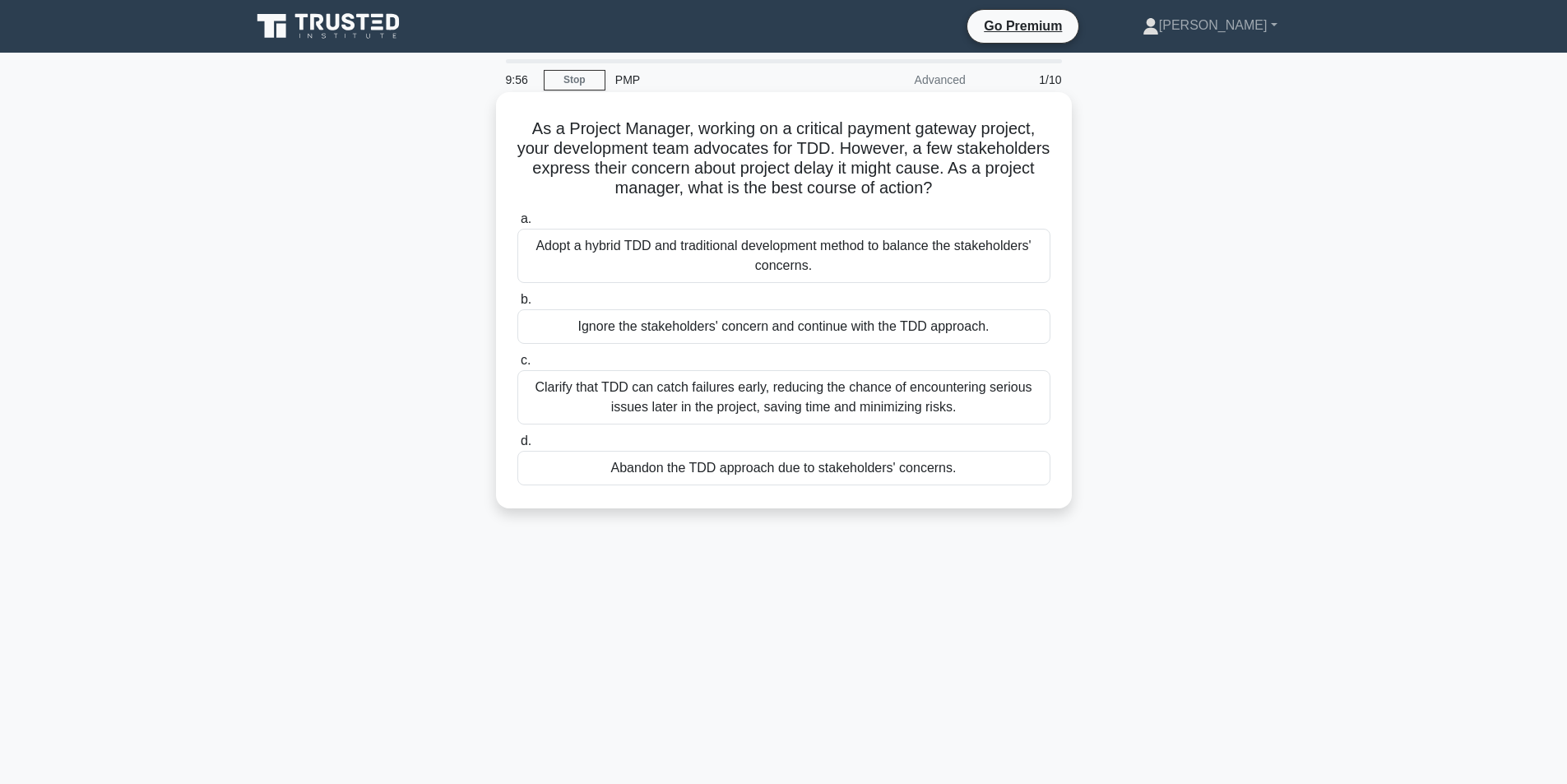
drag, startPoint x: 528, startPoint y: 127, endPoint x: 1018, endPoint y: 192, distance: 494.3
click at [1018, 192] on h5 "As a Project Manager, working on a critical payment gateway project, your devel…" at bounding box center [784, 159] width 536 height 81
copy h5 "As a Project Manager, working on a critical payment gateway project, your devel…"
click at [747, 229] on label "a. Adopt a hybrid TDD and traditional development method to balance the stakeho…" at bounding box center [784, 246] width 533 height 74
click at [517, 225] on input "a. Adopt a hybrid TDD and traditional development method to balance the stakeho…" at bounding box center [517, 219] width 0 height 11
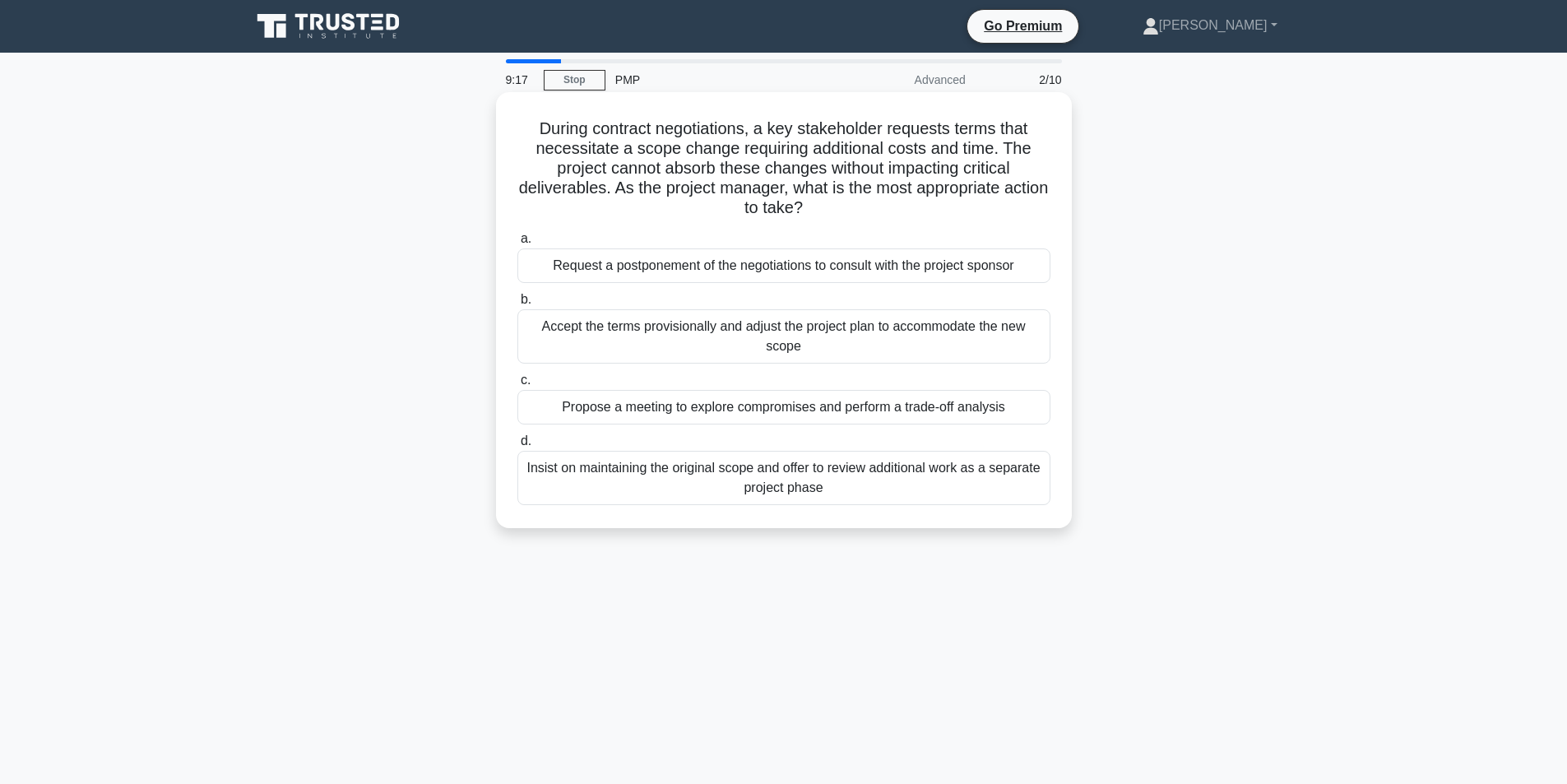
click at [807, 402] on div "Propose a meeting to explore compromises and perform a trade-off analysis" at bounding box center [784, 407] width 533 height 35
click at [517, 386] on input "c. Propose a meeting to explore compromises and perform a trade-off analysis" at bounding box center [517, 380] width 0 height 11
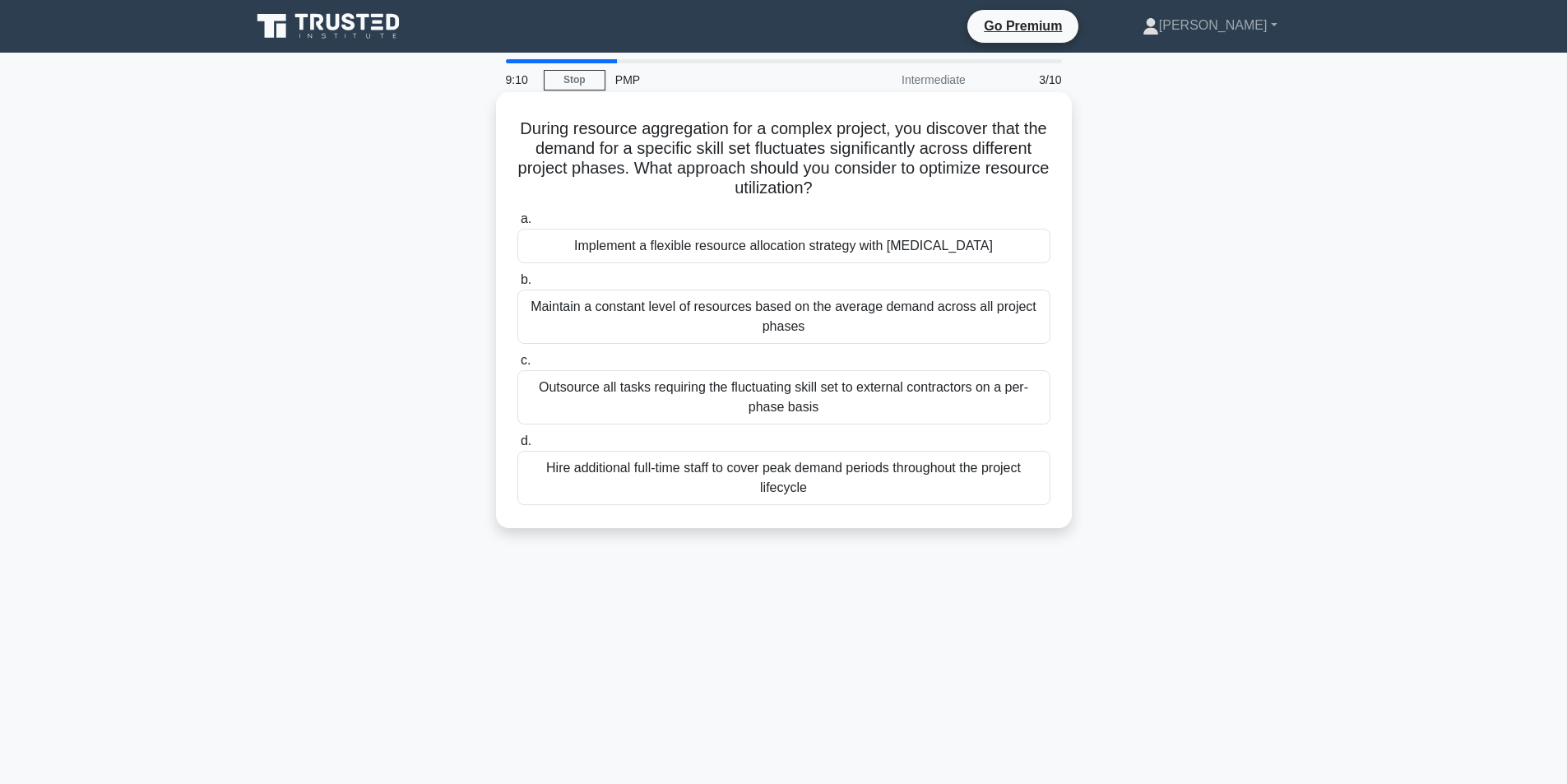
drag, startPoint x: 531, startPoint y: 126, endPoint x: 984, endPoint y: 181, distance: 456.3
click at [984, 181] on h5 "During resource aggregation for a complex project, you discover that the demand…" at bounding box center [784, 159] width 536 height 81
copy h5 "During resource aggregation for a complex project, you discover that the demand…"
drag, startPoint x: 571, startPoint y: 245, endPoint x: 1070, endPoint y: 257, distance: 499.1
click at [1070, 257] on div "During resource aggregation for a complex project, you discover that the demand…" at bounding box center [784, 310] width 576 height 436
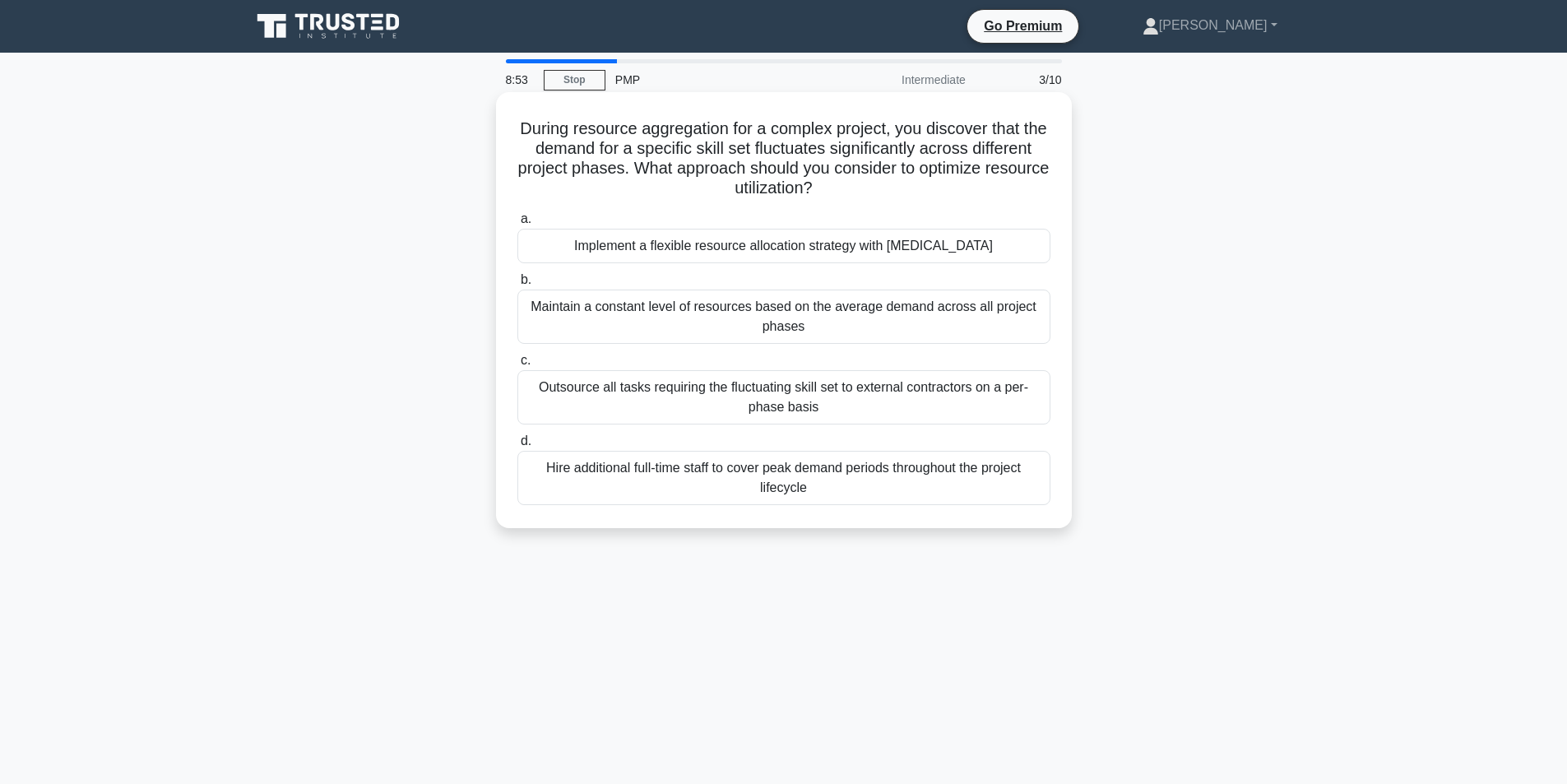
copy div "Implement a flexible resource allocation strategy with [MEDICAL_DATA]"
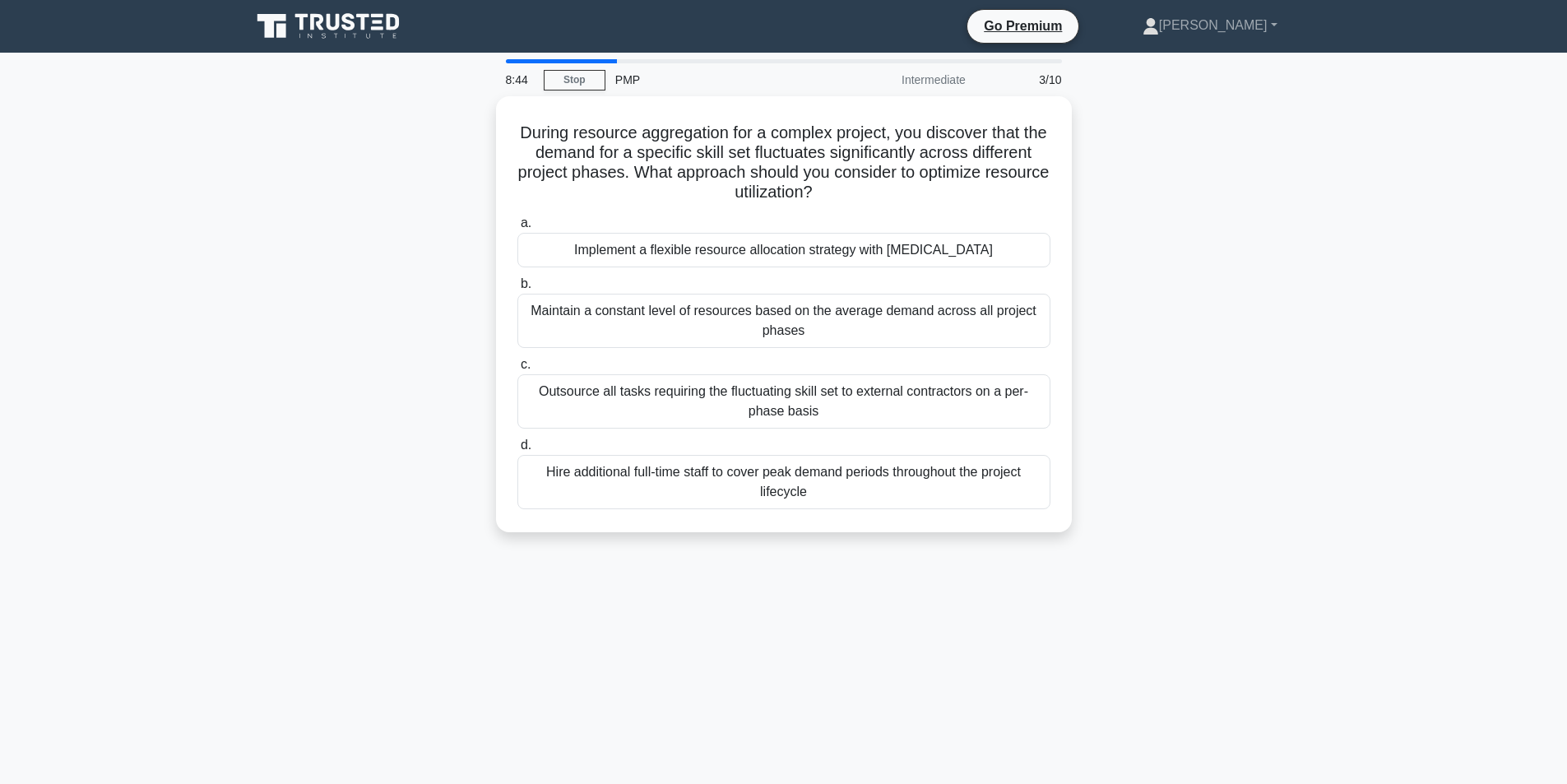
drag, startPoint x: 531, startPoint y: 302, endPoint x: 1105, endPoint y: 347, distance: 575.8
click at [1105, 347] on div "During resource aggregation for a complex project, you discover that the demand…" at bounding box center [784, 323] width 1086 height 455
copy div "Maintain a constant level of resources based on the average demand across all p…"
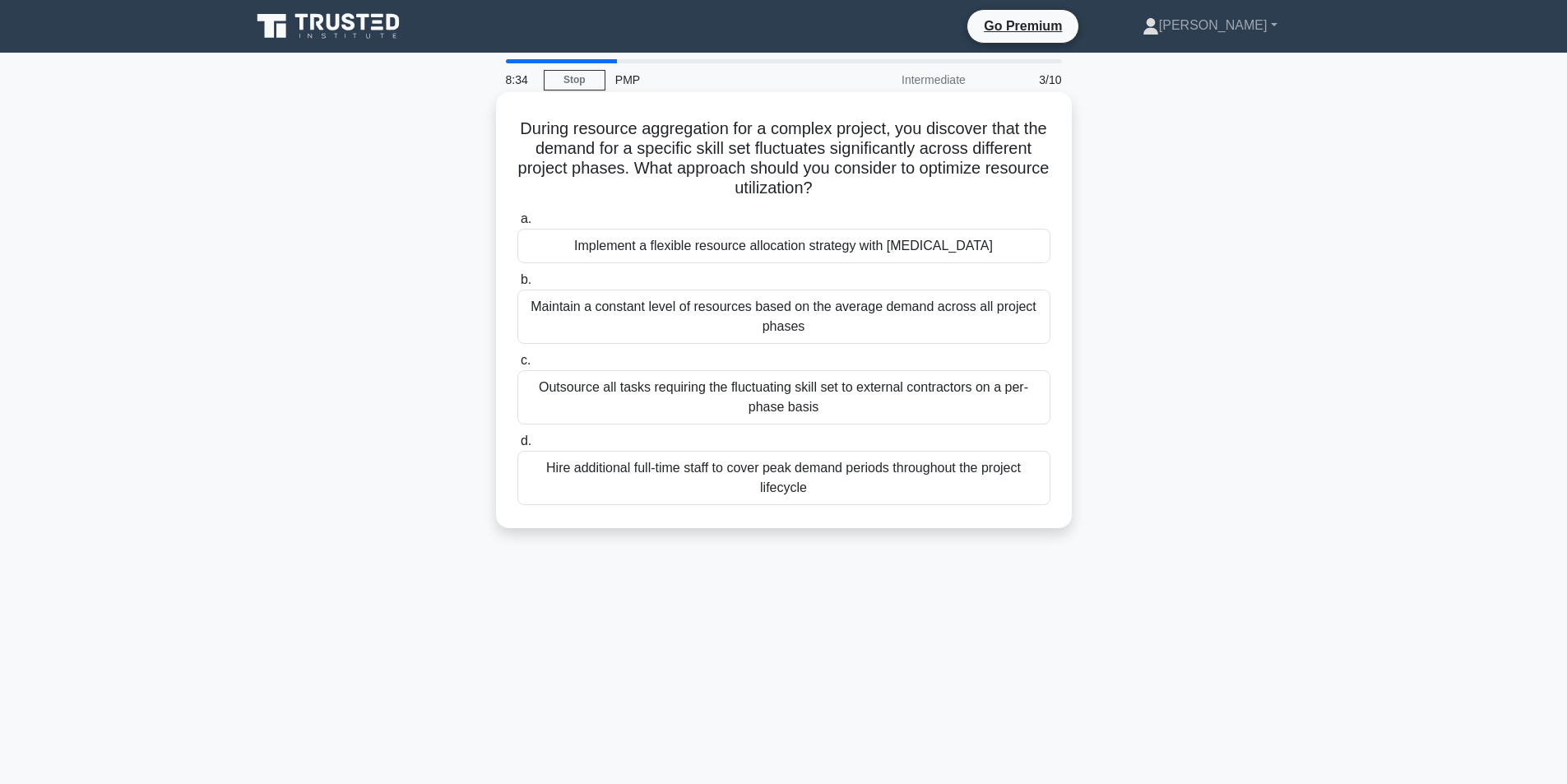
click at [680, 391] on div "Outsource all tasks requiring the fluctuating skill set to external contractors…" at bounding box center [784, 397] width 533 height 55
click at [517, 366] on input "c. Outsource all tasks requiring the fluctuating skill set to external contract…" at bounding box center [517, 360] width 0 height 11
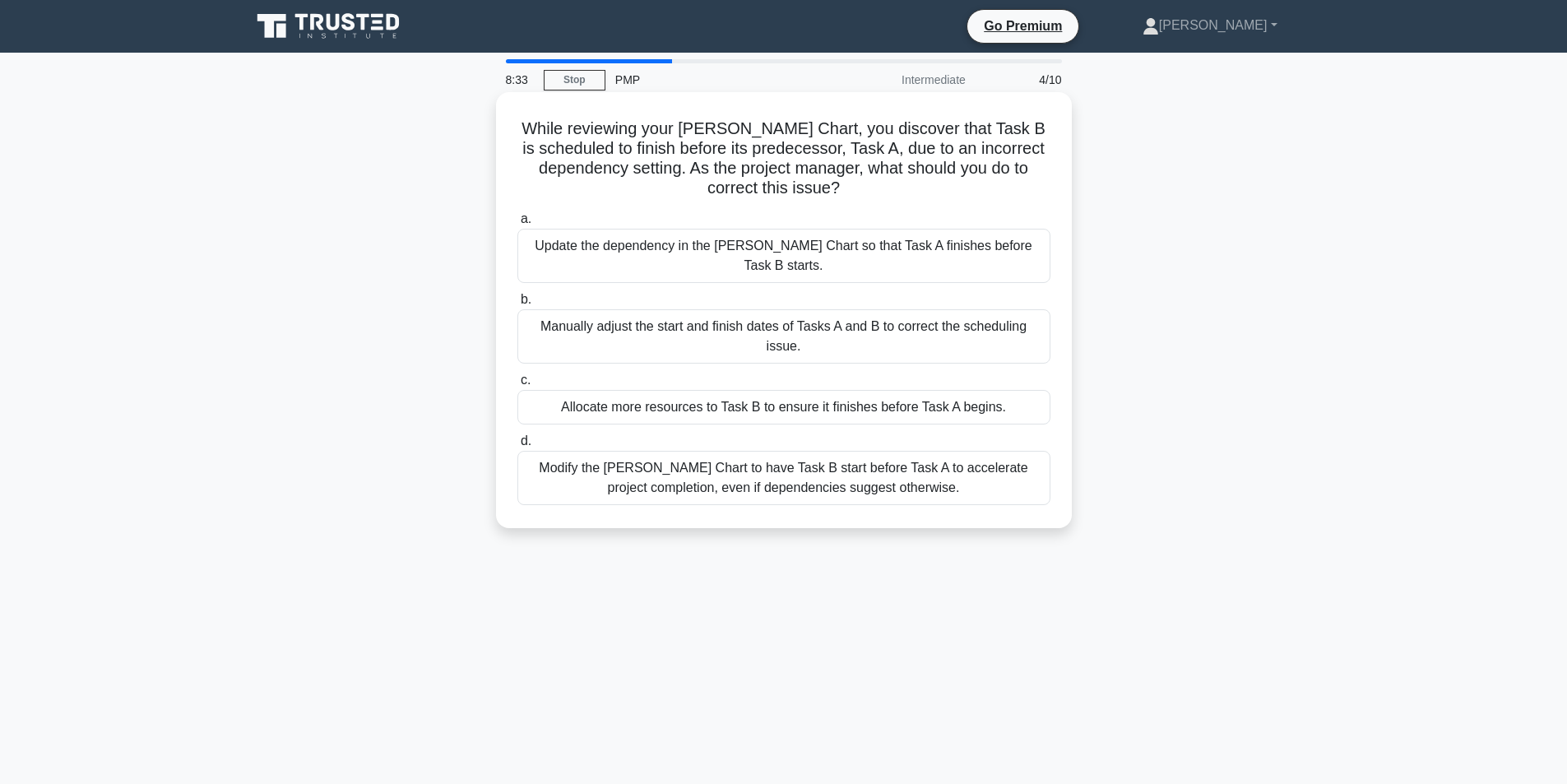
click at [826, 309] on div "Manually adjust the start and finish dates of Tasks A and B to correct the sche…" at bounding box center [784, 336] width 533 height 55
click at [517, 303] on input "b. Manually adjust the start and finish dates of Tasks A and B to correct the s…" at bounding box center [517, 299] width 0 height 11
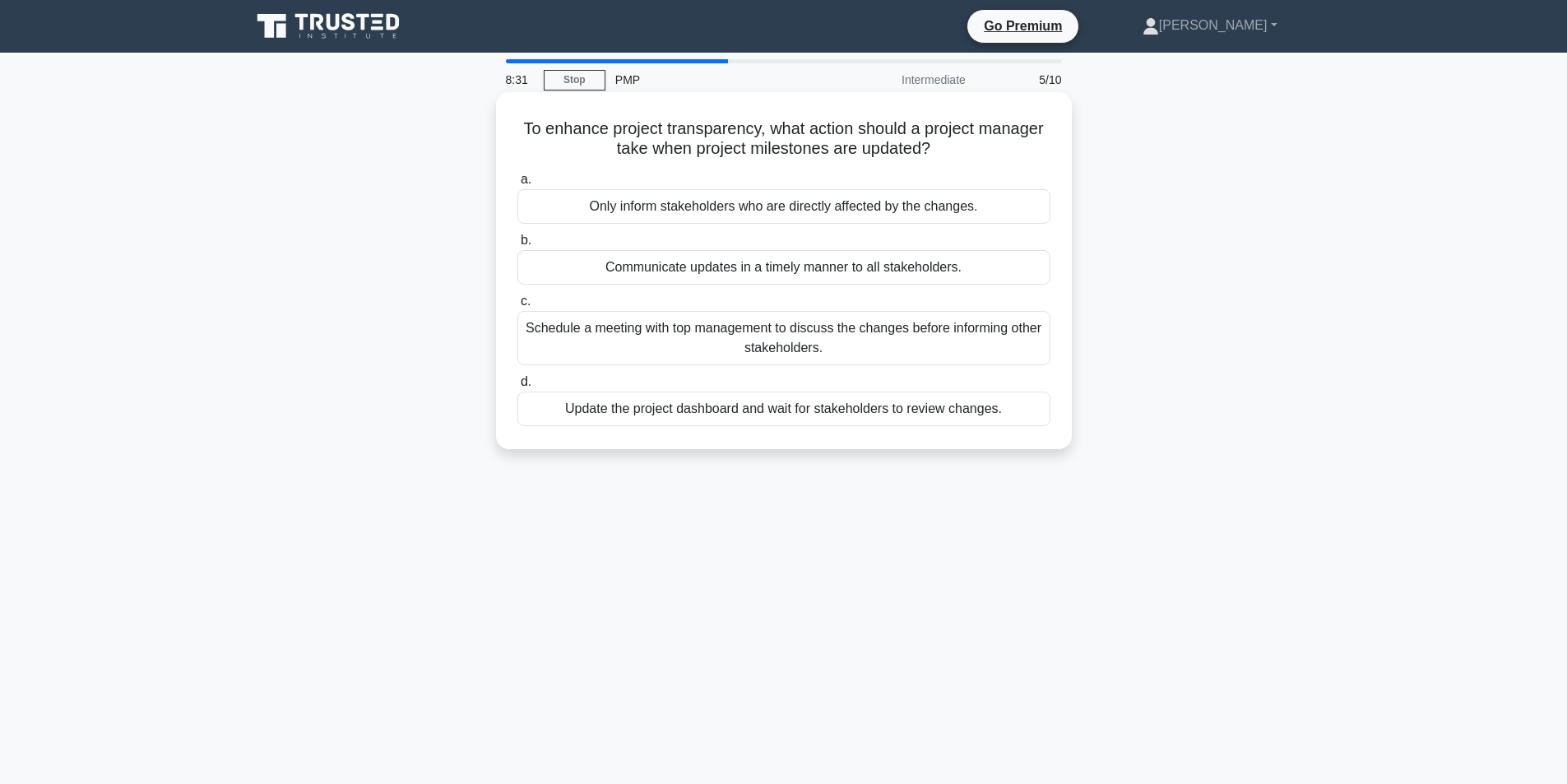
click at [875, 406] on div "Update the project dashboard and wait for stakeholders to review changes." at bounding box center [784, 409] width 533 height 35
click at [517, 387] on input "d. Update the project dashboard and wait for stakeholders to review changes." at bounding box center [517, 382] width 0 height 11
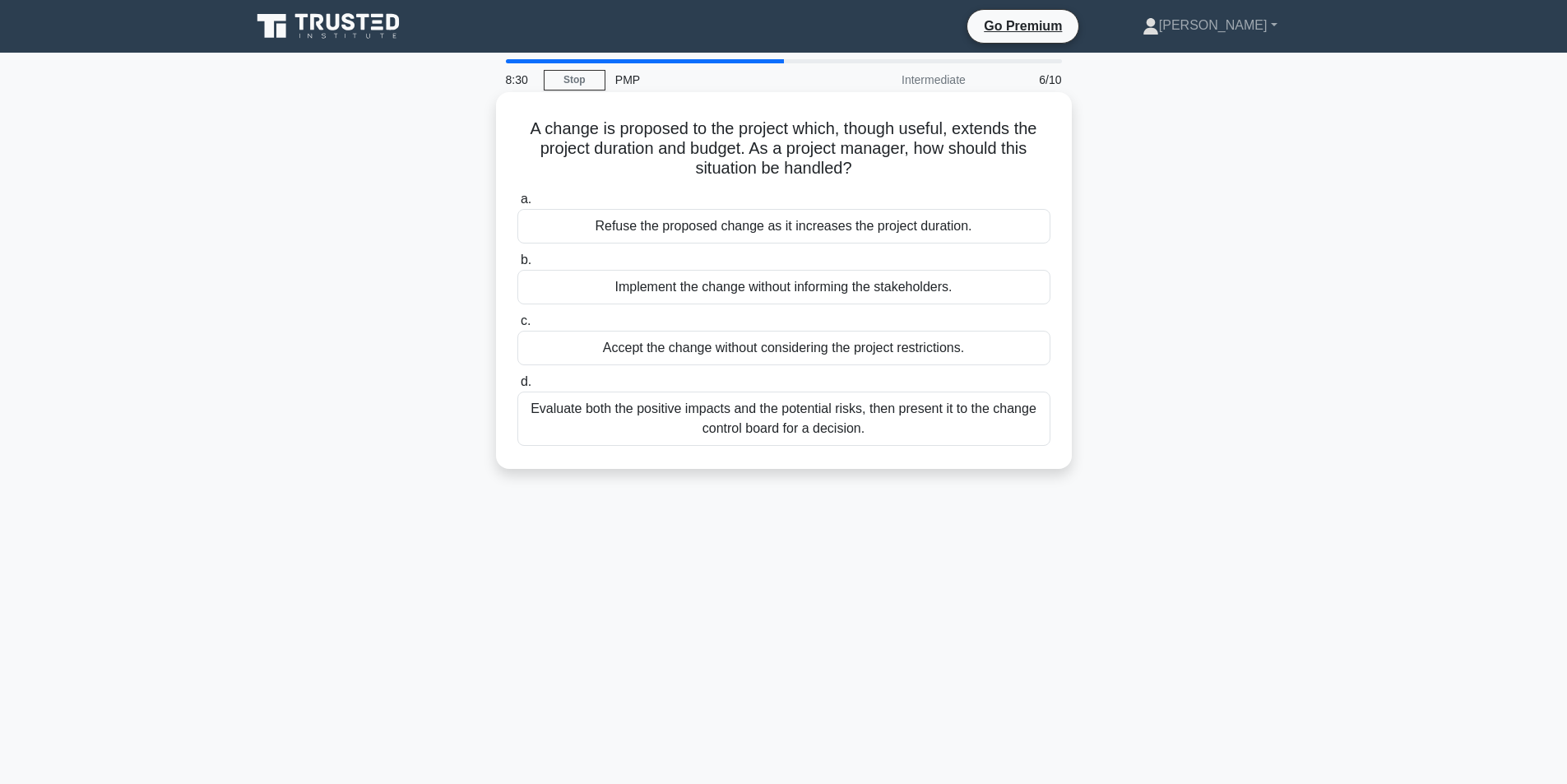
click at [838, 285] on div "Implement the change without informing the stakeholders." at bounding box center [784, 287] width 533 height 35
click at [517, 265] on input "b. Implement the change without informing the stakeholders." at bounding box center [517, 260] width 0 height 11
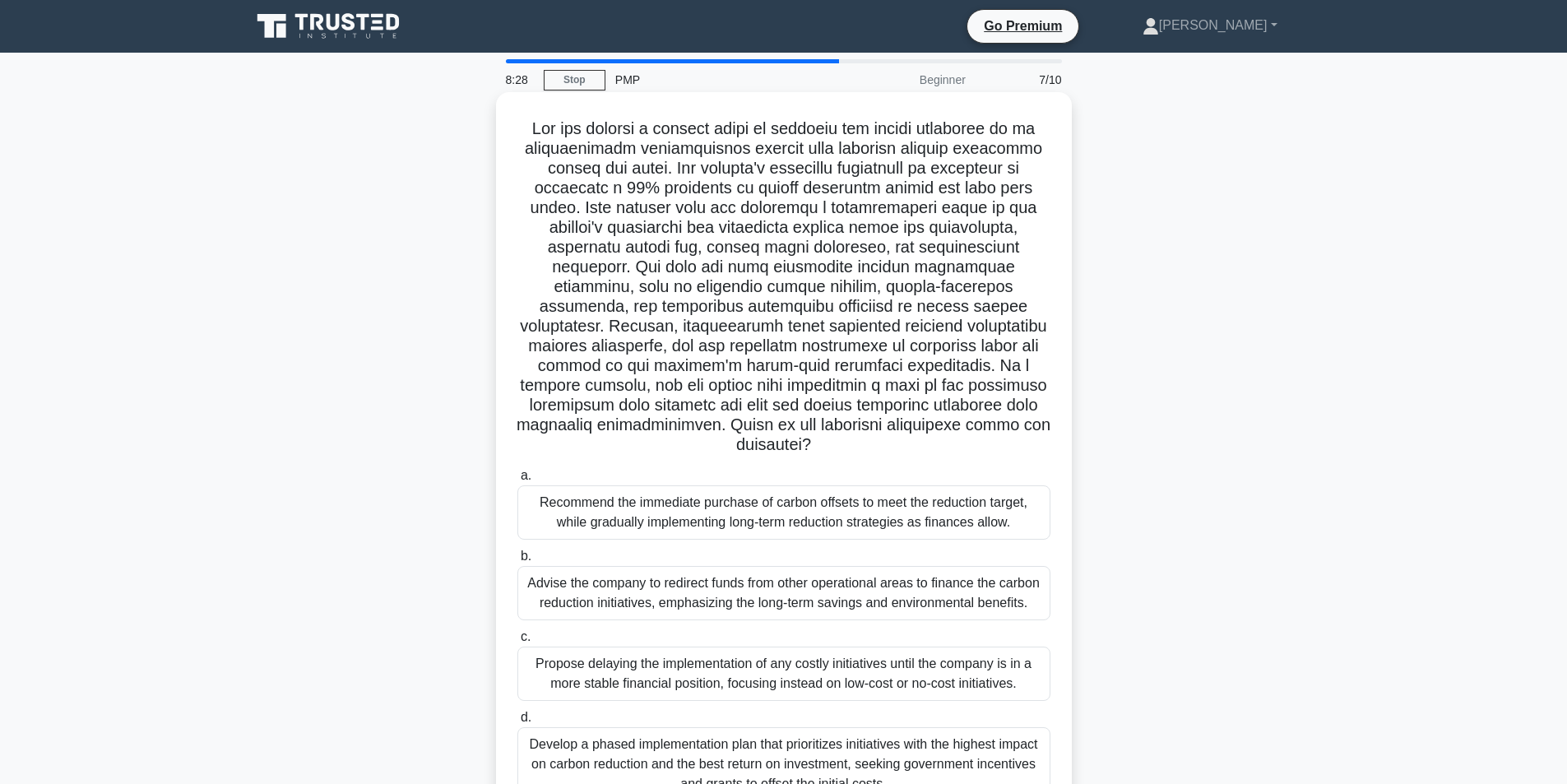
scroll to position [83, 0]
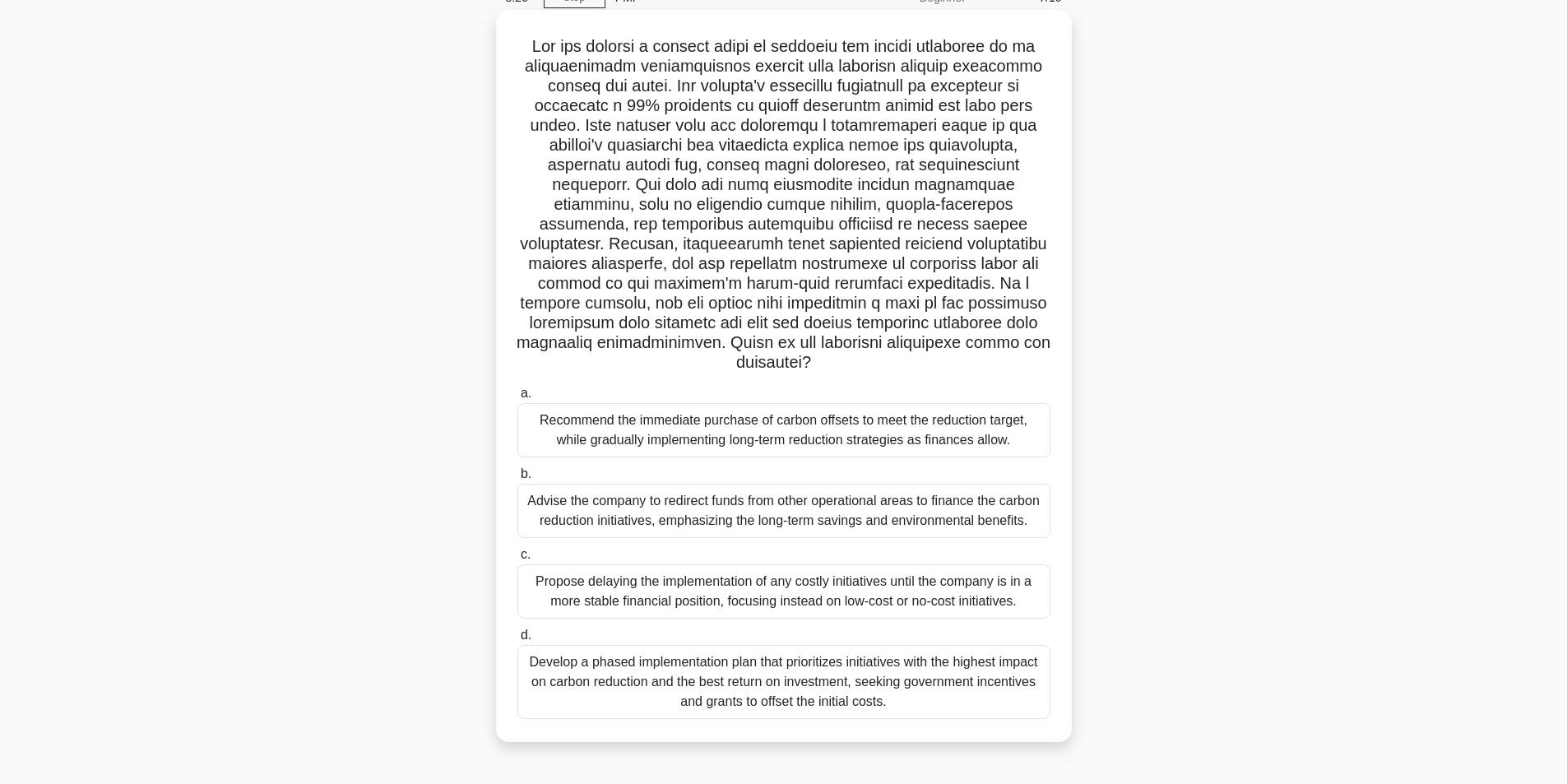
click at [755, 430] on div "Recommend the immediate purchase of carbon offsets to meet the reduction target…" at bounding box center [784, 430] width 533 height 55
click at [517, 399] on input "a. Recommend the immediate purchase of carbon offsets to meet the reduction tar…" at bounding box center [517, 393] width 0 height 11
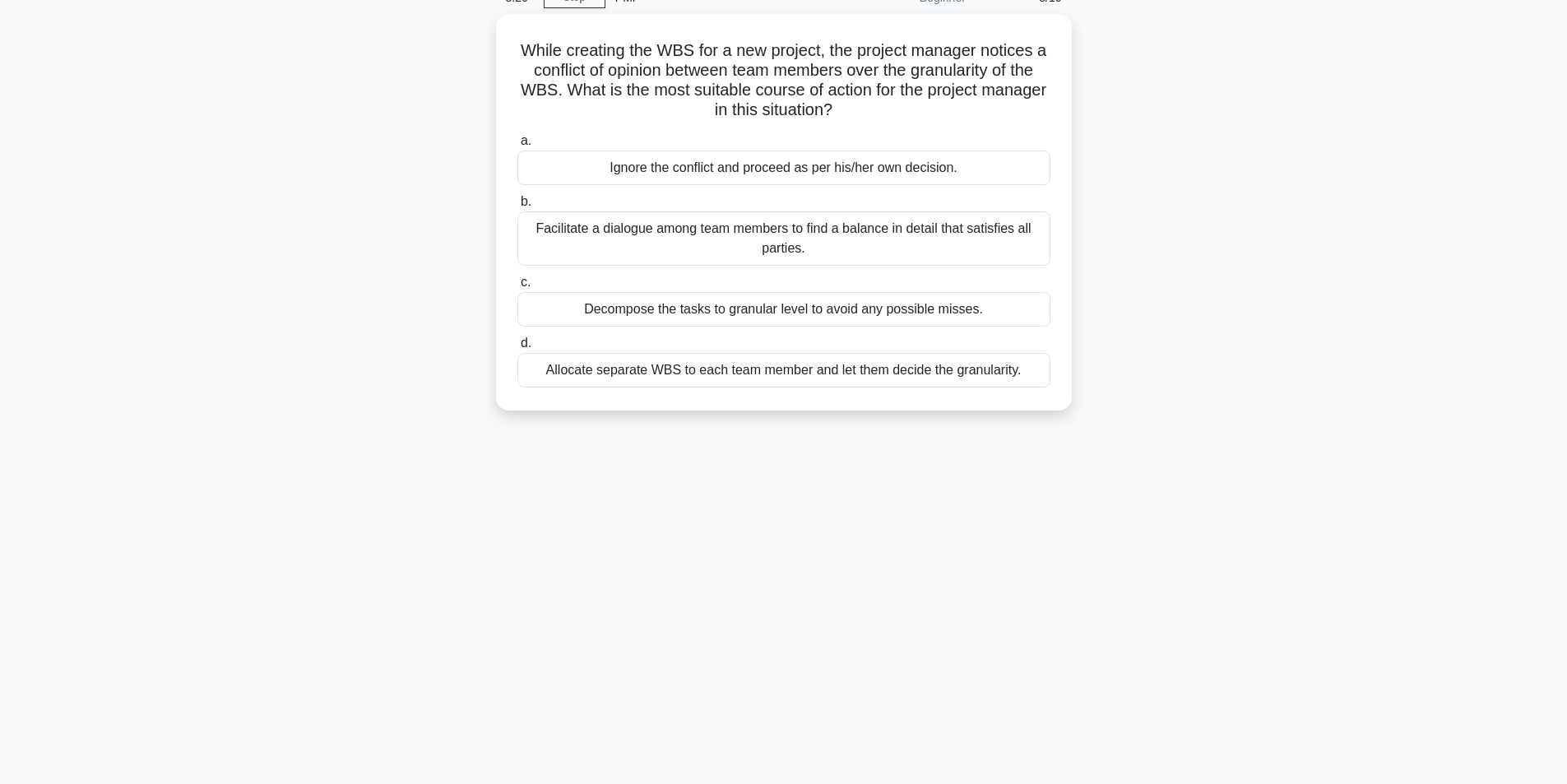
scroll to position [0, 0]
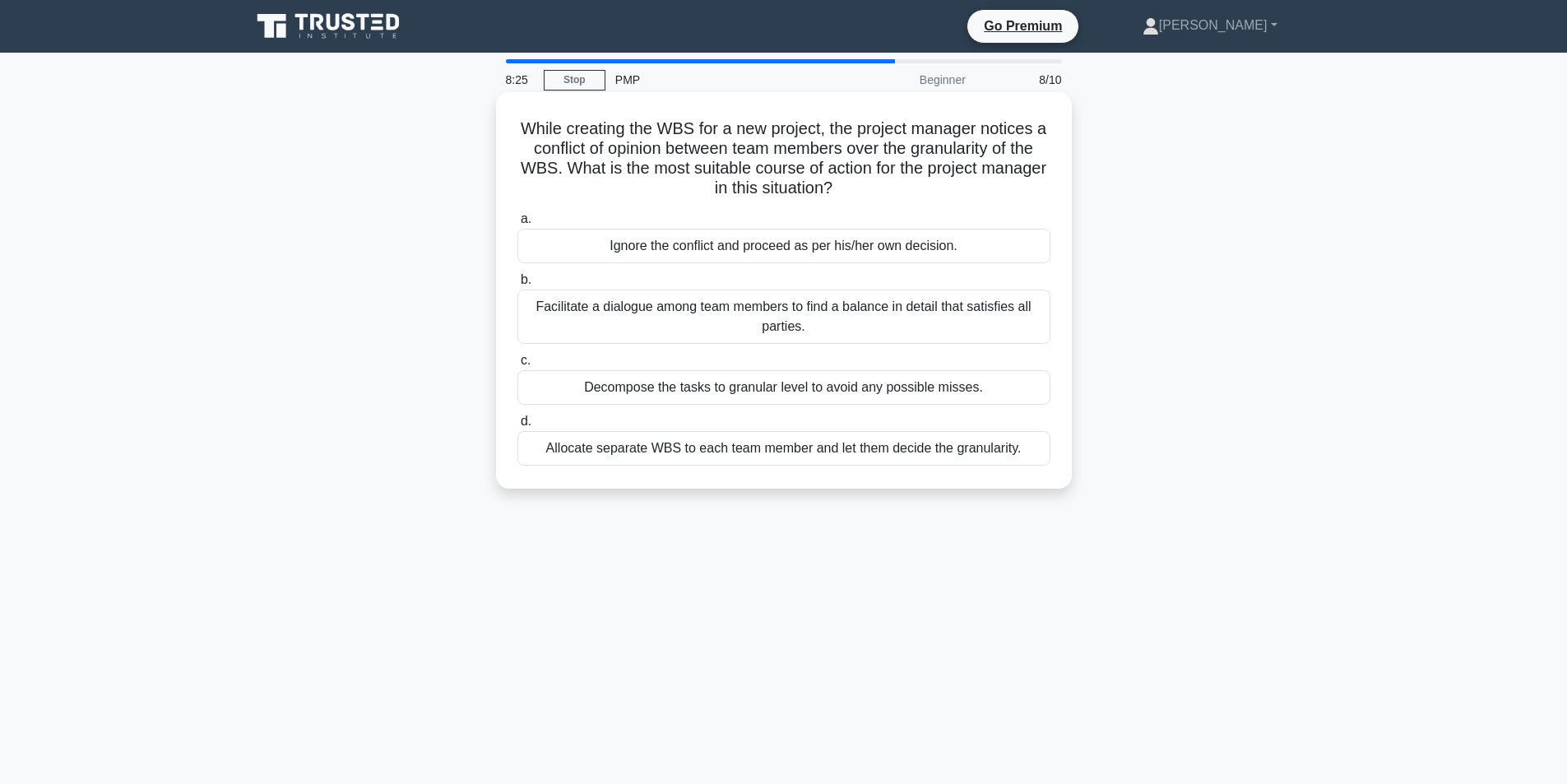
click at [760, 382] on div "Decompose the tasks to granular level to avoid any possible misses." at bounding box center [784, 387] width 533 height 35
click at [517, 366] on input "c. Decompose the tasks to granular level to avoid any possible misses." at bounding box center [517, 360] width 0 height 11
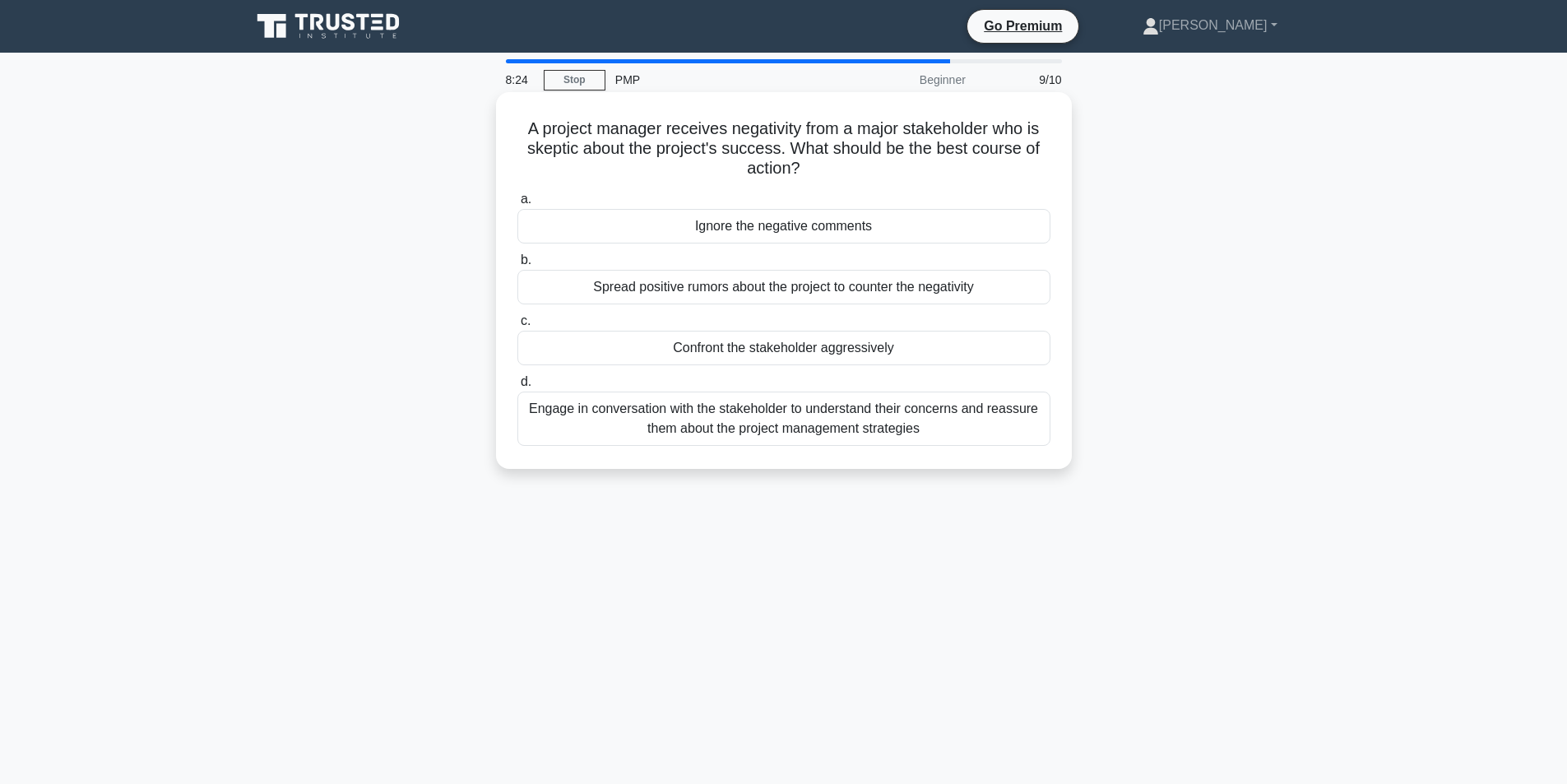
click at [710, 290] on div "Spread positive rumors about the project to counter the negativity" at bounding box center [784, 287] width 533 height 35
click at [517, 265] on input "b. Spread positive rumors about the project to counter the negativity" at bounding box center [517, 260] width 0 height 11
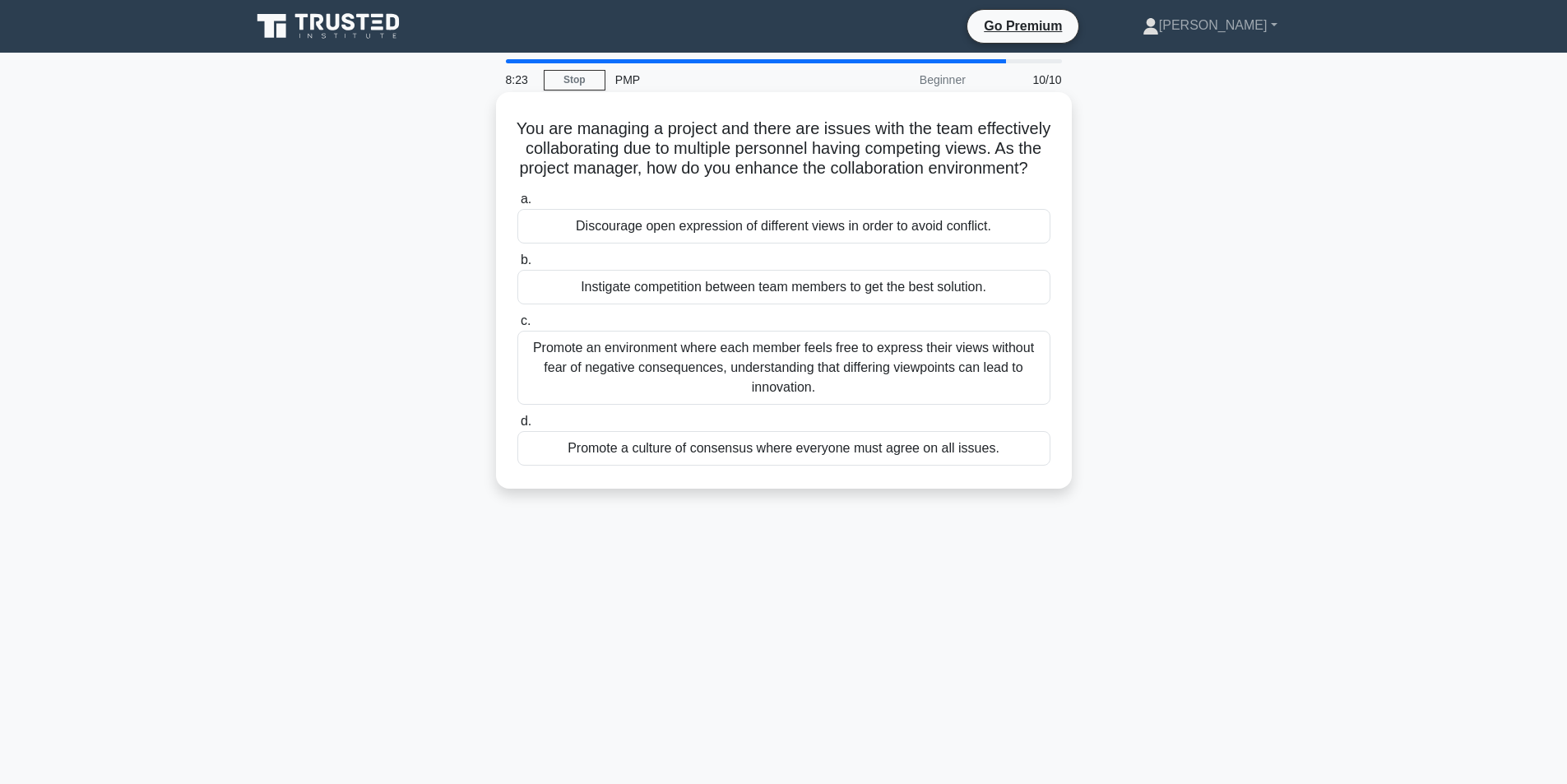
click at [760, 382] on div "Promote an environment where each member feels free to express their views with…" at bounding box center [784, 368] width 533 height 74
click at [677, 392] on div "Promote an environment where each member feels free to express their views with…" at bounding box center [784, 368] width 533 height 74
click at [517, 326] on input "c. Promote an environment where each member feels free to express their views w…" at bounding box center [517, 321] width 0 height 11
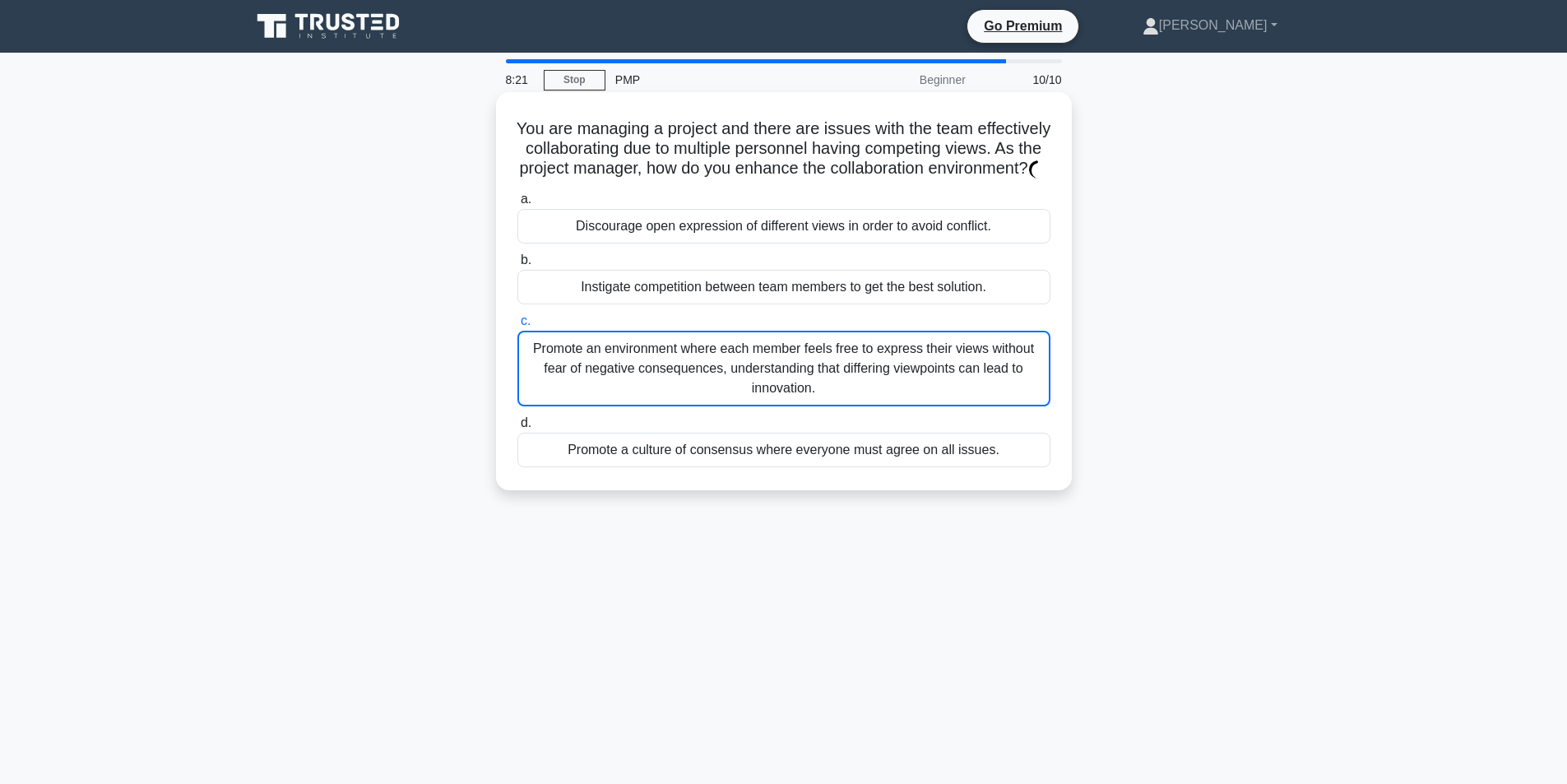
click at [613, 406] on div "Promote an environment where each member feels free to express their views with…" at bounding box center [784, 368] width 533 height 76
click at [517, 326] on input "c. Promote an environment where each member feels free to express their views w…" at bounding box center [517, 321] width 0 height 11
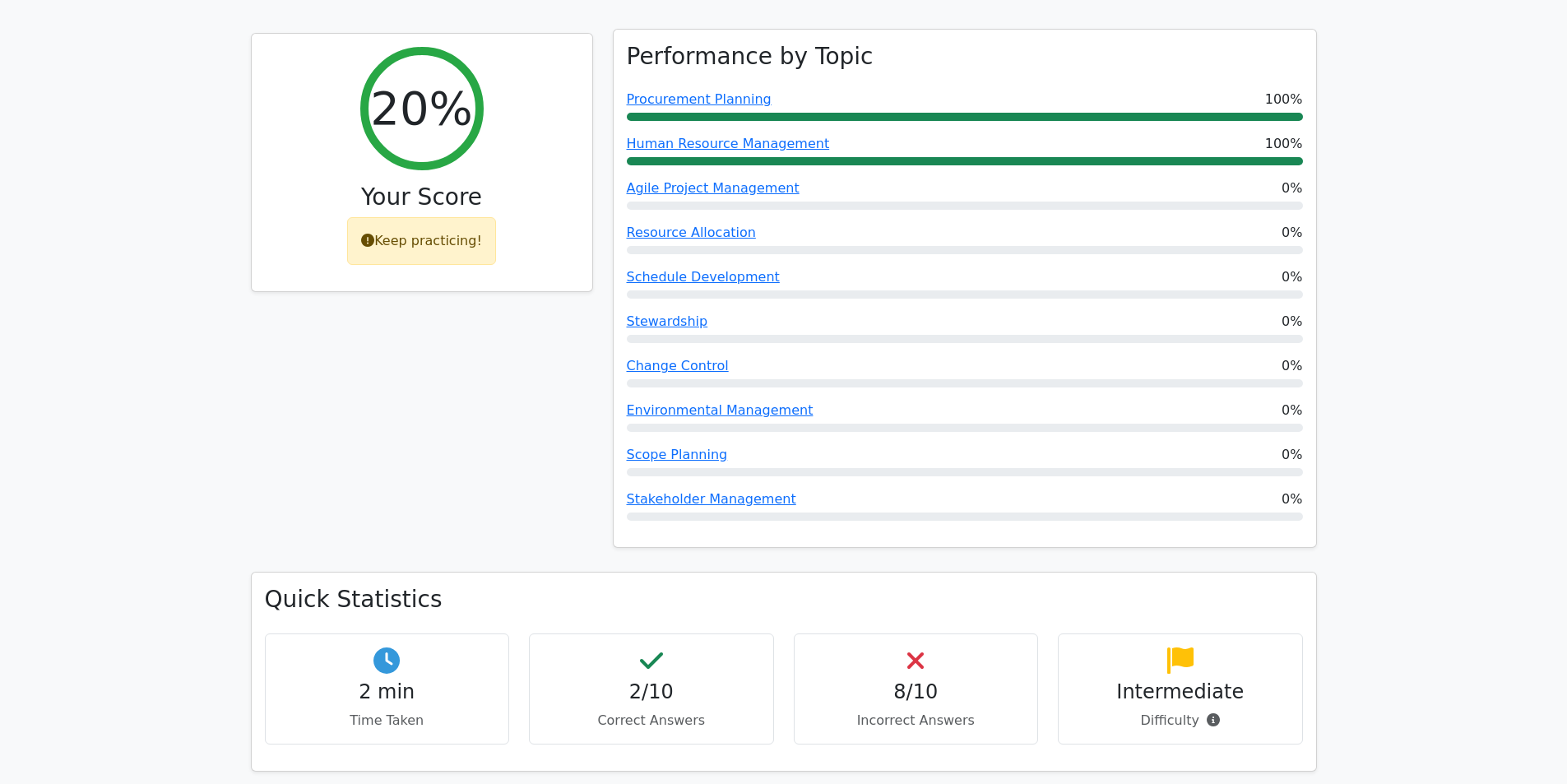
scroll to position [329, 0]
